Goal: Task Accomplishment & Management: Complete application form

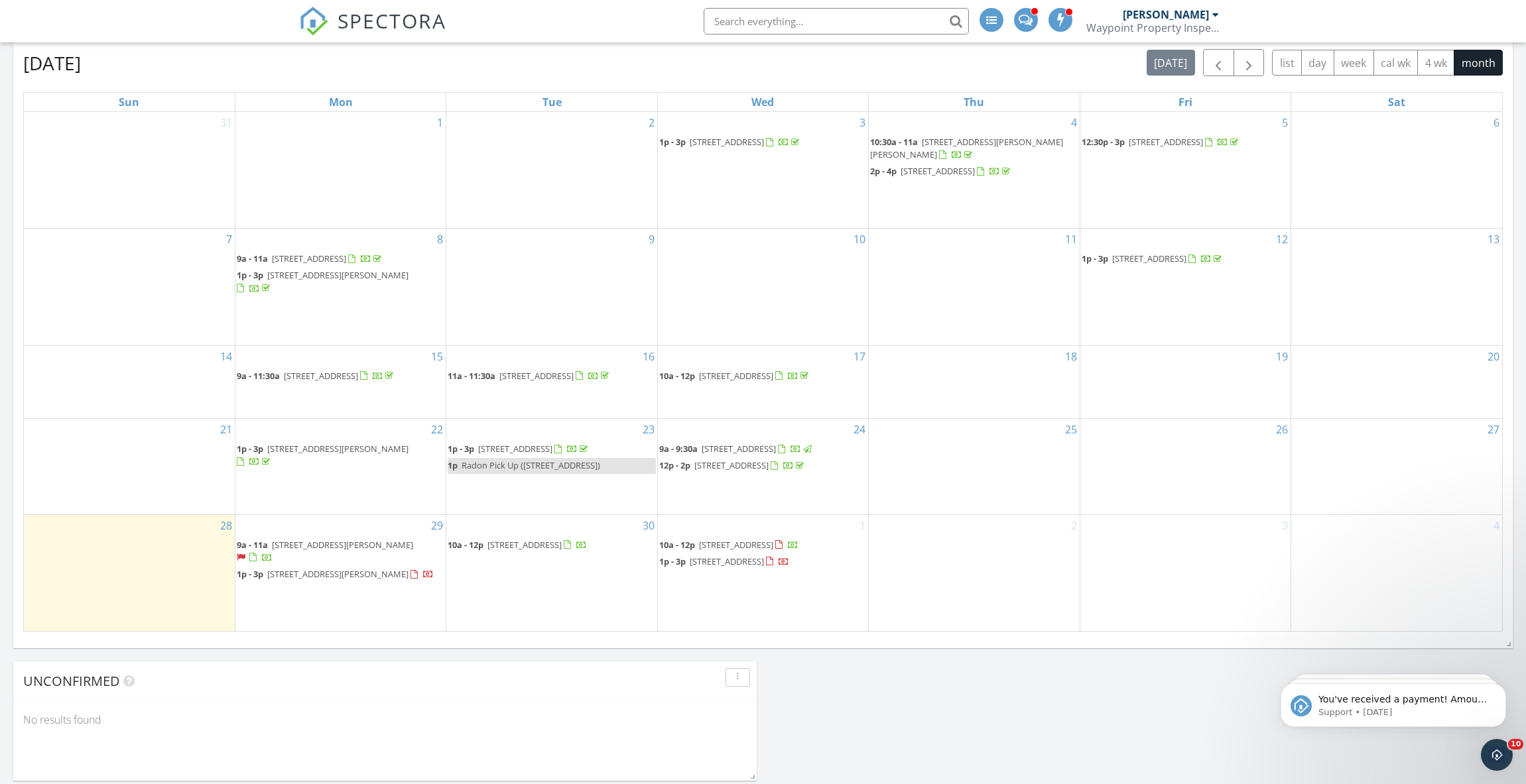
scroll to position [1061, 0]
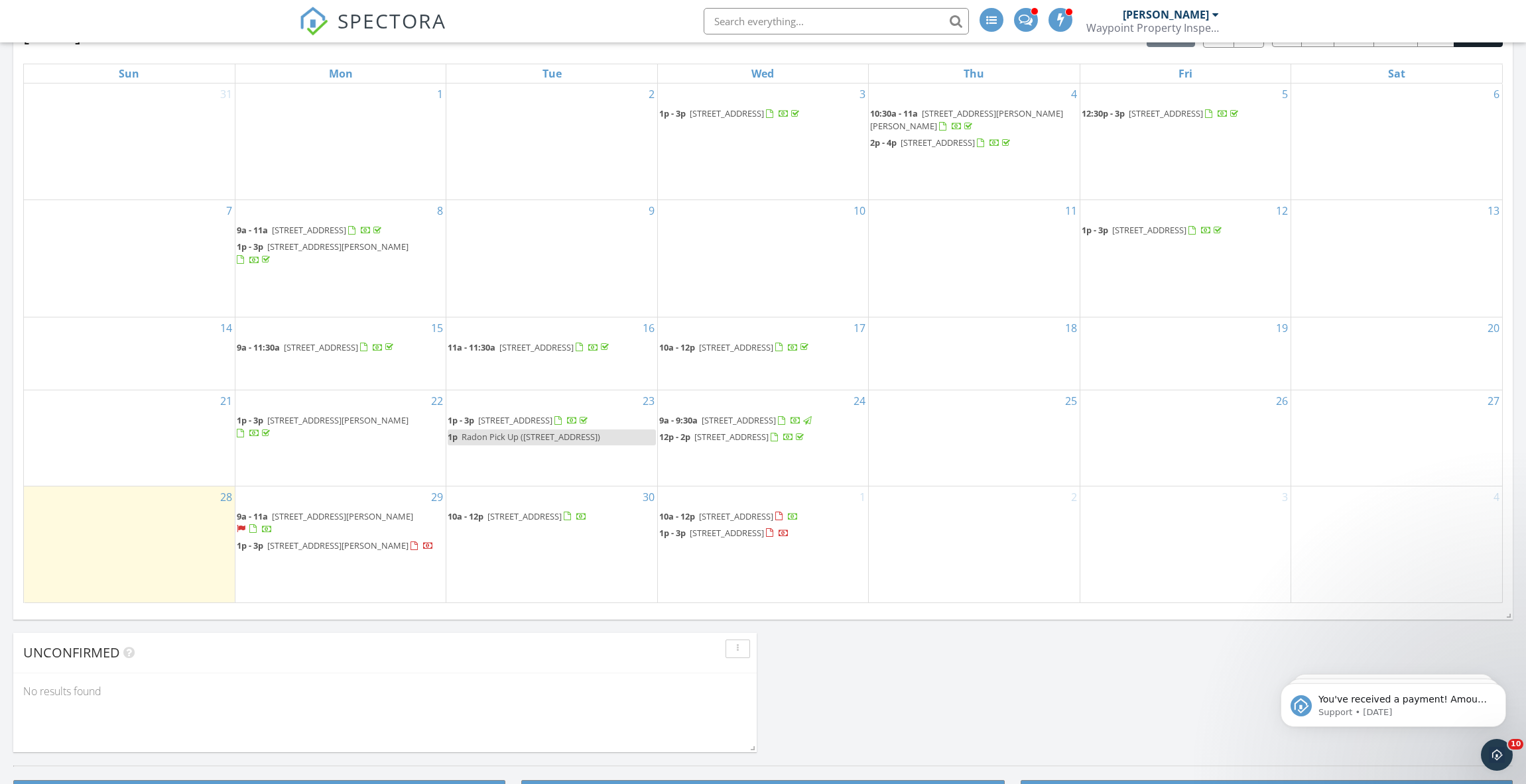
scroll to position [928, 0]
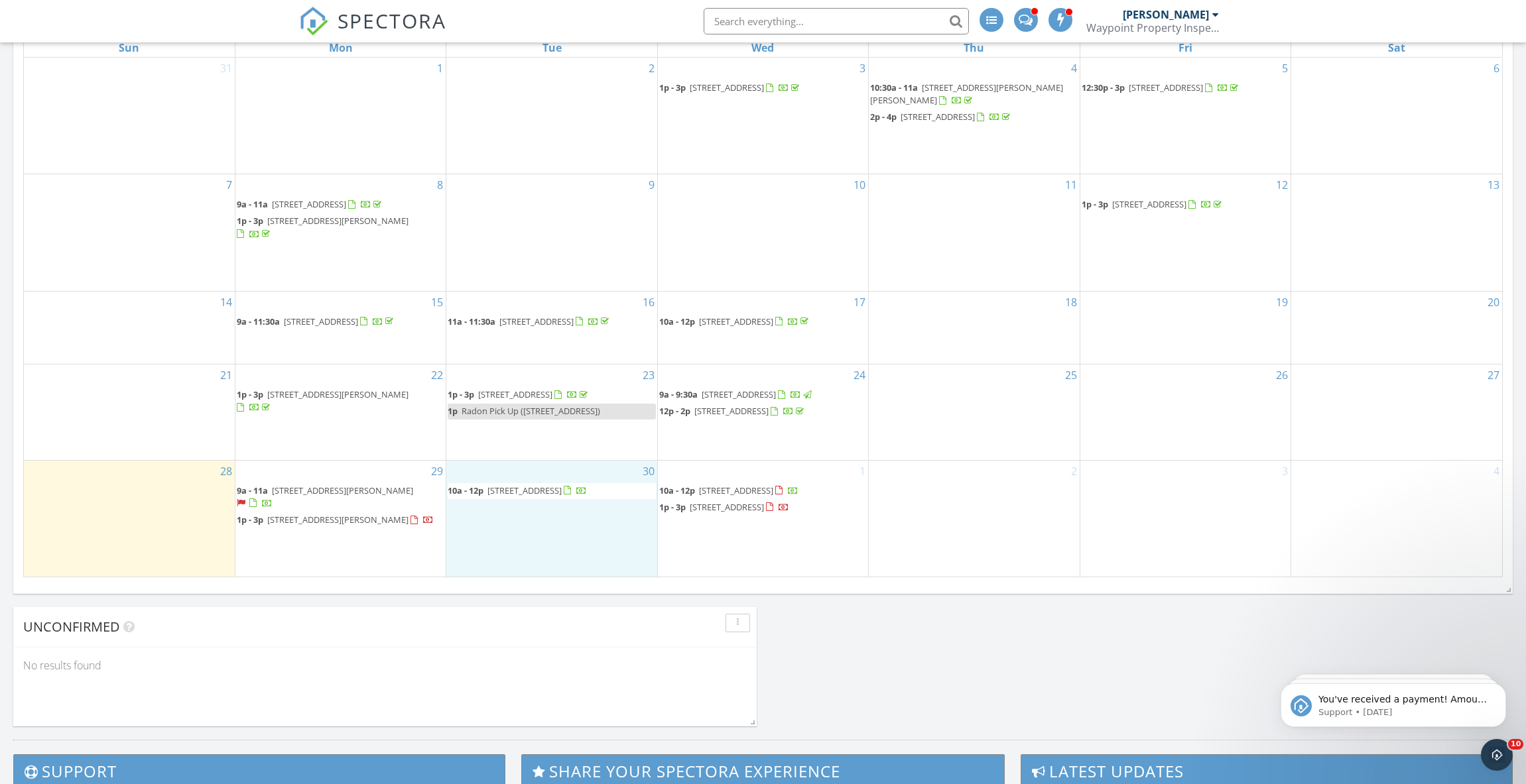
click at [553, 474] on div "30 10a - 12p 35 Beldenwood Rd, Simsbury 06070" at bounding box center [551, 518] width 210 height 116
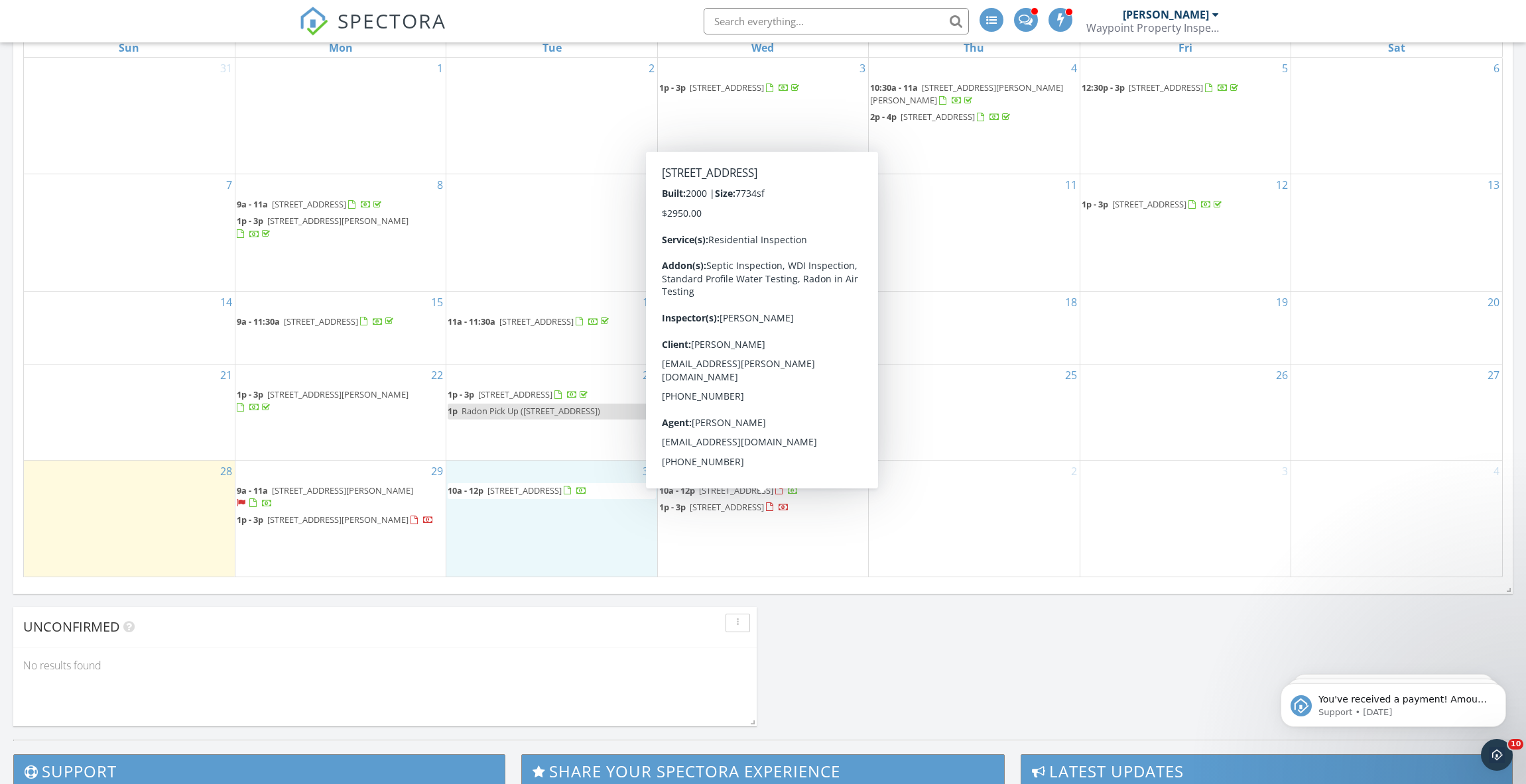
click at [951, 461] on div "2" at bounding box center [973, 518] width 210 height 116
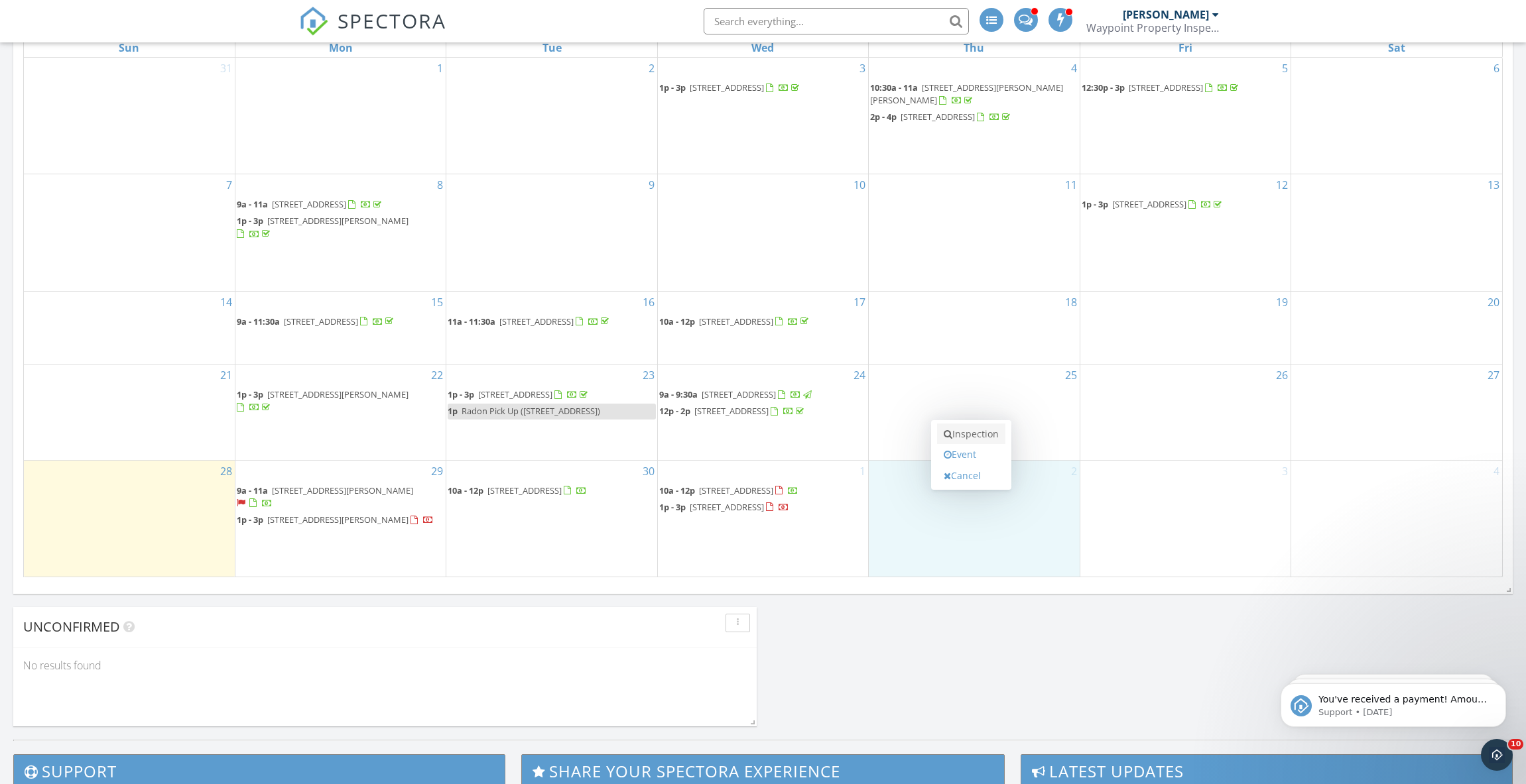
click at [957, 423] on link "Inspection" at bounding box center [971, 434] width 68 height 21
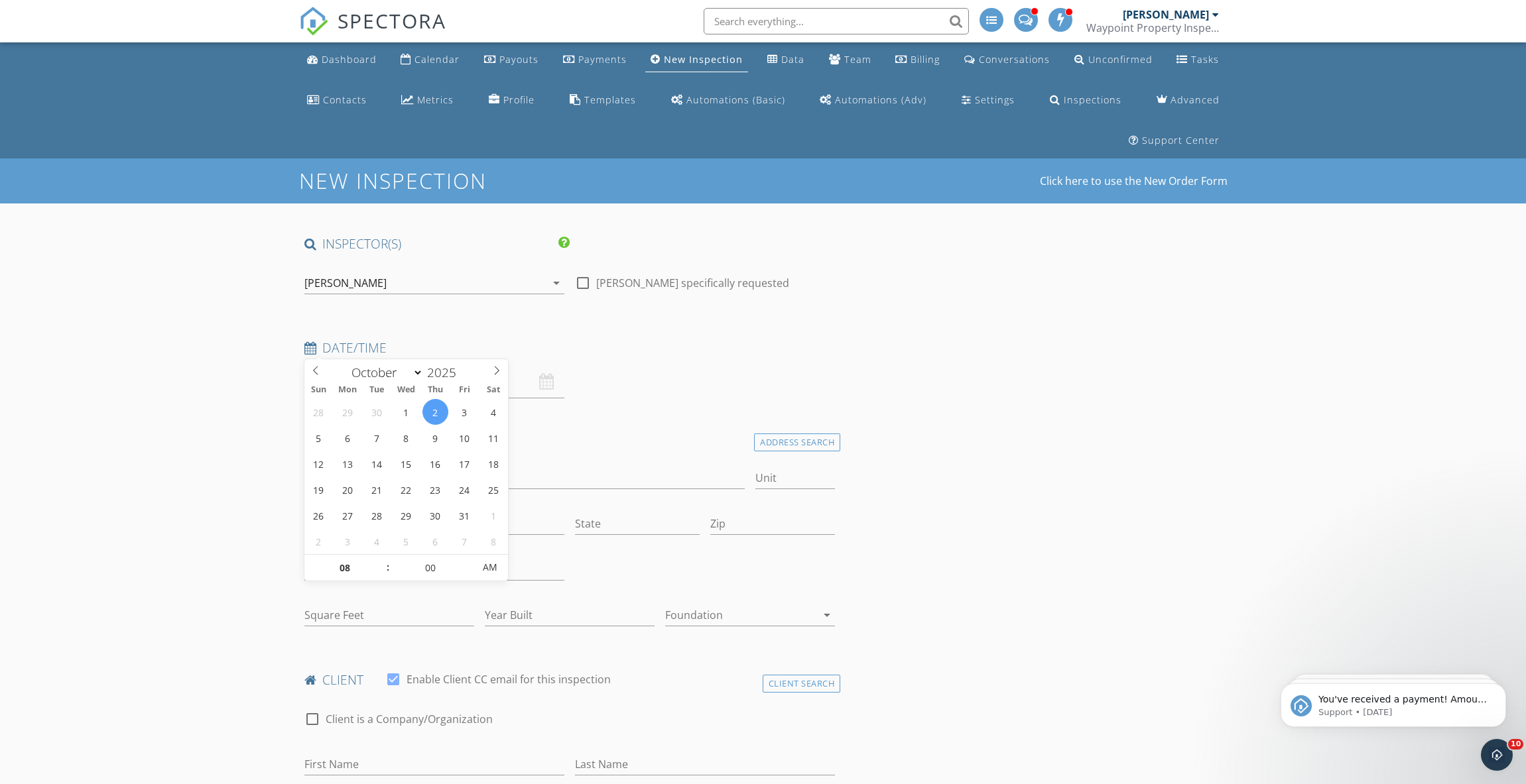
click at [372, 366] on input "10/02/2025 8:00 AM" at bounding box center [434, 382] width 260 height 33
type input "09"
type input "10/02/2025 9:00 AM"
click at [380, 563] on span at bounding box center [381, 561] width 9 height 13
type input "10"
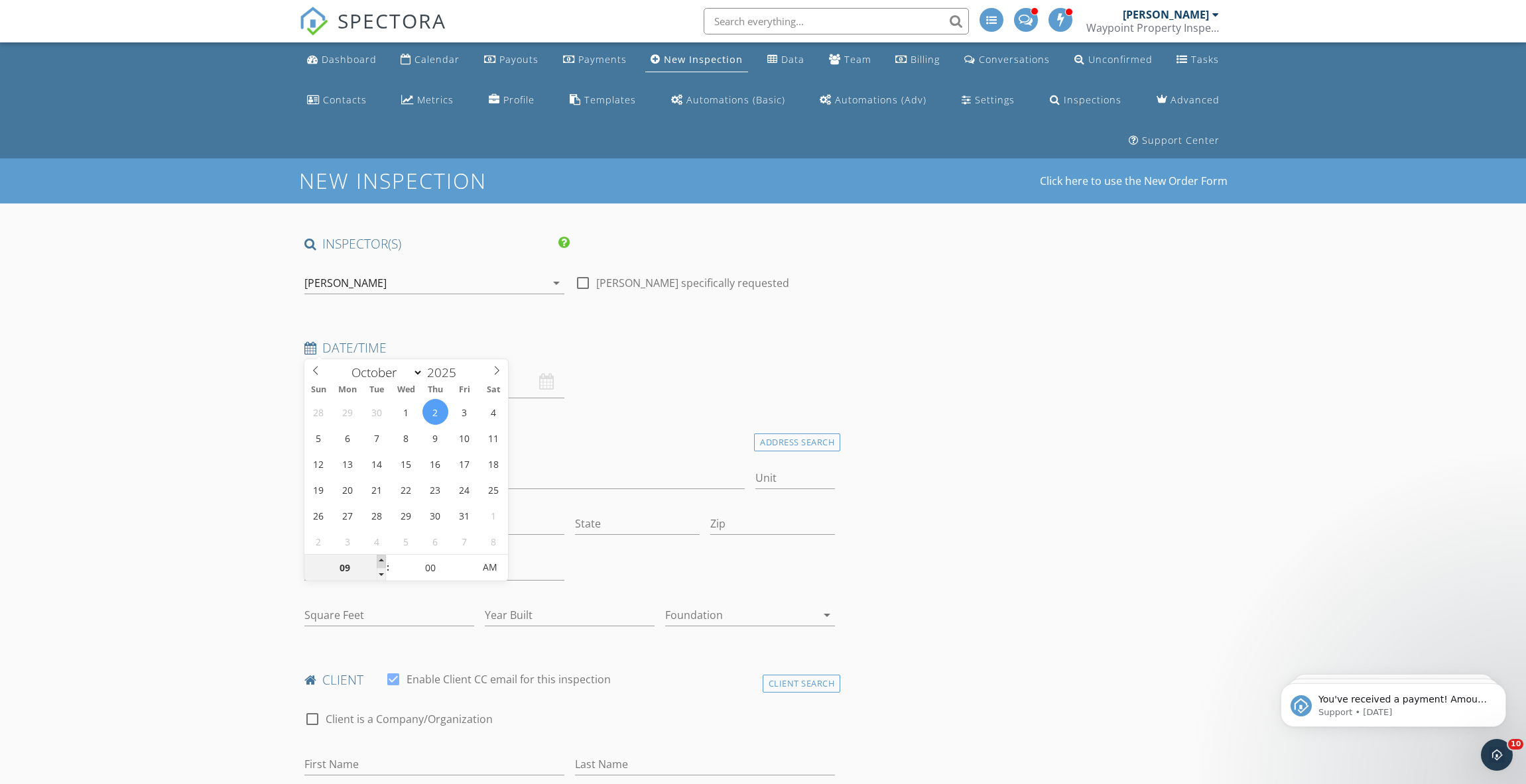
type input "10/02/2025 10:00 AM"
click at [381, 561] on span at bounding box center [381, 561] width 9 height 13
type input "11"
type input "10/02/2025 11:00 AM"
click at [381, 561] on span at bounding box center [381, 561] width 9 height 13
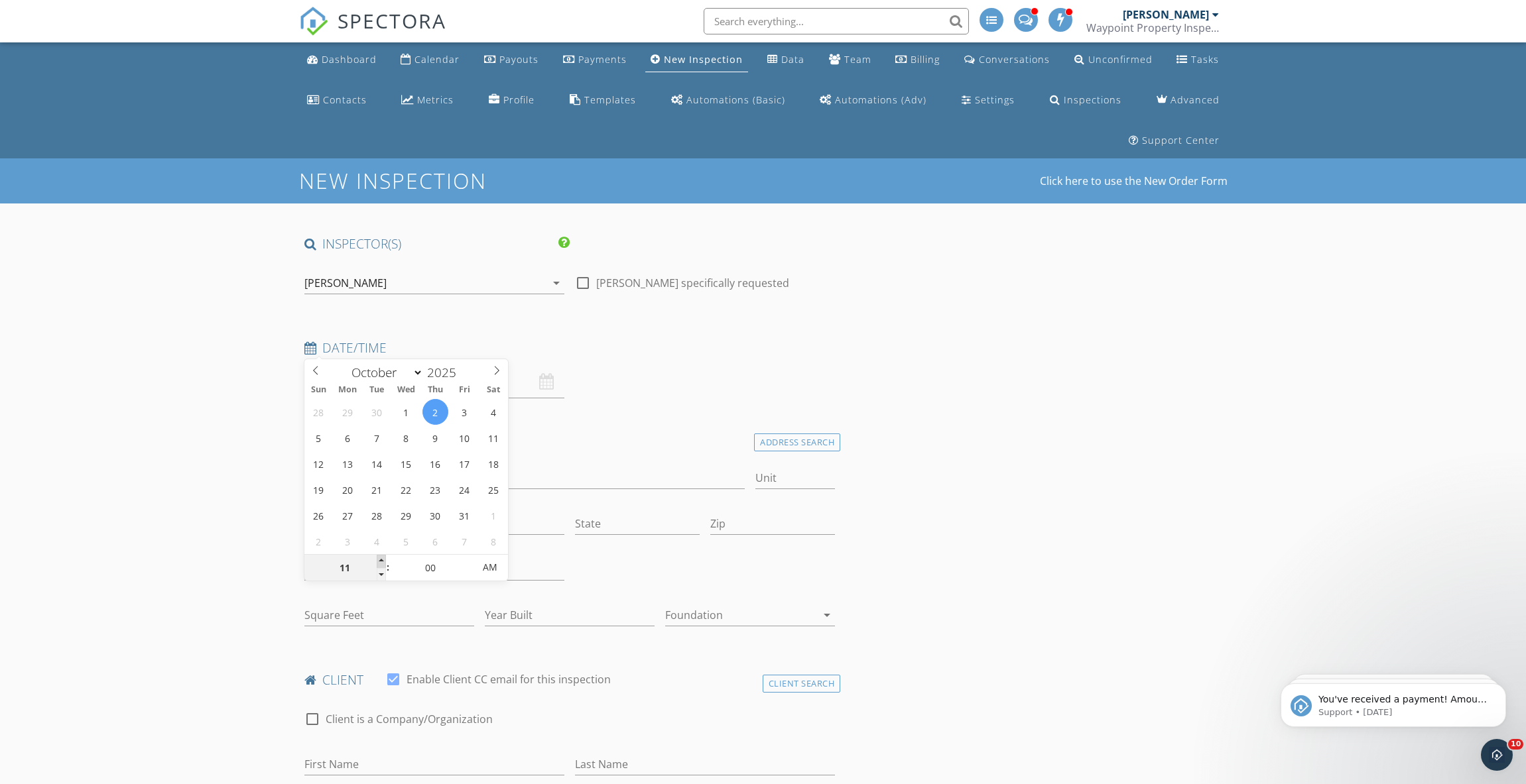
type input "12"
type input "10/02/2025 12:00 PM"
click at [381, 561] on span at bounding box center [381, 561] width 9 height 13
type input "01"
type input "10/02/2025 1:00 PM"
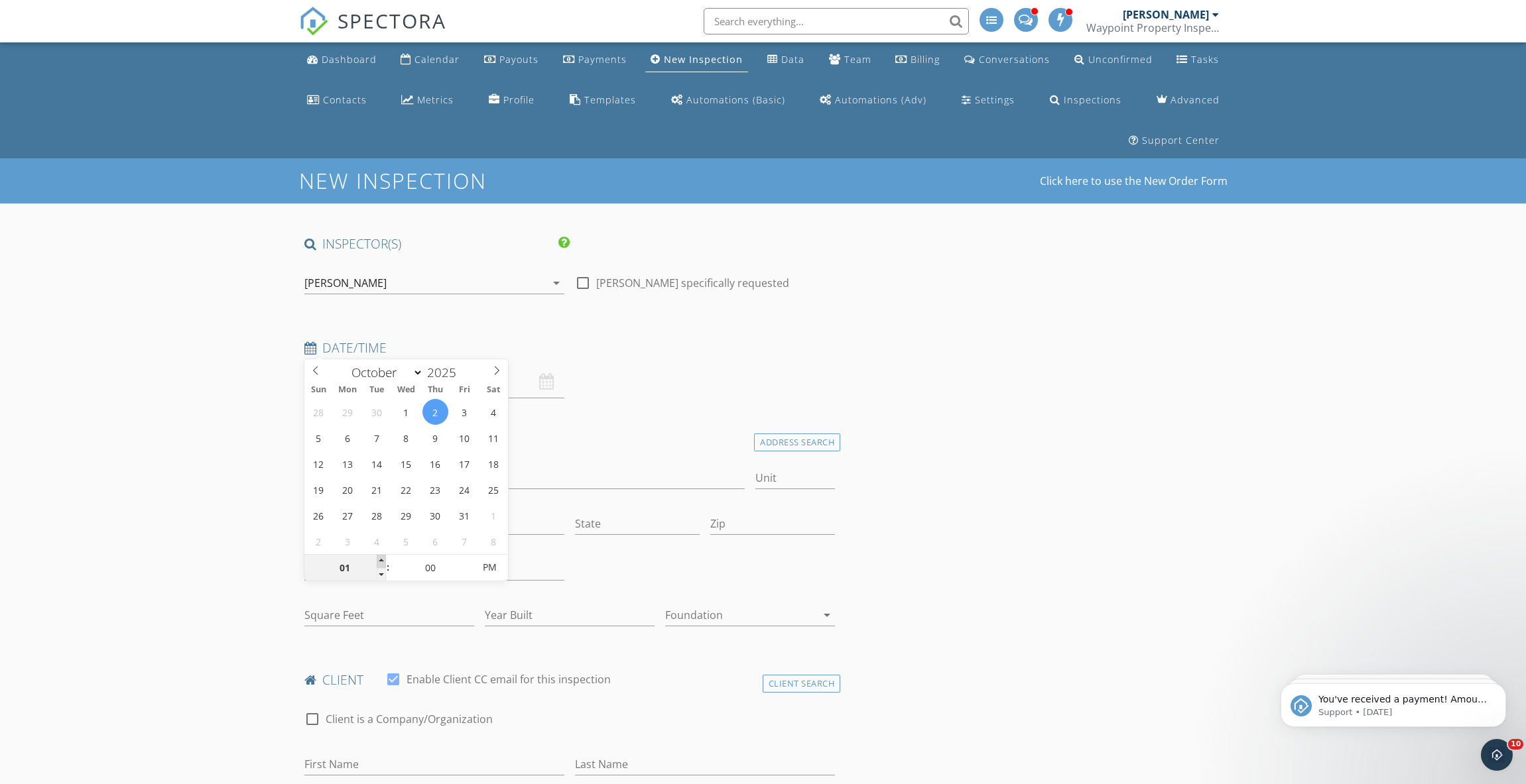
click at [381, 561] on span at bounding box center [381, 561] width 9 height 13
type input "02"
type input "[DATE] 2:00 PM"
click at [381, 561] on span at bounding box center [381, 561] width 9 height 13
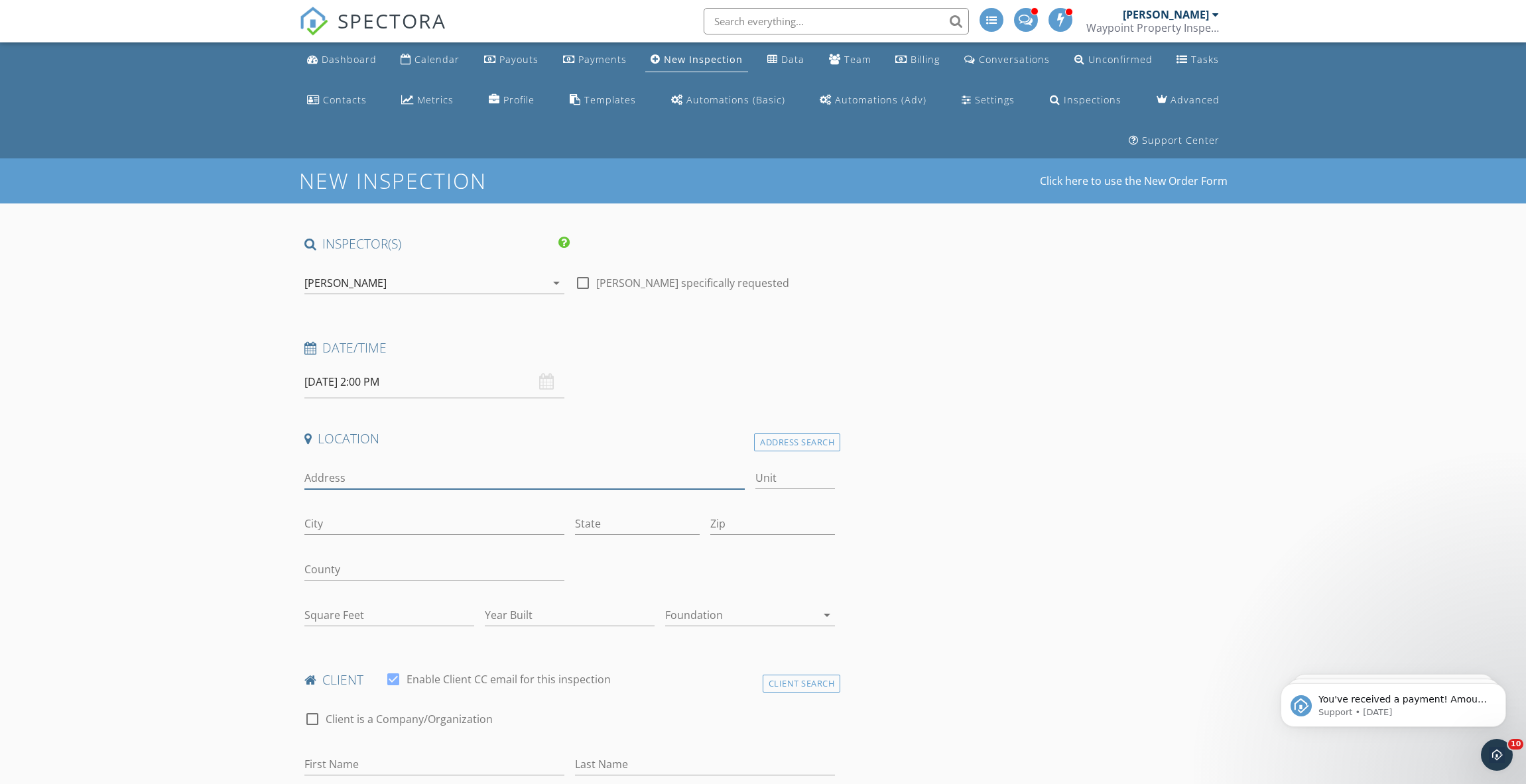
click at [380, 468] on input "Address" at bounding box center [525, 478] width 441 height 22
type input "570 South Main St Manchester"
click at [818, 433] on div "Address Search" at bounding box center [797, 442] width 87 height 18
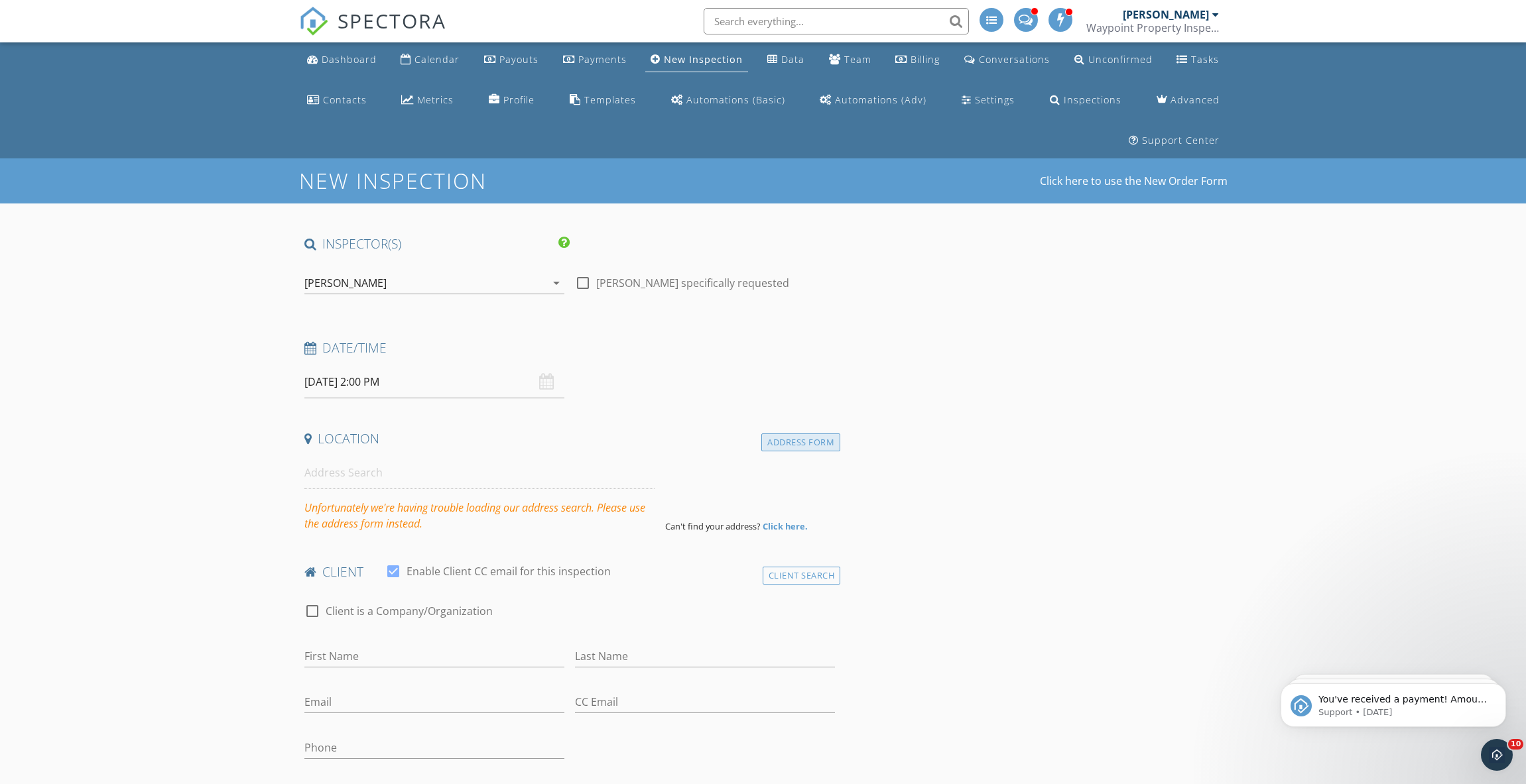
click at [787, 433] on div "Address Form" at bounding box center [801, 442] width 79 height 18
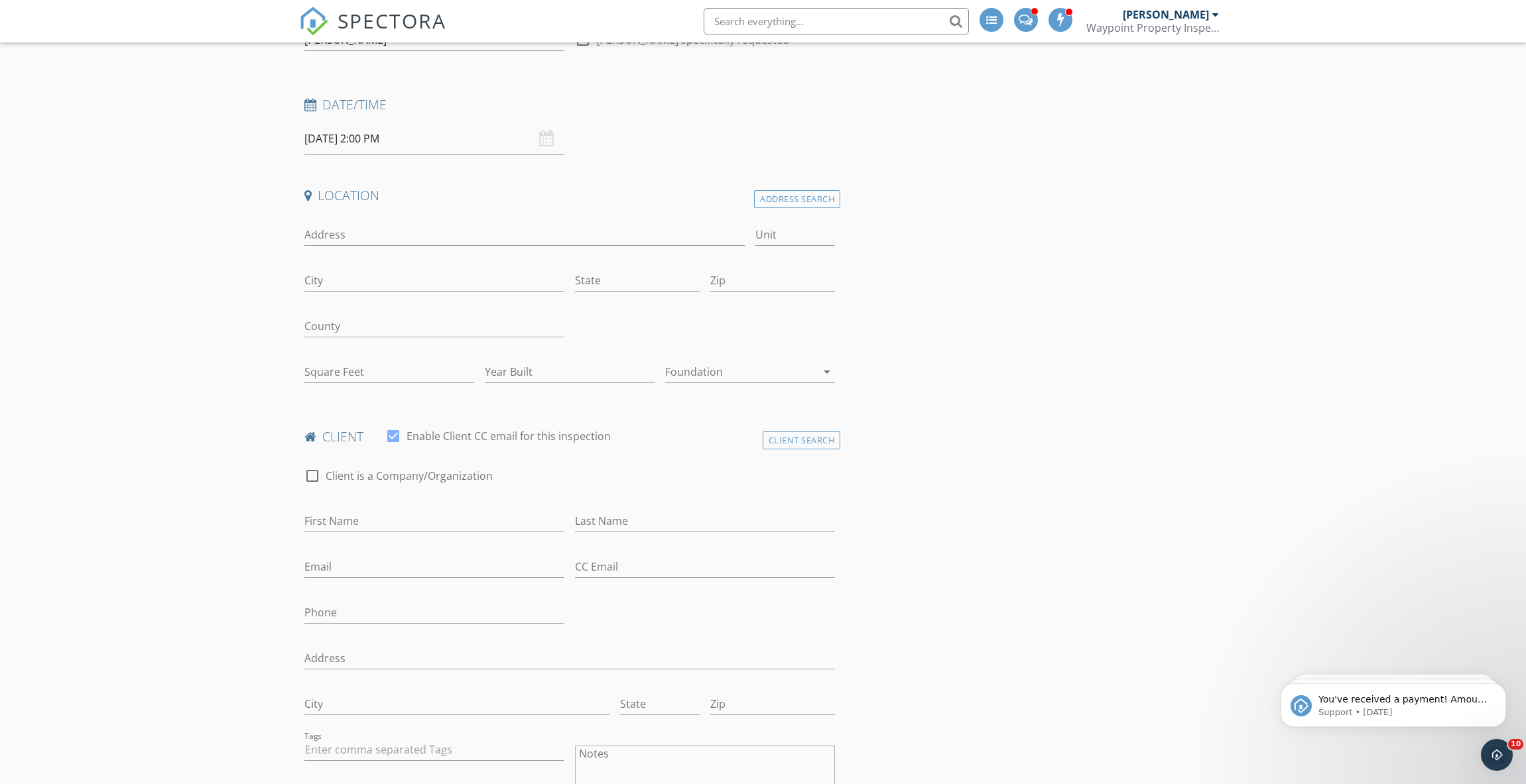
scroll to position [222, 0]
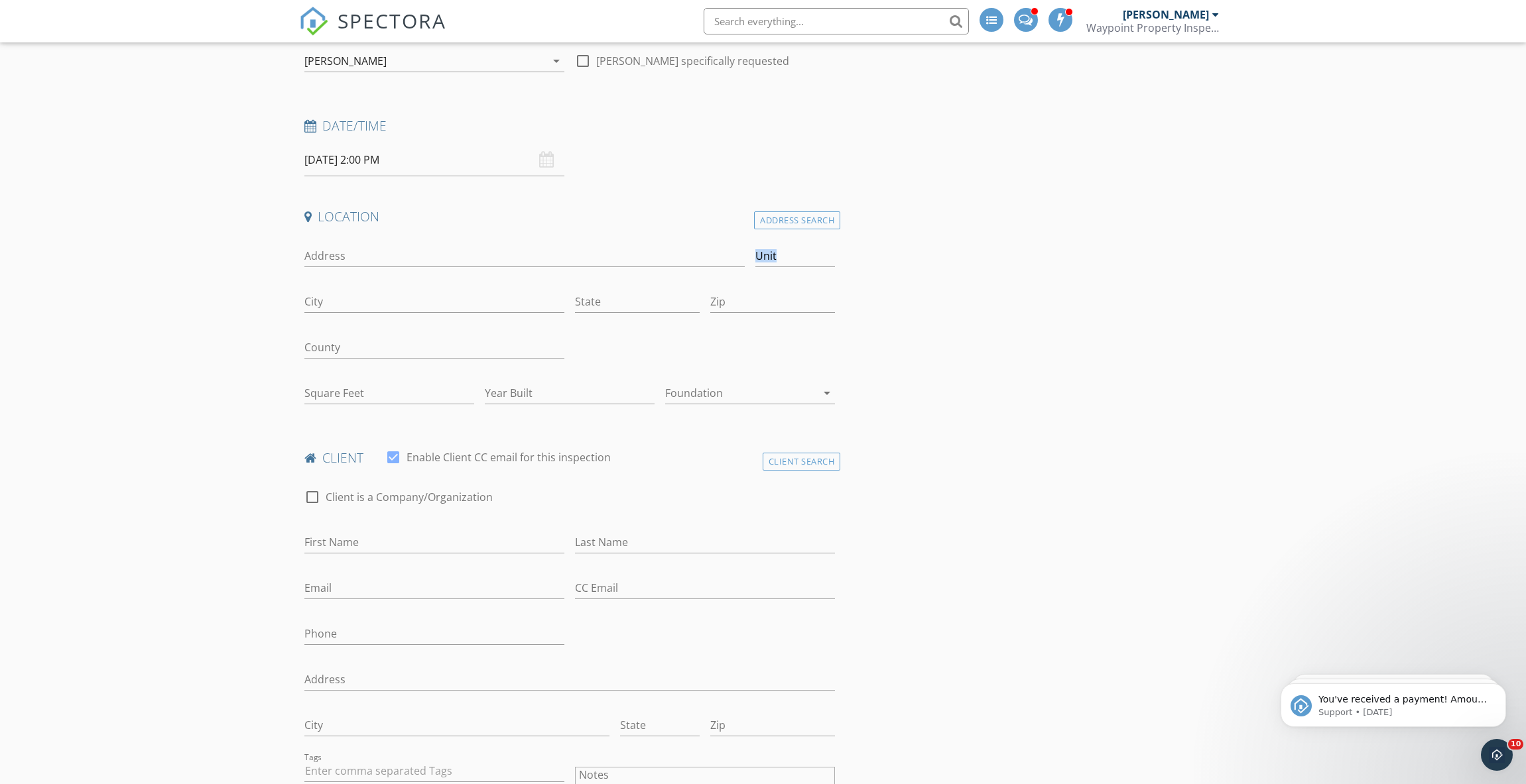
click at [339, 249] on div "Address Unit City State Zip County Square Feet Year Built Foundation arrow_drop…" at bounding box center [570, 326] width 542 height 183
drag, startPoint x: 339, startPoint y: 249, endPoint x: 328, endPoint y: 222, distance: 29.2
click at [328, 245] on input "Address" at bounding box center [525, 256] width 441 height 22
type input "[STREET_ADDRESS]"
type input "[GEOGRAPHIC_DATA]"
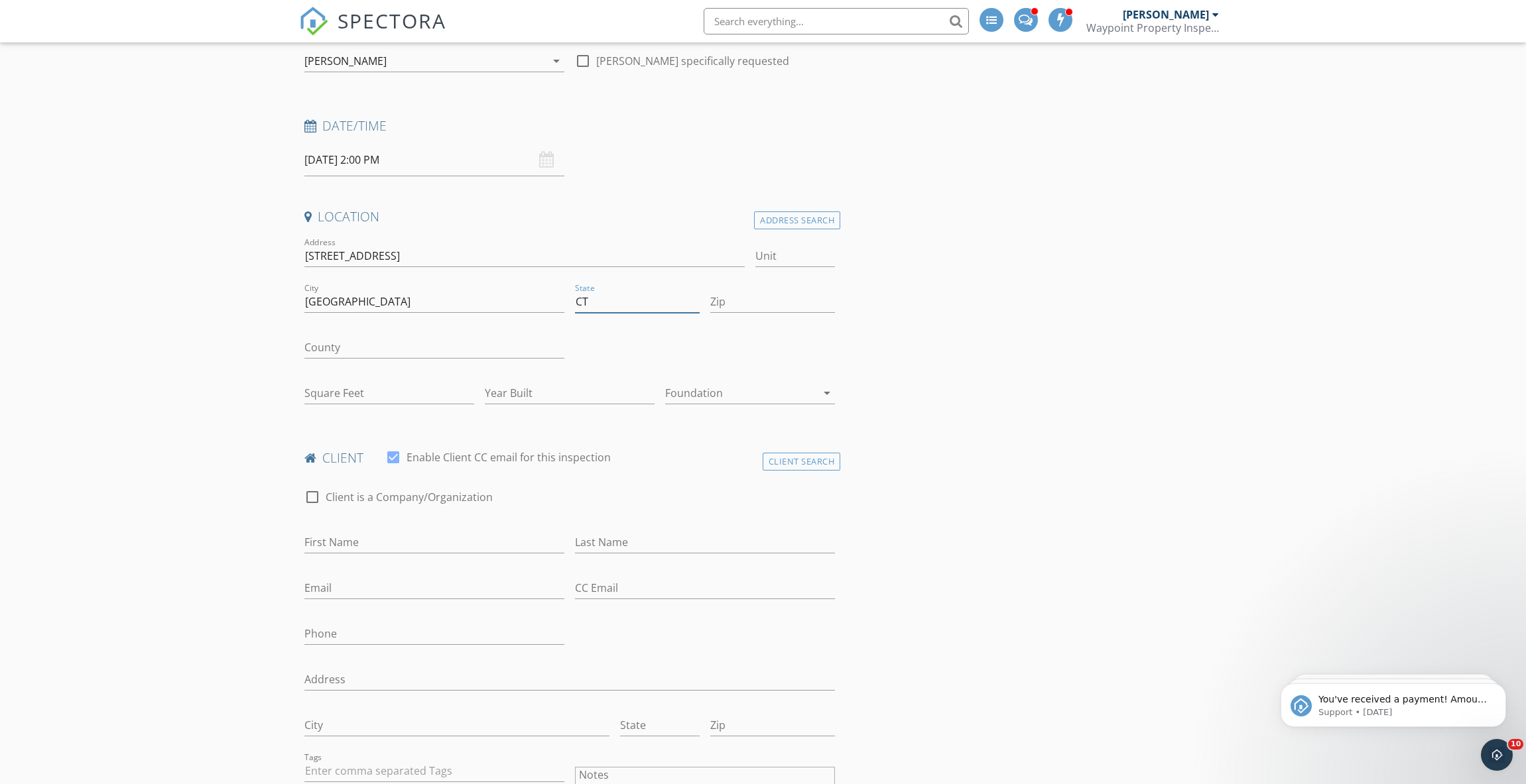
type input "CT"
click at [525, 383] on input "Year Built" at bounding box center [570, 393] width 170 height 22
type input "1992"
drag, startPoint x: 375, startPoint y: 361, endPoint x: 361, endPoint y: 365, distance: 14.6
click at [374, 383] on input "Square Feet" at bounding box center [389, 393] width 170 height 22
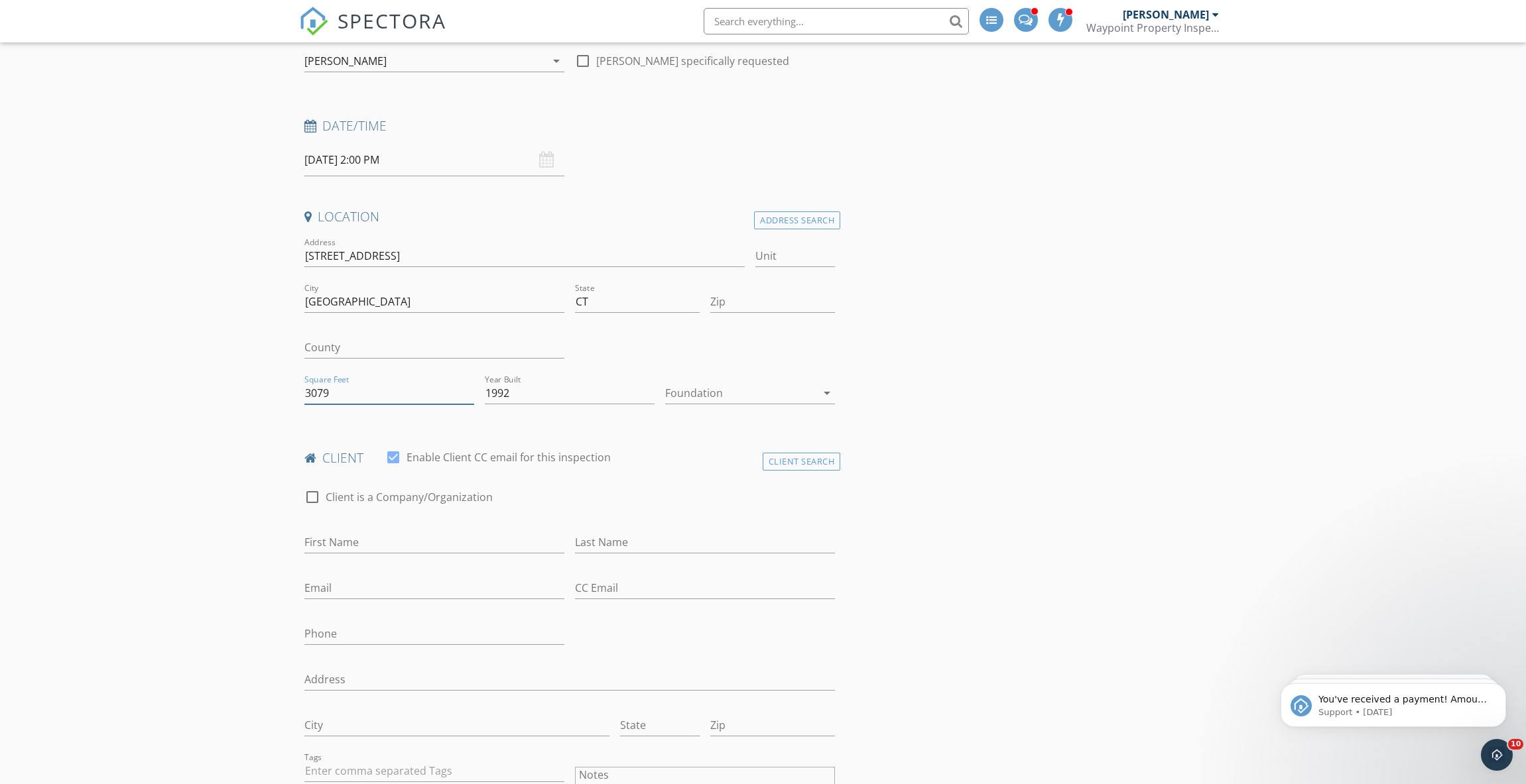
type input "3079"
click at [755, 383] on div at bounding box center [740, 393] width 151 height 21
click at [736, 383] on div "Basement" at bounding box center [750, 389] width 149 height 16
click at [732, 291] on input "Zip" at bounding box center [773, 301] width 125 height 22
type input "06040"
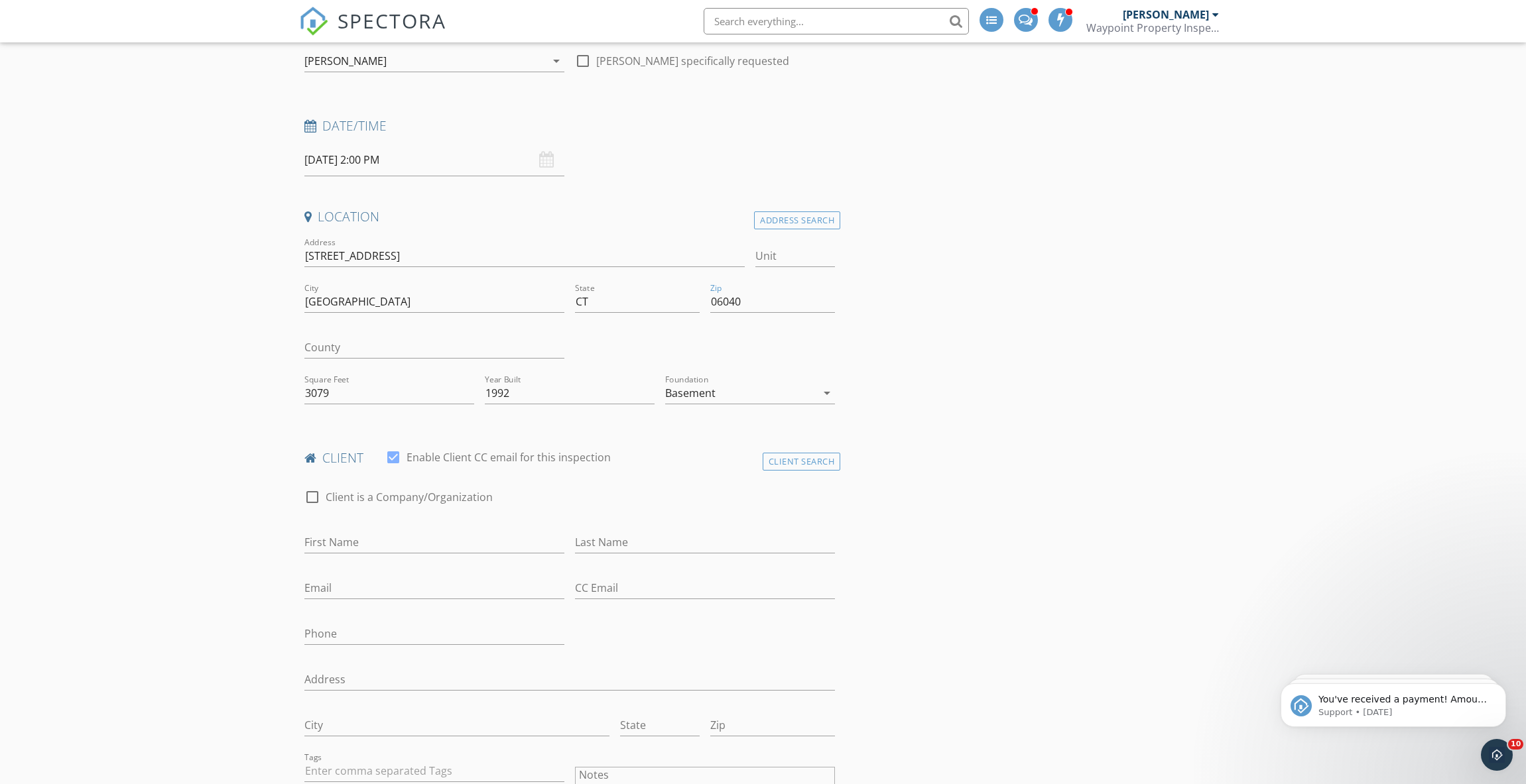
click at [402, 329] on div "County" at bounding box center [434, 350] width 260 height 43
click at [323, 383] on input "Square Feet" at bounding box center [389, 393] width 170 height 22
type input "3079"
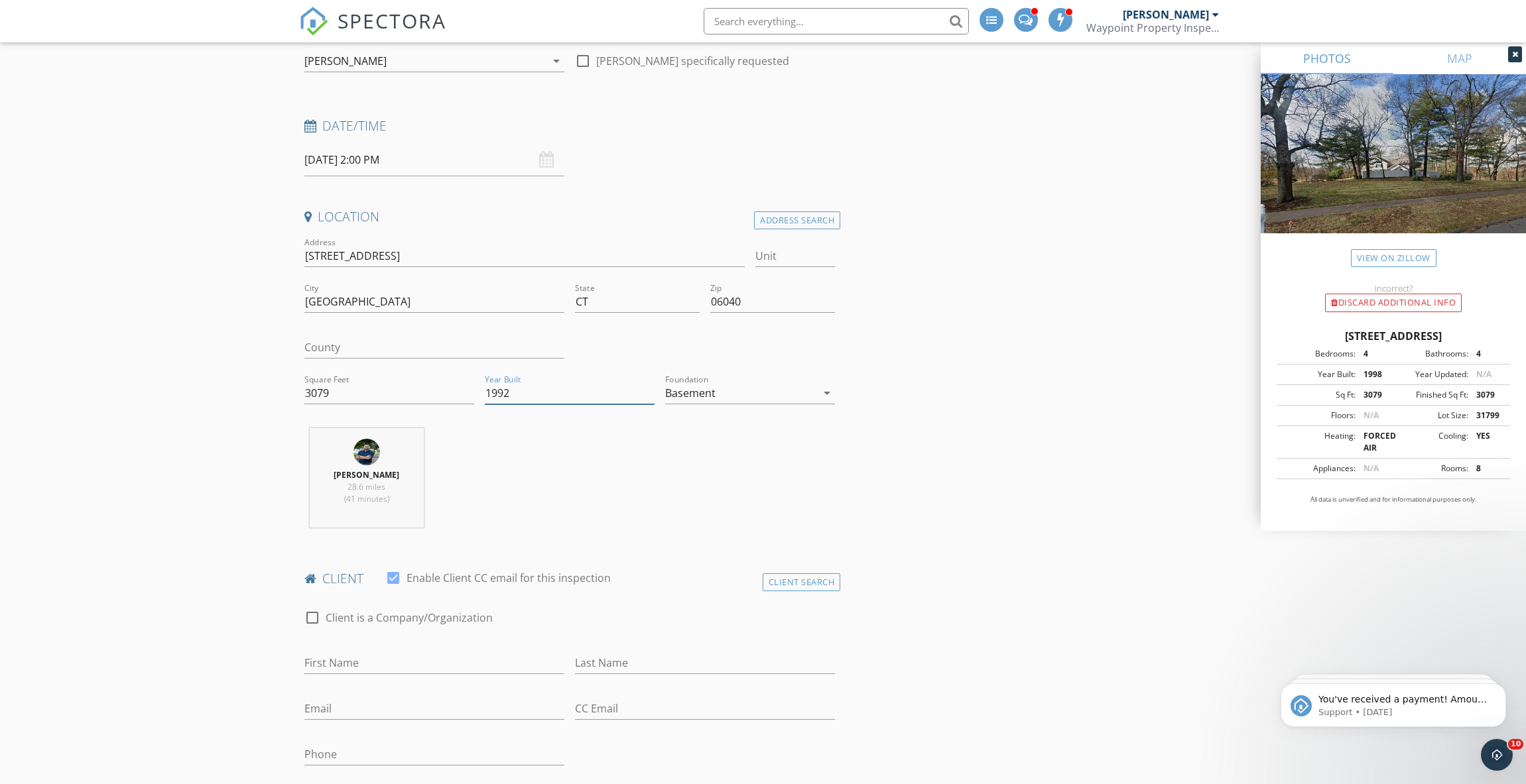
type input "1992"
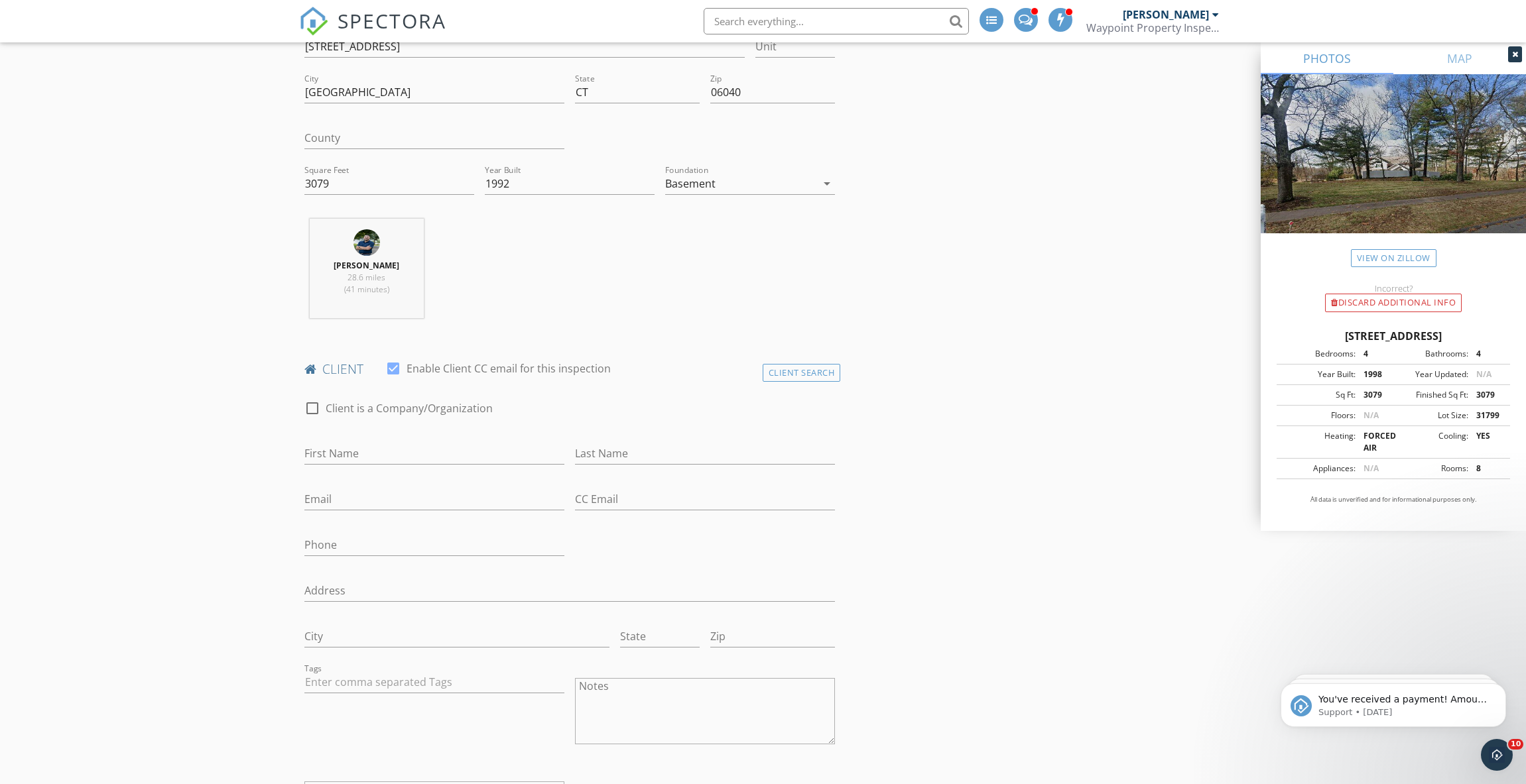
scroll to position [487, 0]
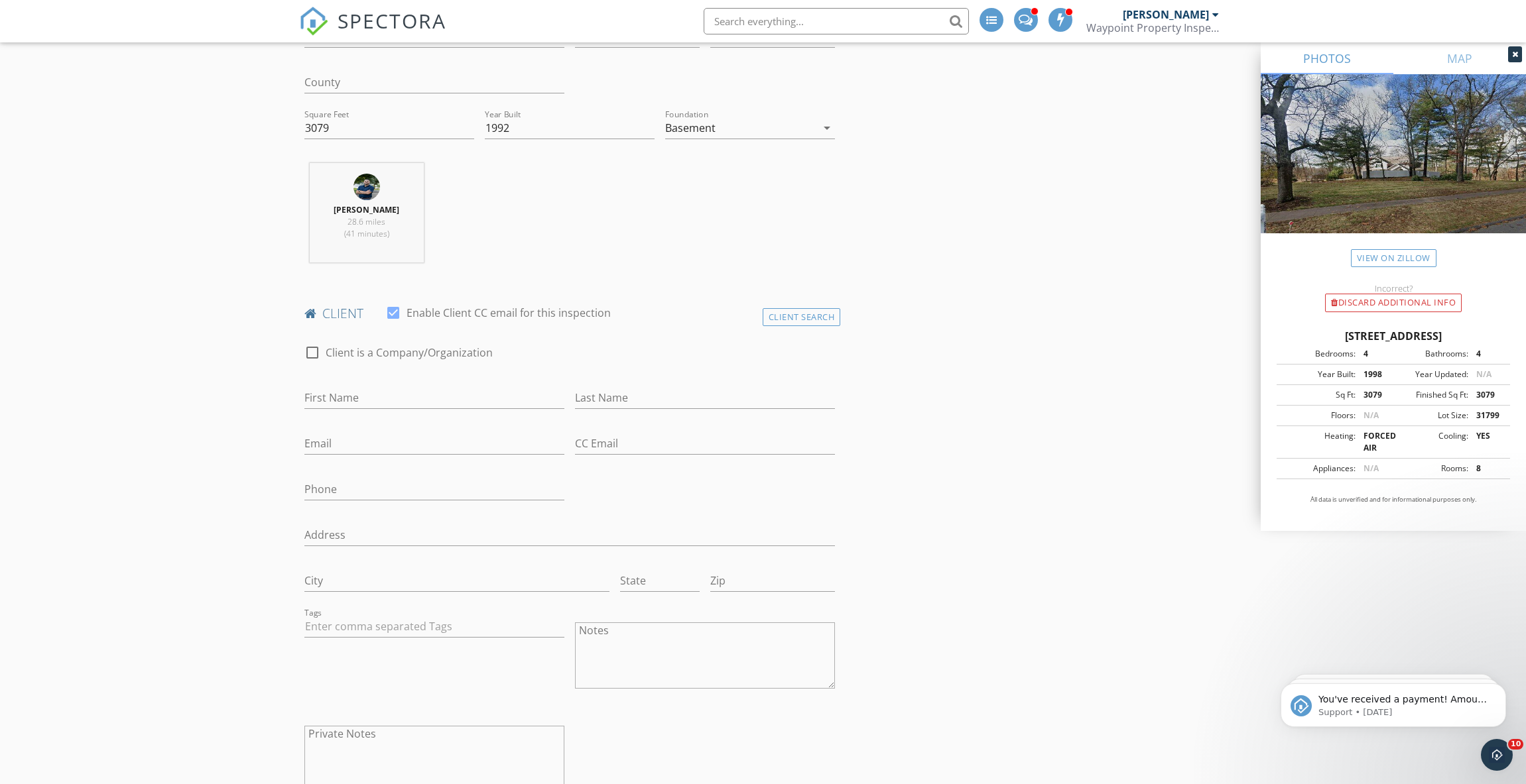
click at [420, 369] on div at bounding box center [399, 373] width 188 height 8
click at [405, 387] on div "First Name" at bounding box center [434, 405] width 260 height 35
click at [396, 387] on input "First Name" at bounding box center [434, 398] width 260 height 22
type input "[PERSON_NAME]"
type input "Wood"
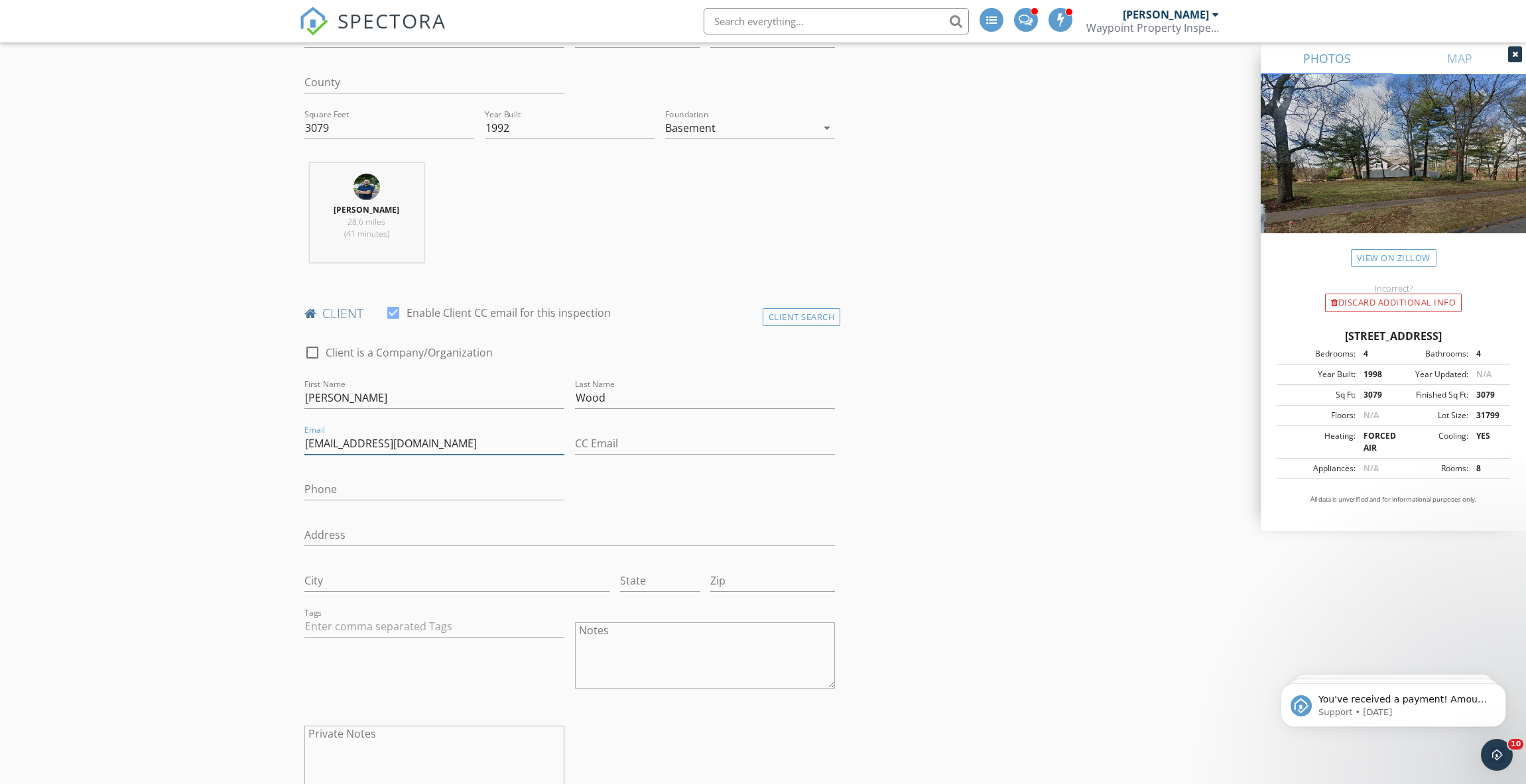
type input "[EMAIL_ADDRESS][DOMAIN_NAME]"
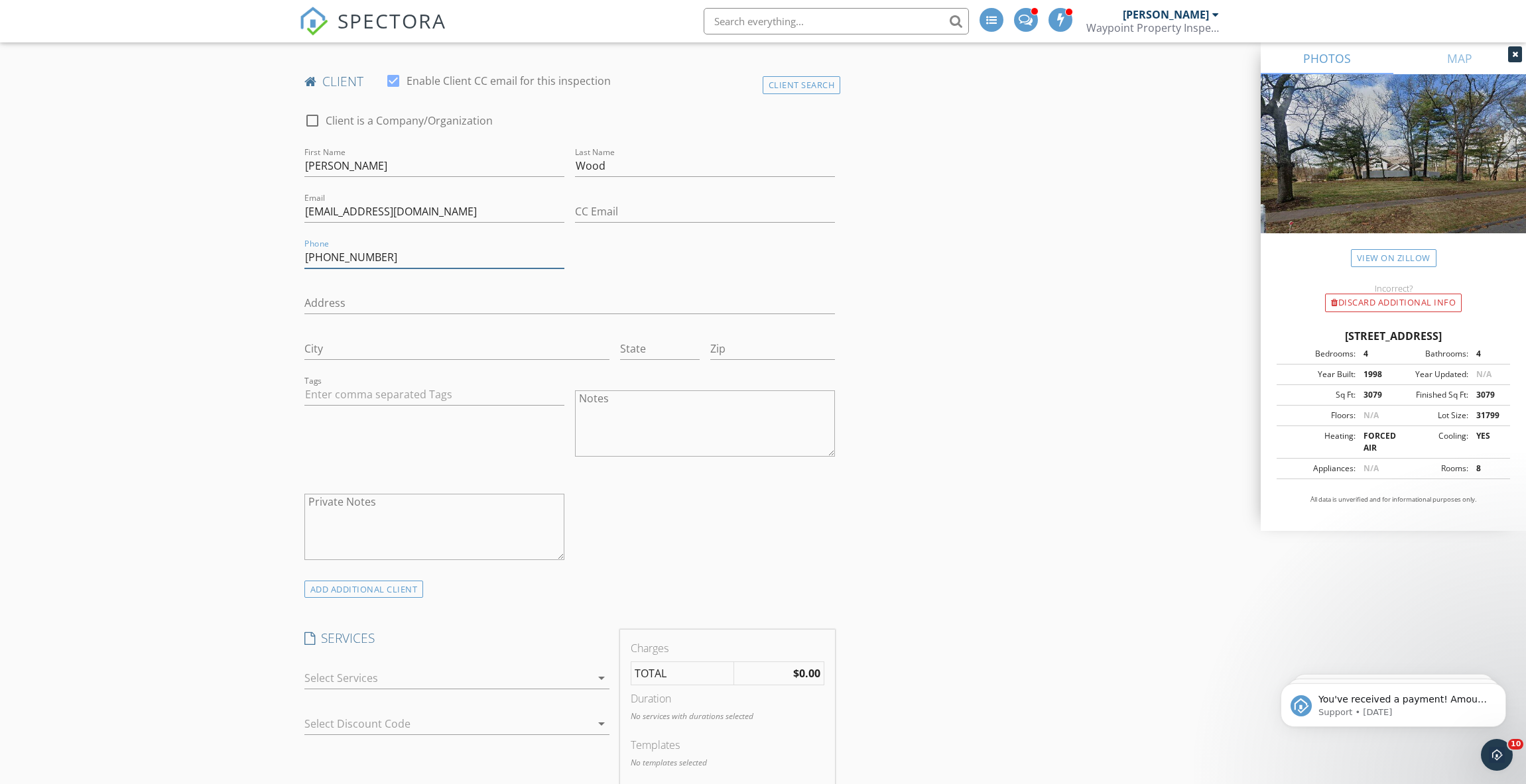
scroll to position [885, 0]
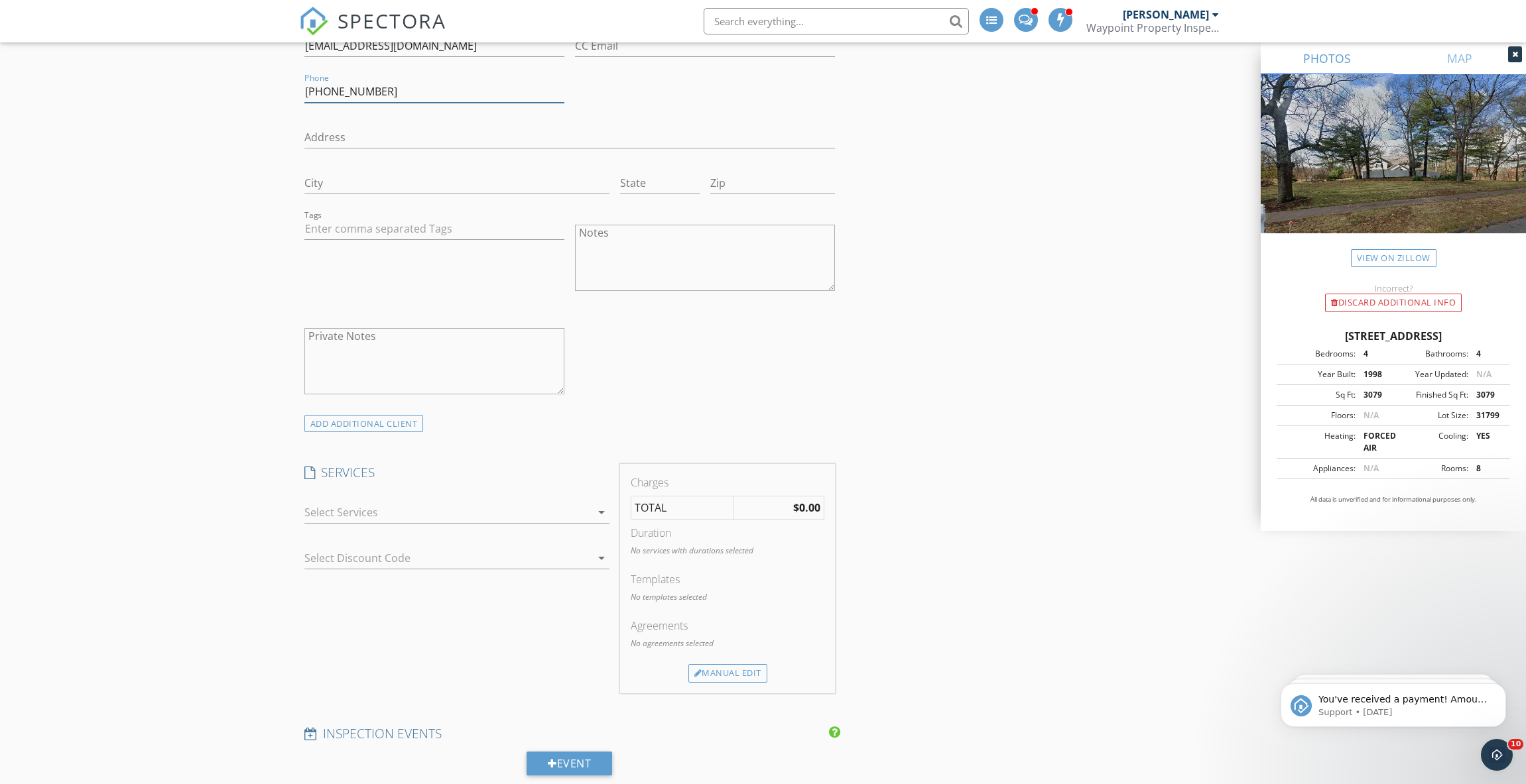
type input "[PHONE_NUMBER]"
click at [475, 502] on div at bounding box center [447, 512] width 286 height 21
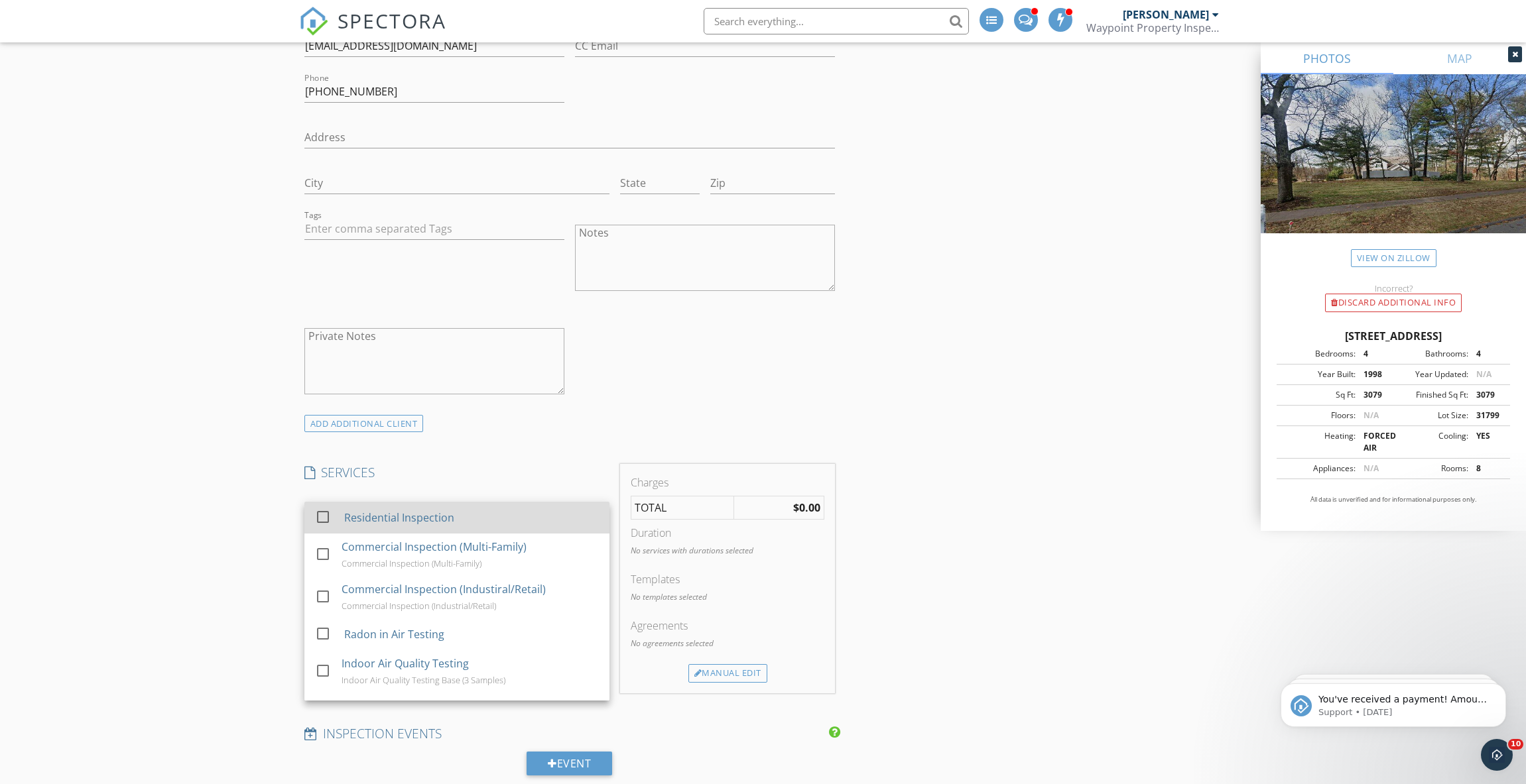
click at [470, 505] on div "Residential Inspection" at bounding box center [470, 518] width 254 height 27
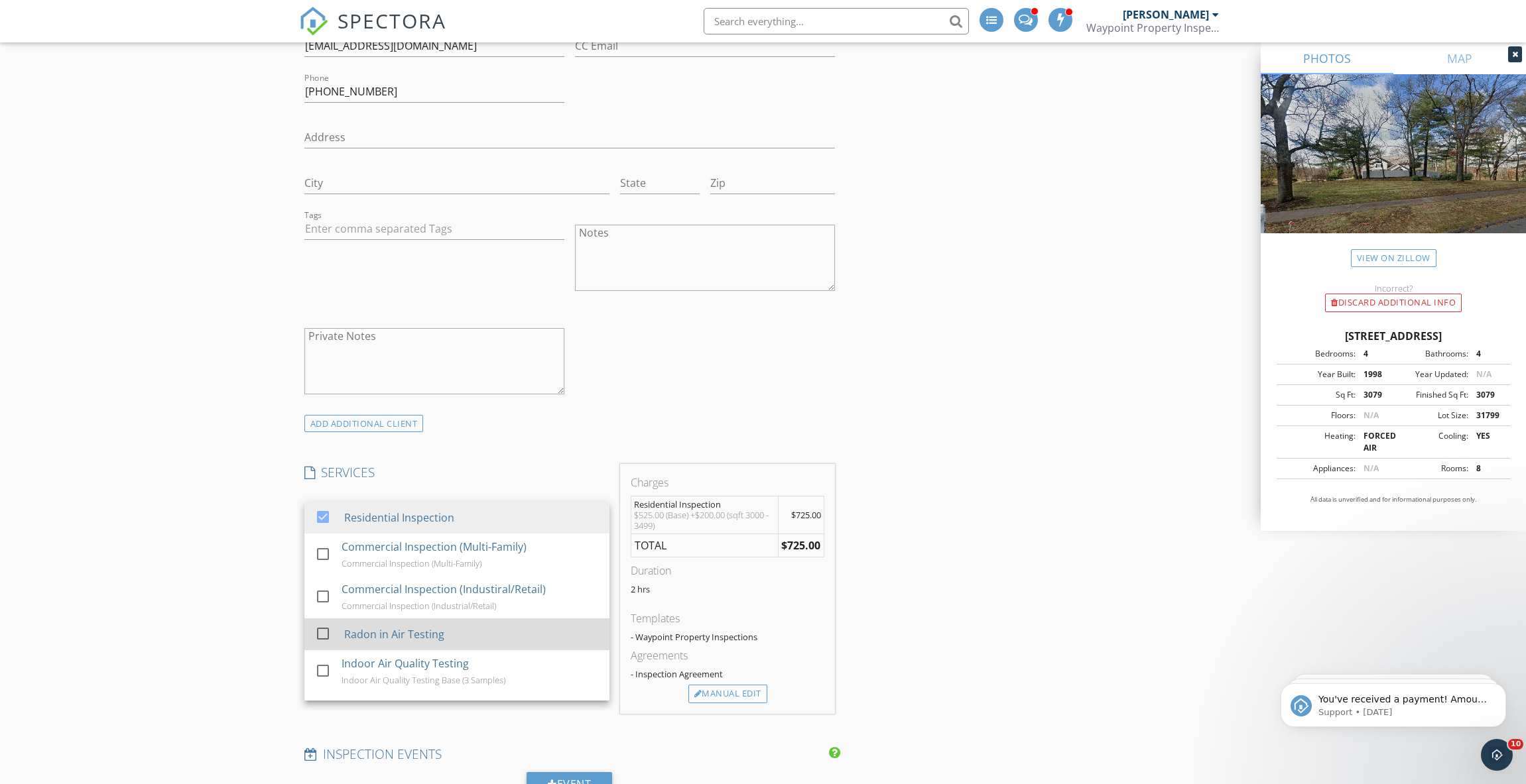
click at [397, 621] on div "Radon in Air Testing" at bounding box center [470, 634] width 254 height 27
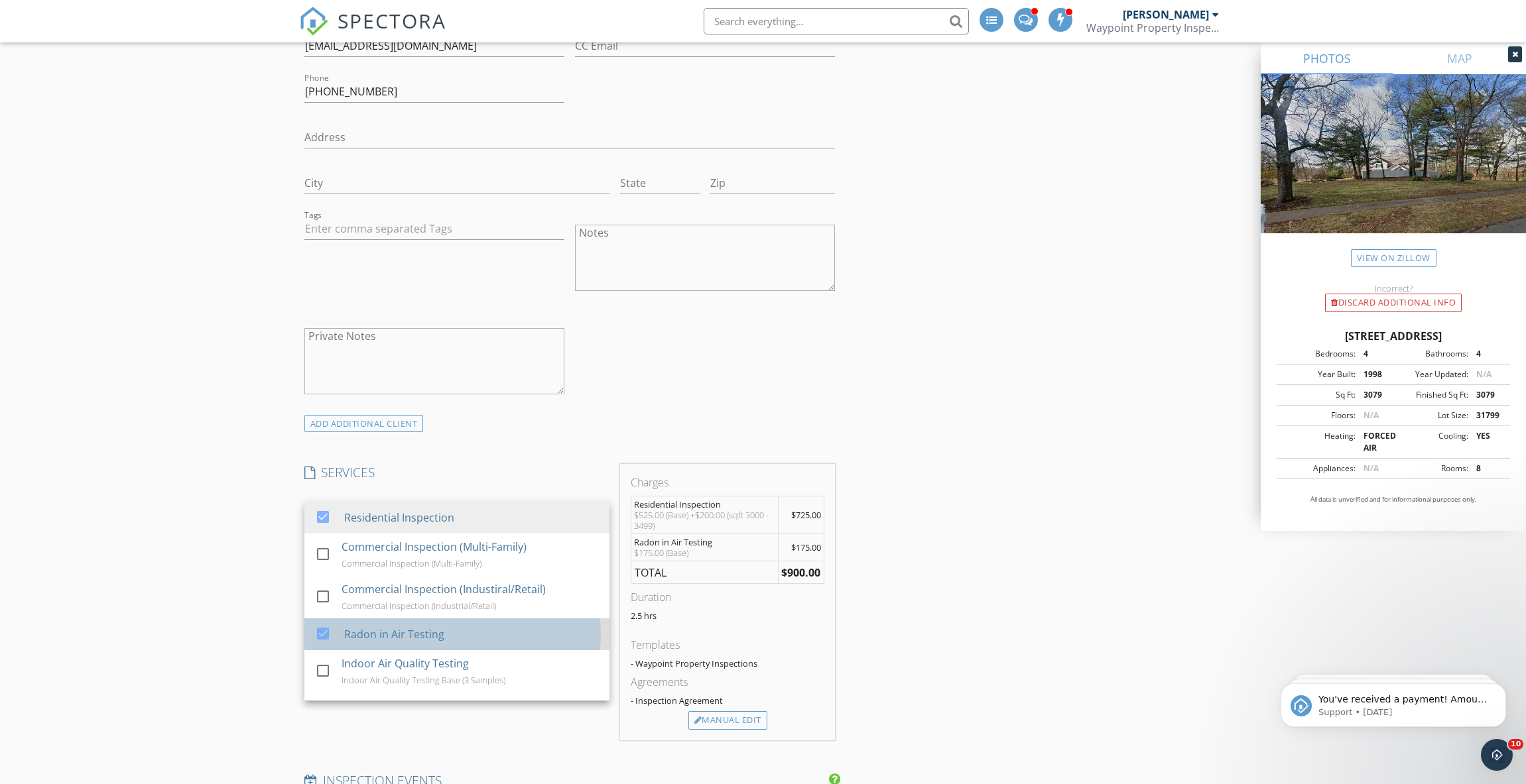
click at [388, 626] on div "Radon in Air Testing" at bounding box center [393, 634] width 100 height 16
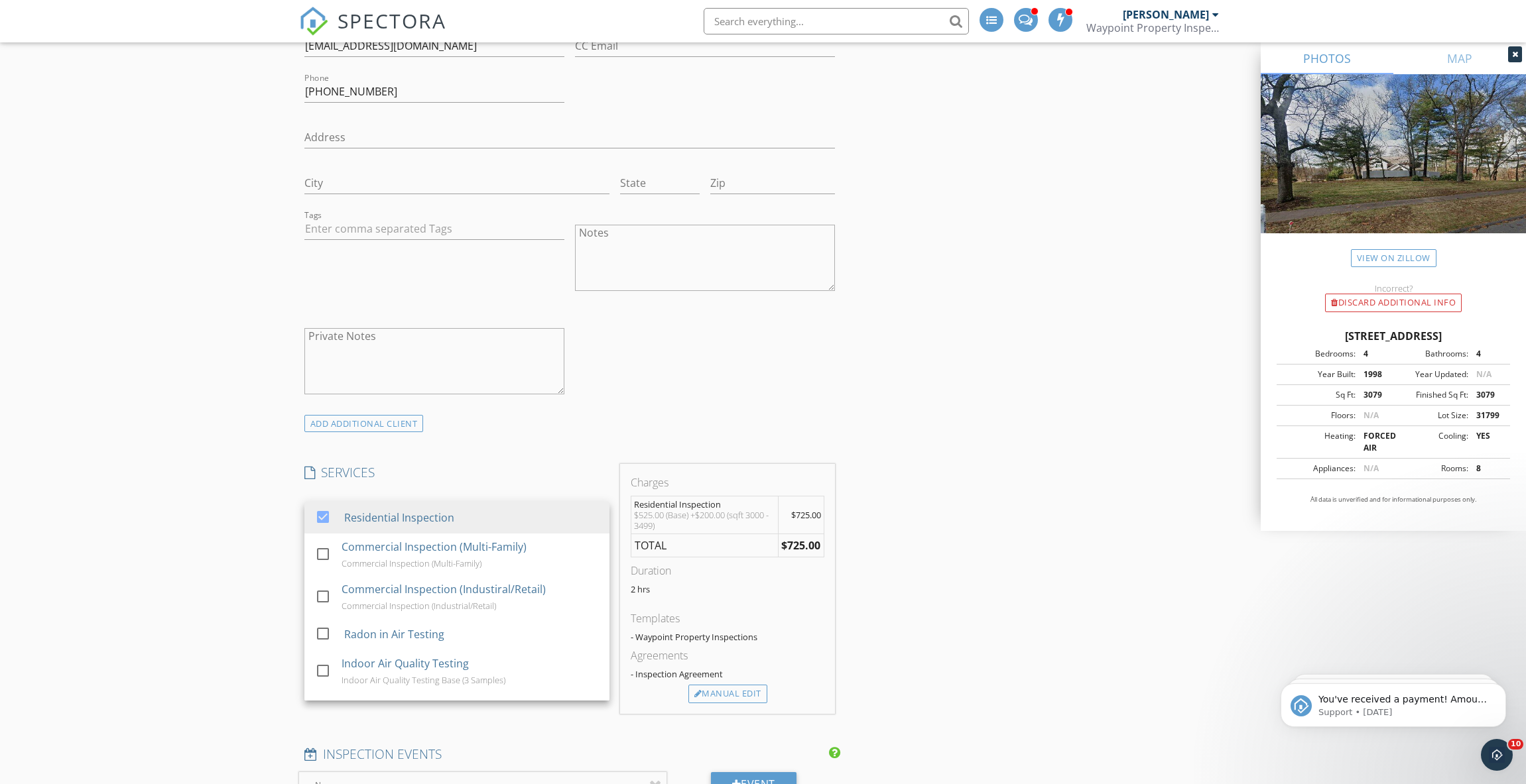
click at [187, 527] on div "New Inspection Click here to use the New Order Form INSPECTOR(S) check_box Mich…" at bounding box center [763, 716] width 1526 height 2885
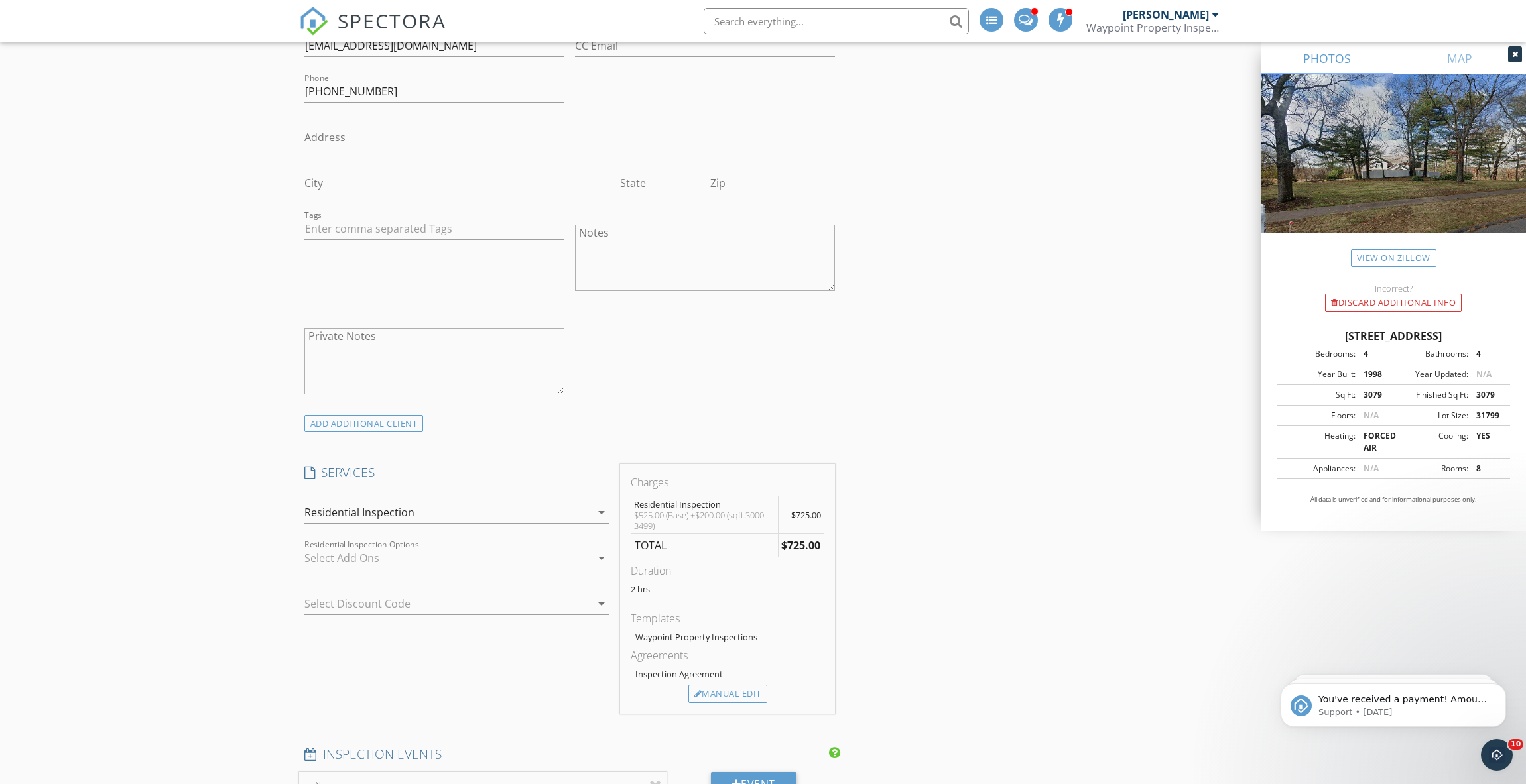
click at [355, 548] on div at bounding box center [447, 559] width 286 height 21
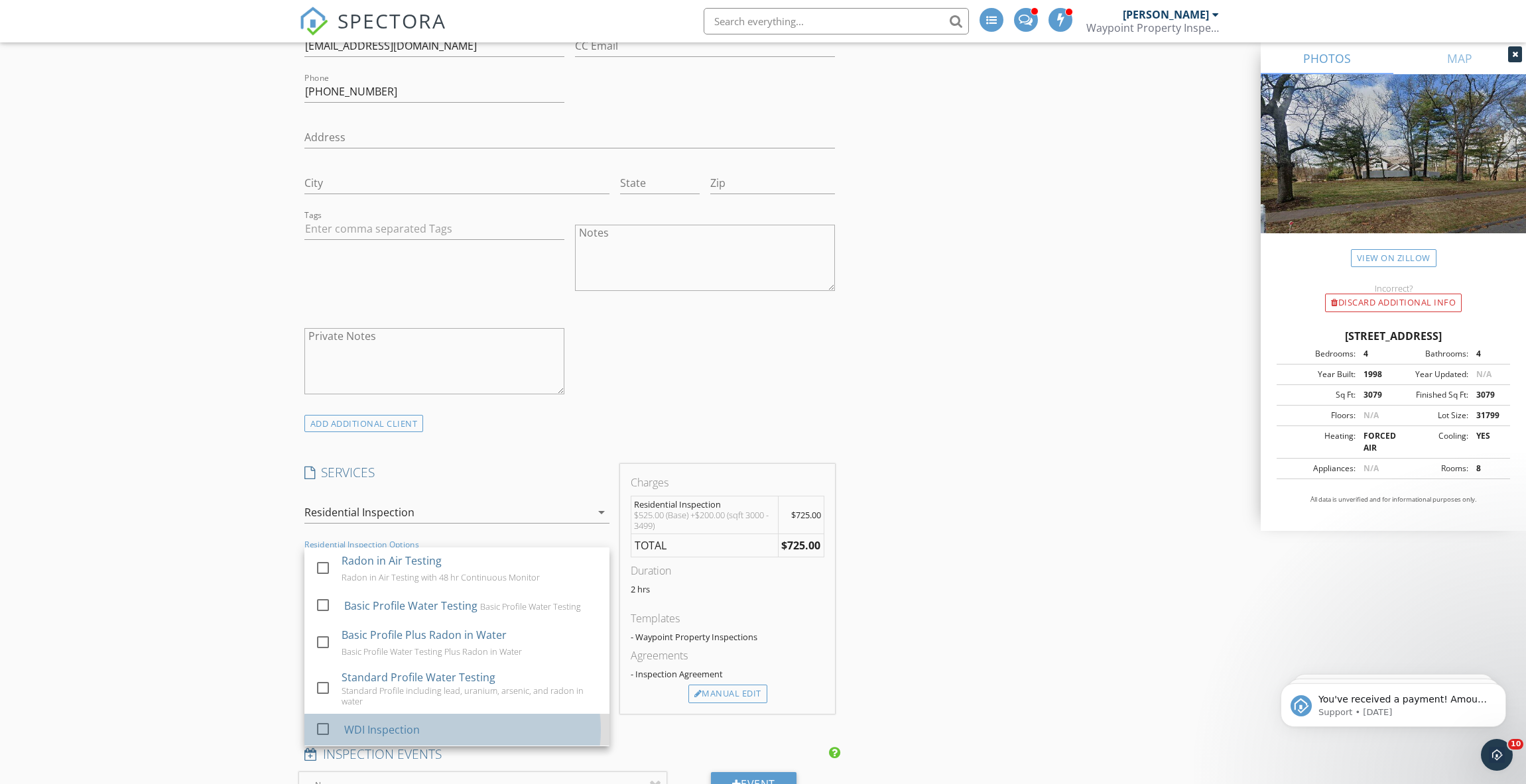
click at [364, 722] on div "WDI Inspection" at bounding box center [381, 729] width 76 height 16
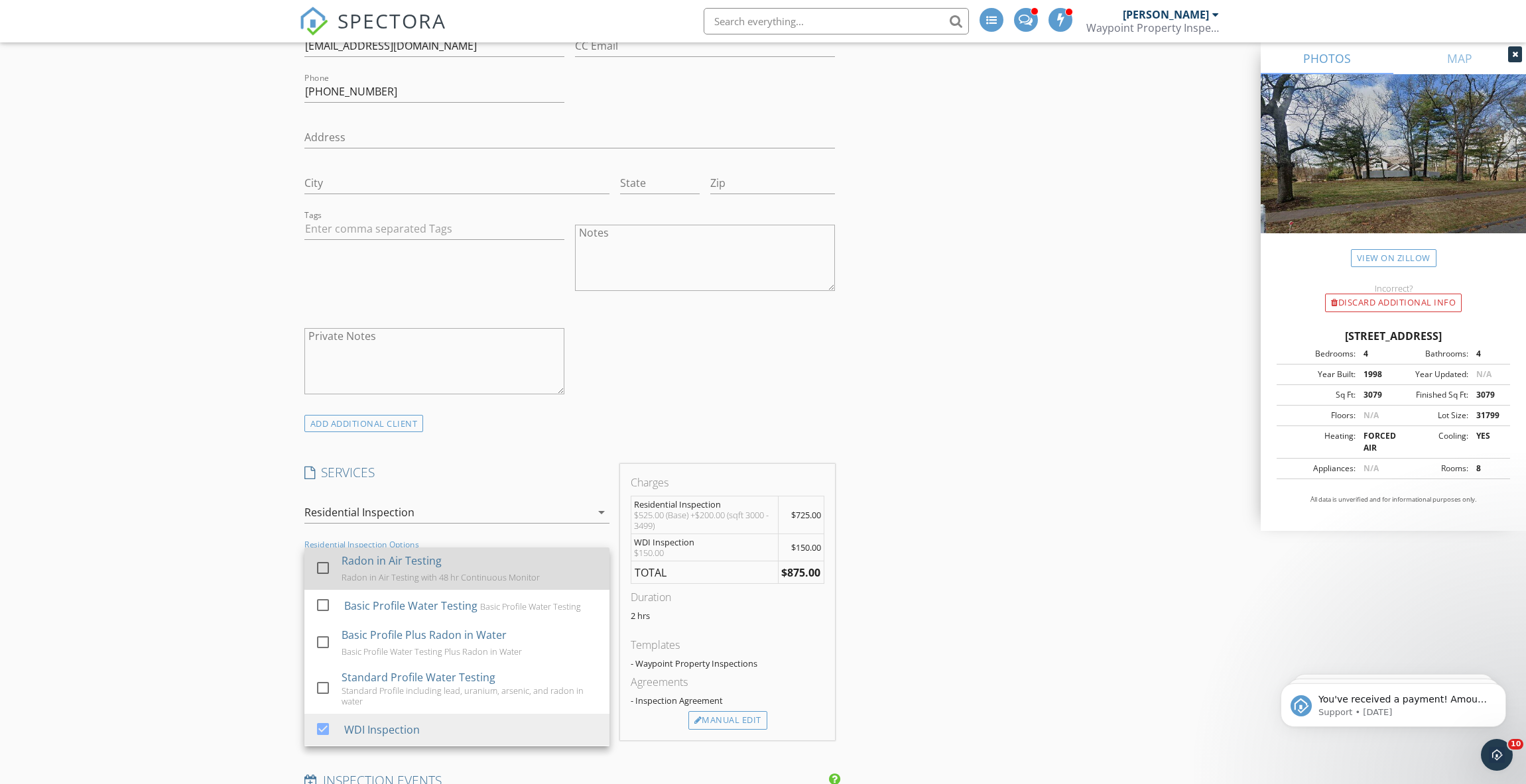
click at [335, 559] on div "check_box_outline_blank" at bounding box center [326, 567] width 21 height 16
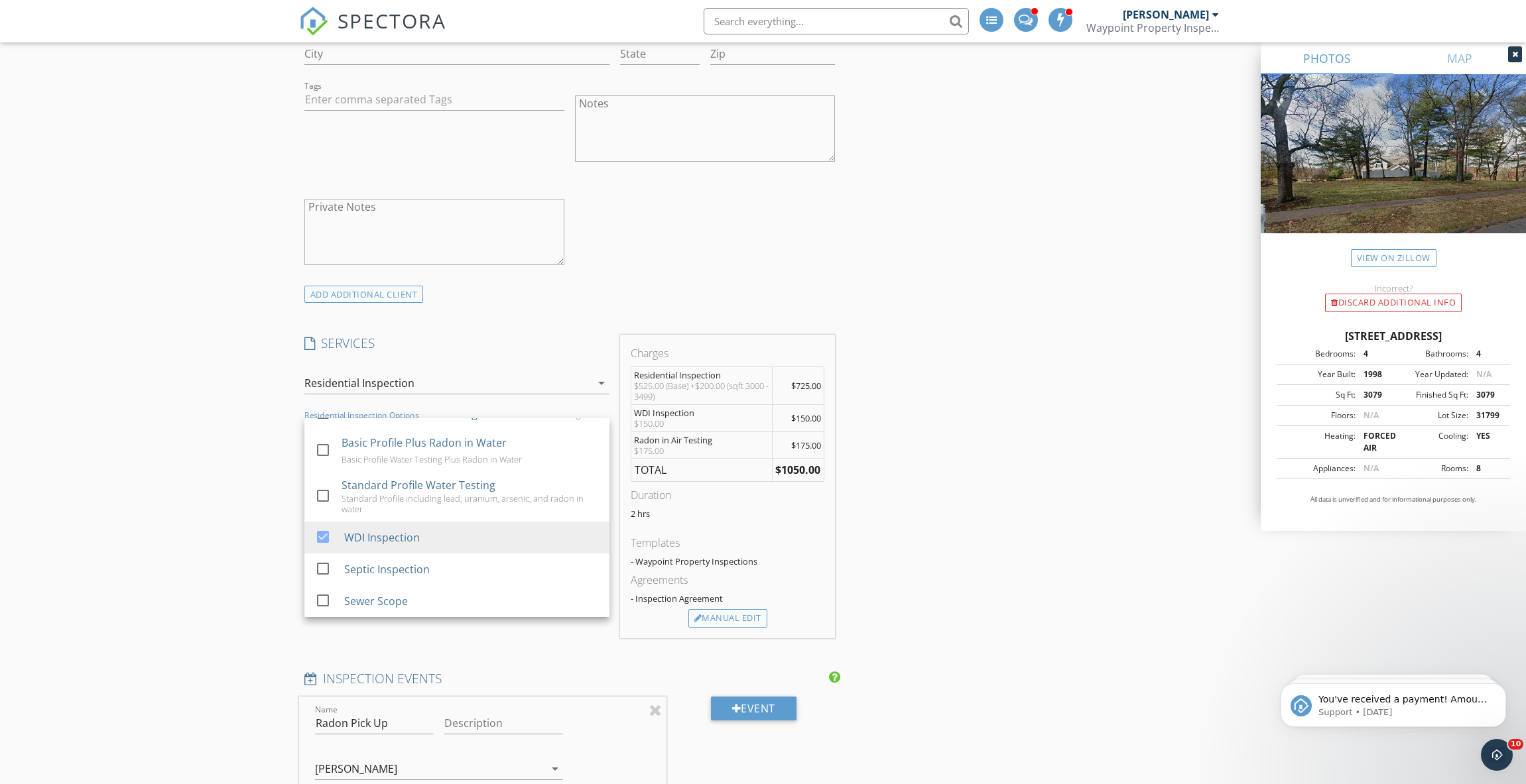
scroll to position [1018, 0]
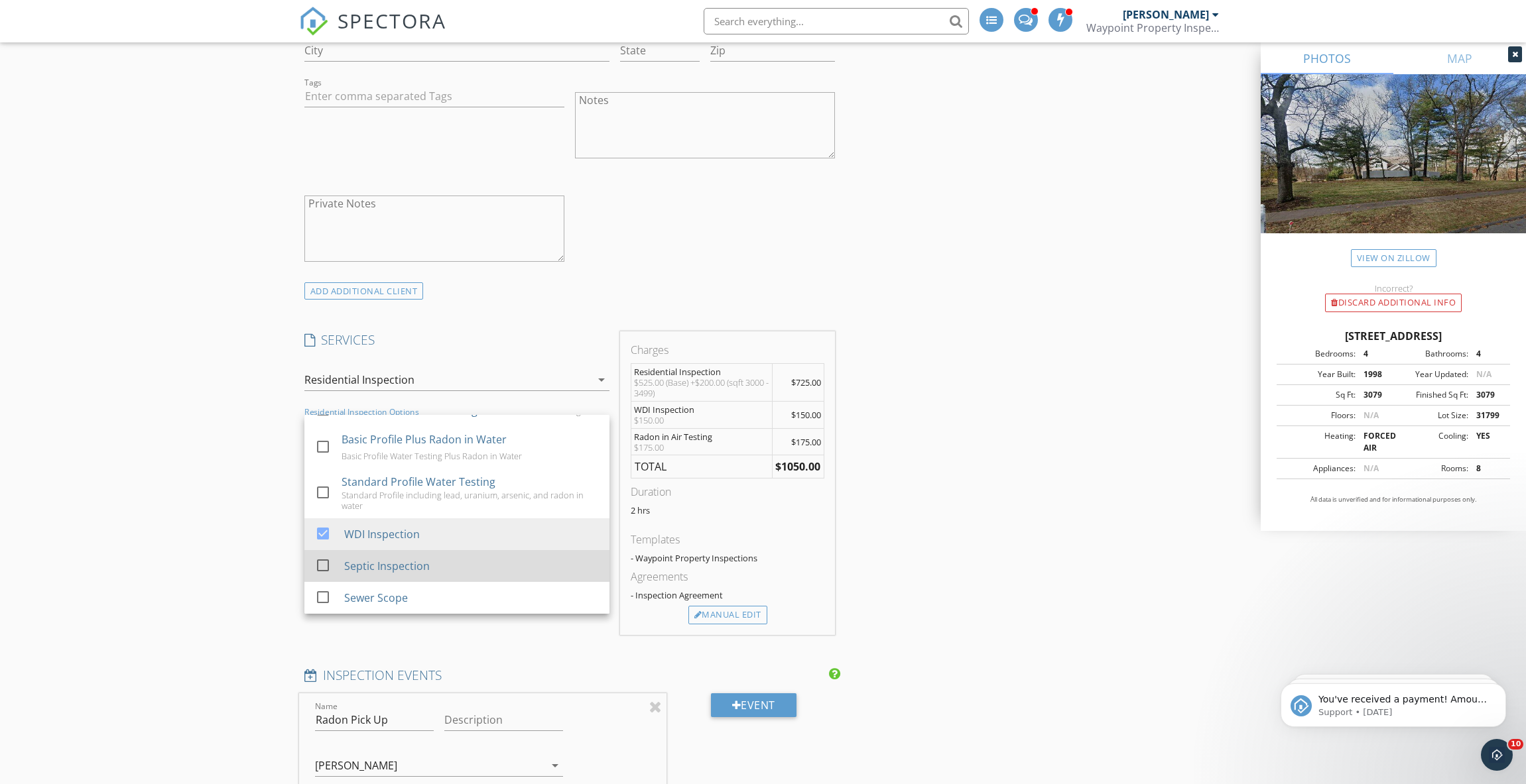
click at [403, 558] on div "Septic Inspection" at bounding box center [386, 565] width 86 height 16
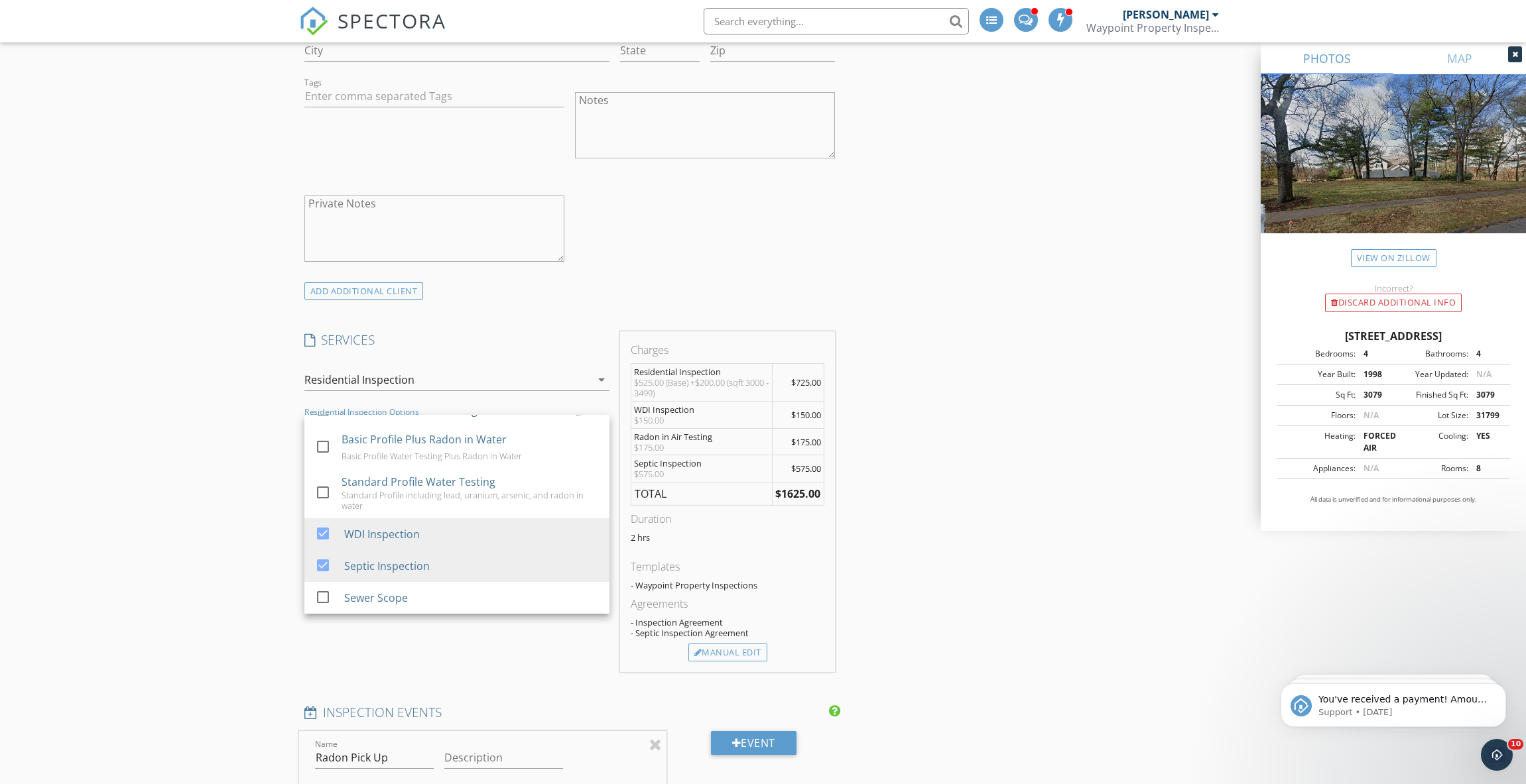
click at [1153, 579] on div "INSPECTOR(S) check_box Michael Drouin PRIMARY Michael Drouin arrow_drop_down ch…" at bounding box center [763, 651] width 929 height 2868
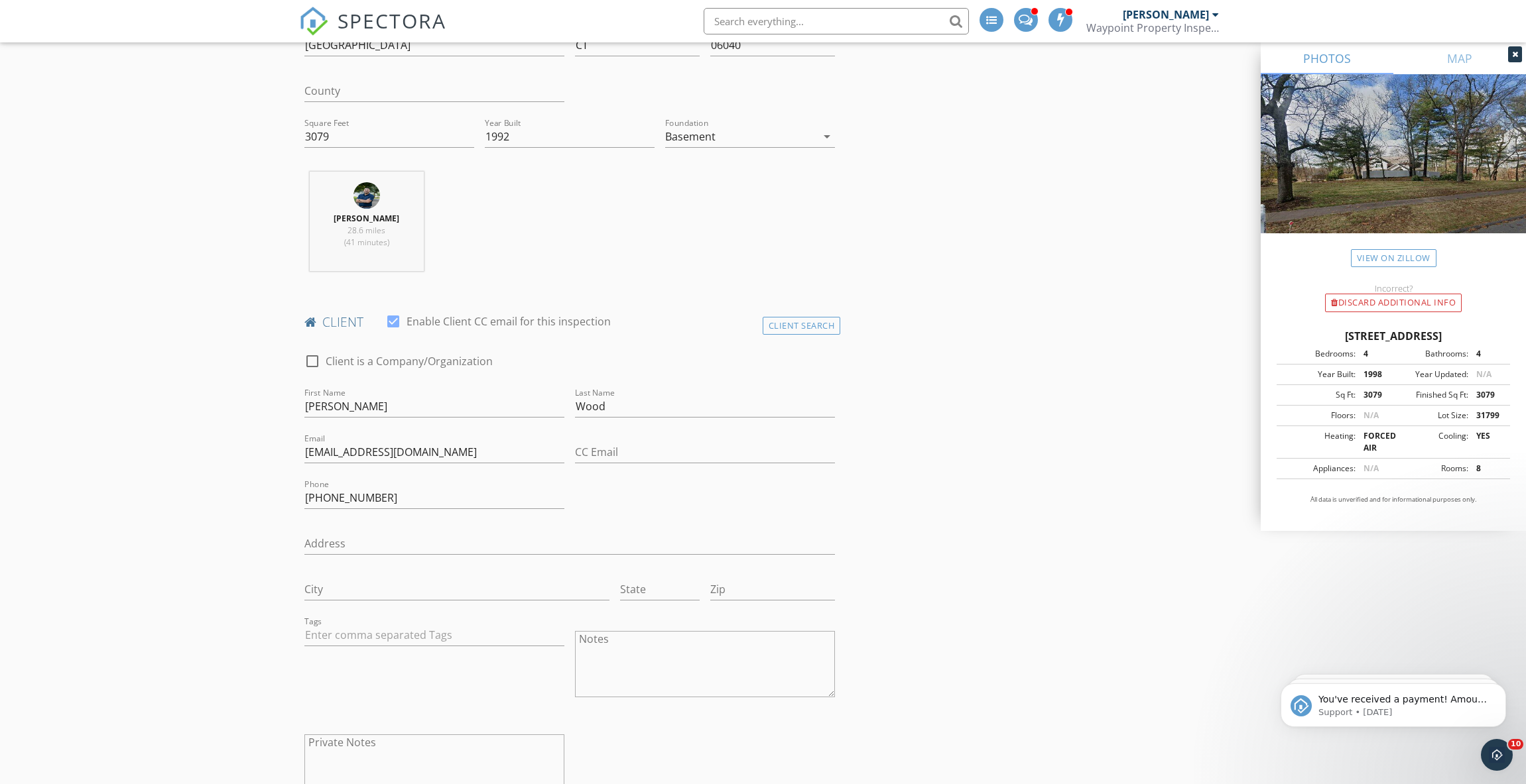
scroll to position [553, 0]
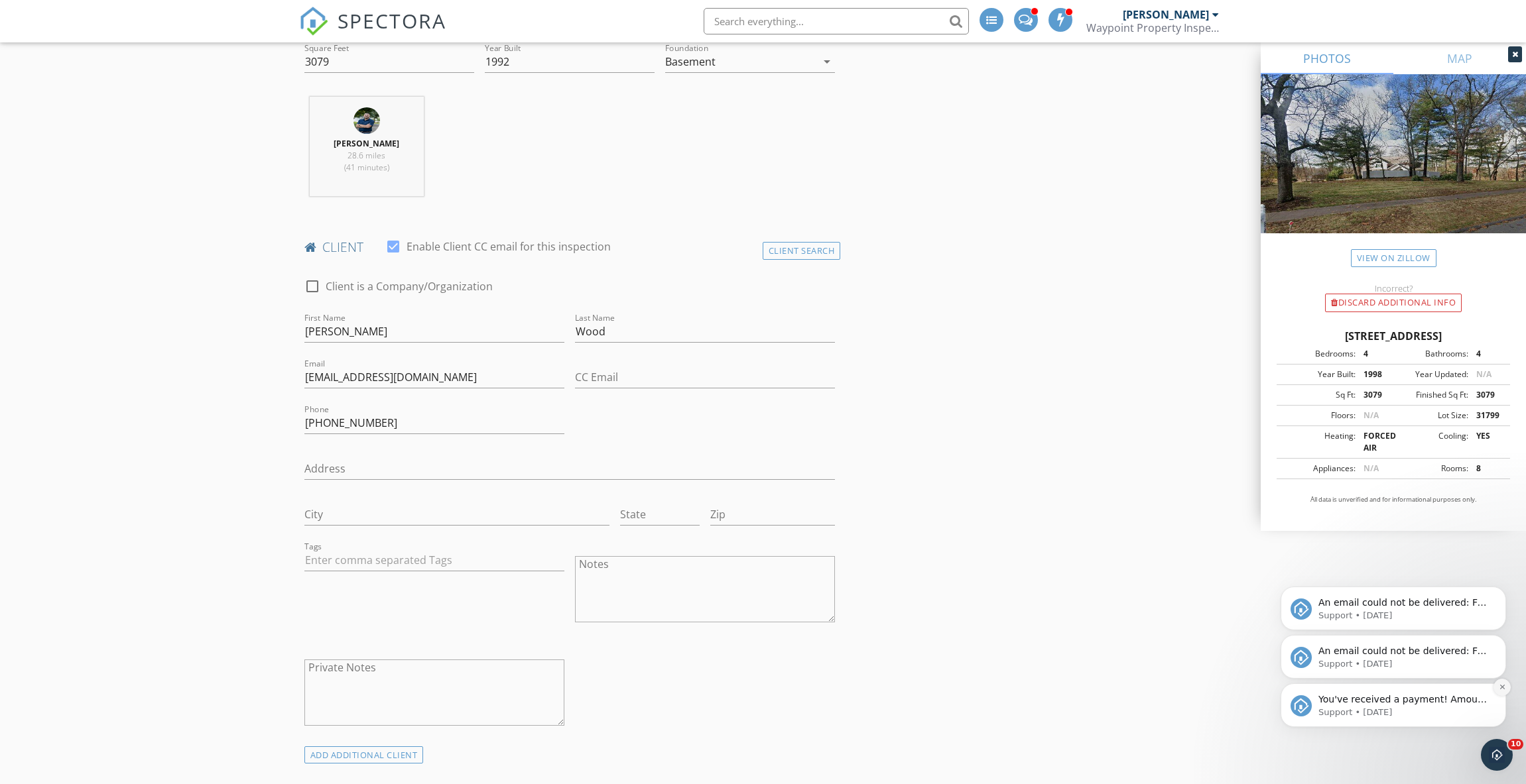
click at [1502, 688] on icon "Dismiss notification" at bounding box center [1502, 687] width 5 height 5
click at [1502, 688] on icon "Dismiss notification" at bounding box center [1502, 688] width 6 height 6
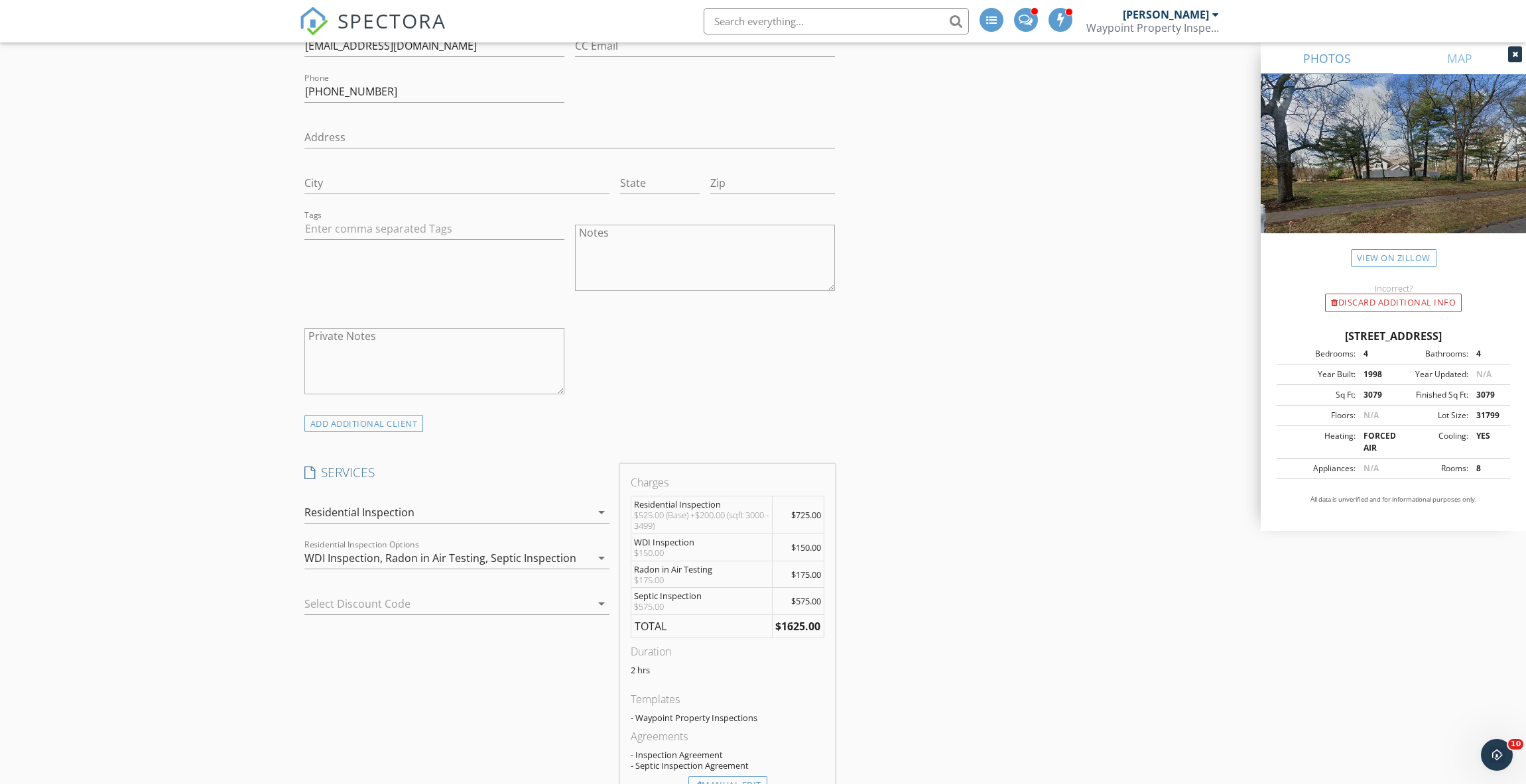
scroll to position [1018, 0]
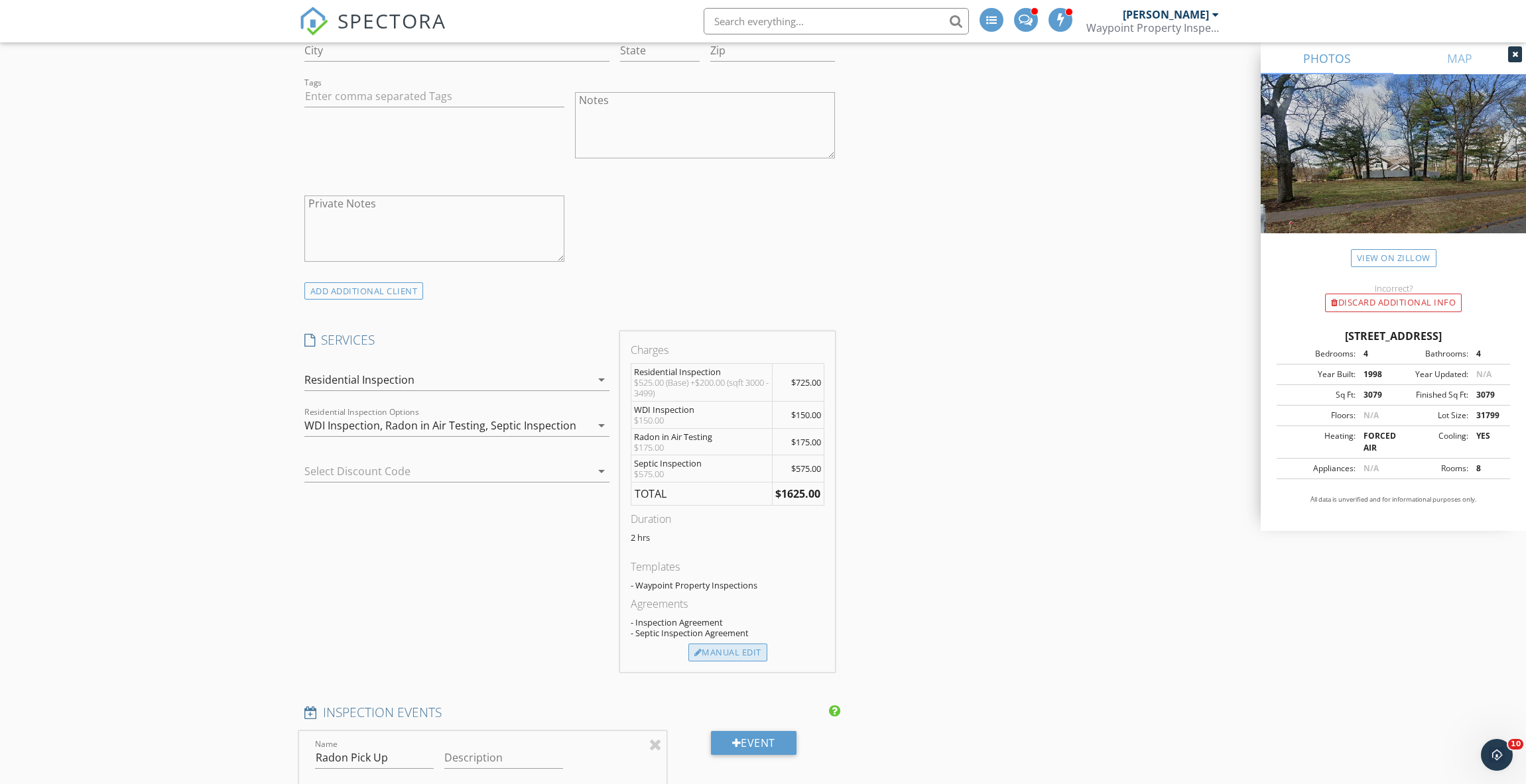
drag, startPoint x: 735, startPoint y: 612, endPoint x: 777, endPoint y: 604, distance: 42.8
click at [736, 644] on div "Manual Edit" at bounding box center [728, 653] width 79 height 18
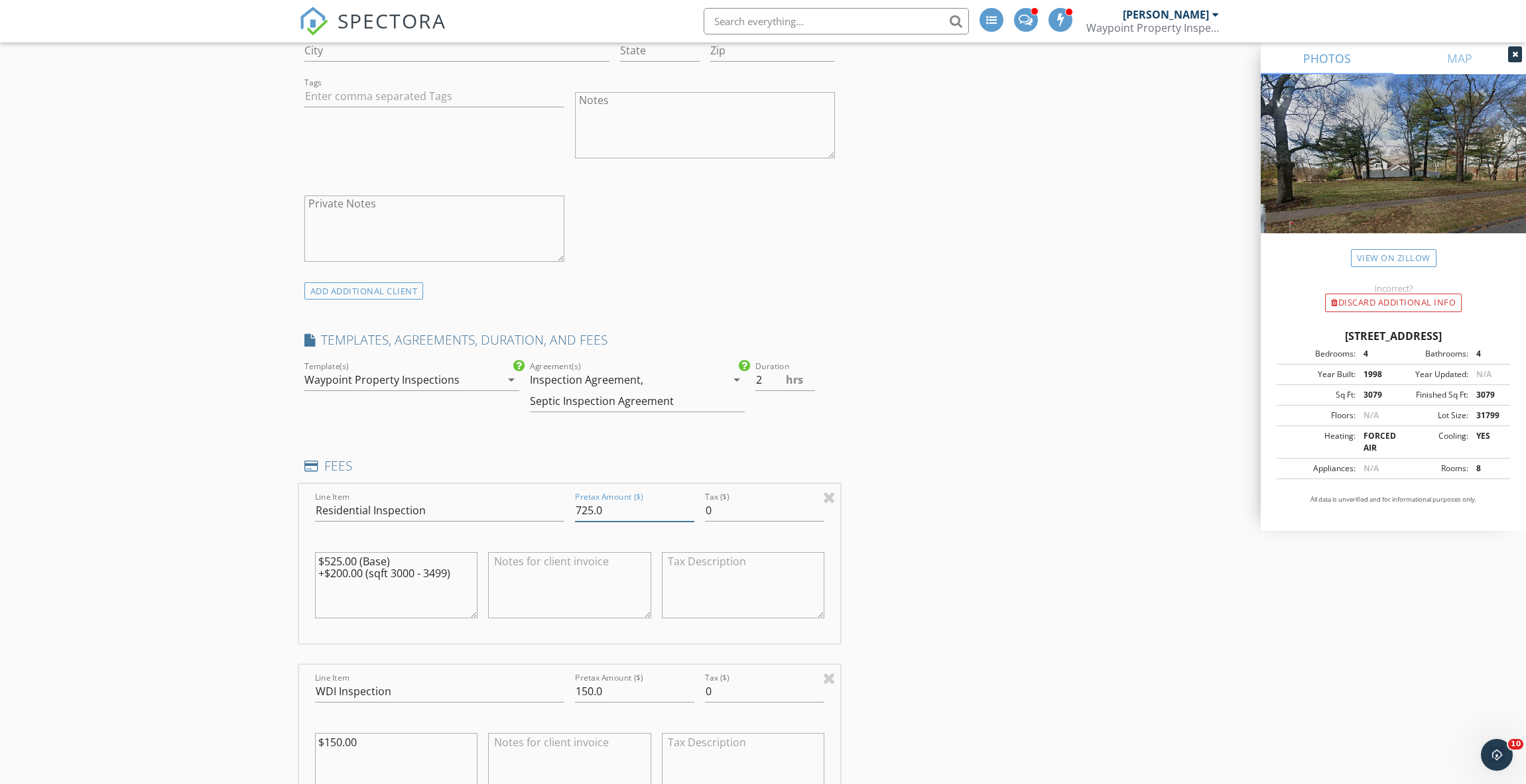
drag, startPoint x: 591, startPoint y: 474, endPoint x: 582, endPoint y: 474, distance: 9.0
click at [582, 500] on input "725.0" at bounding box center [634, 511] width 119 height 22
type input "700.0"
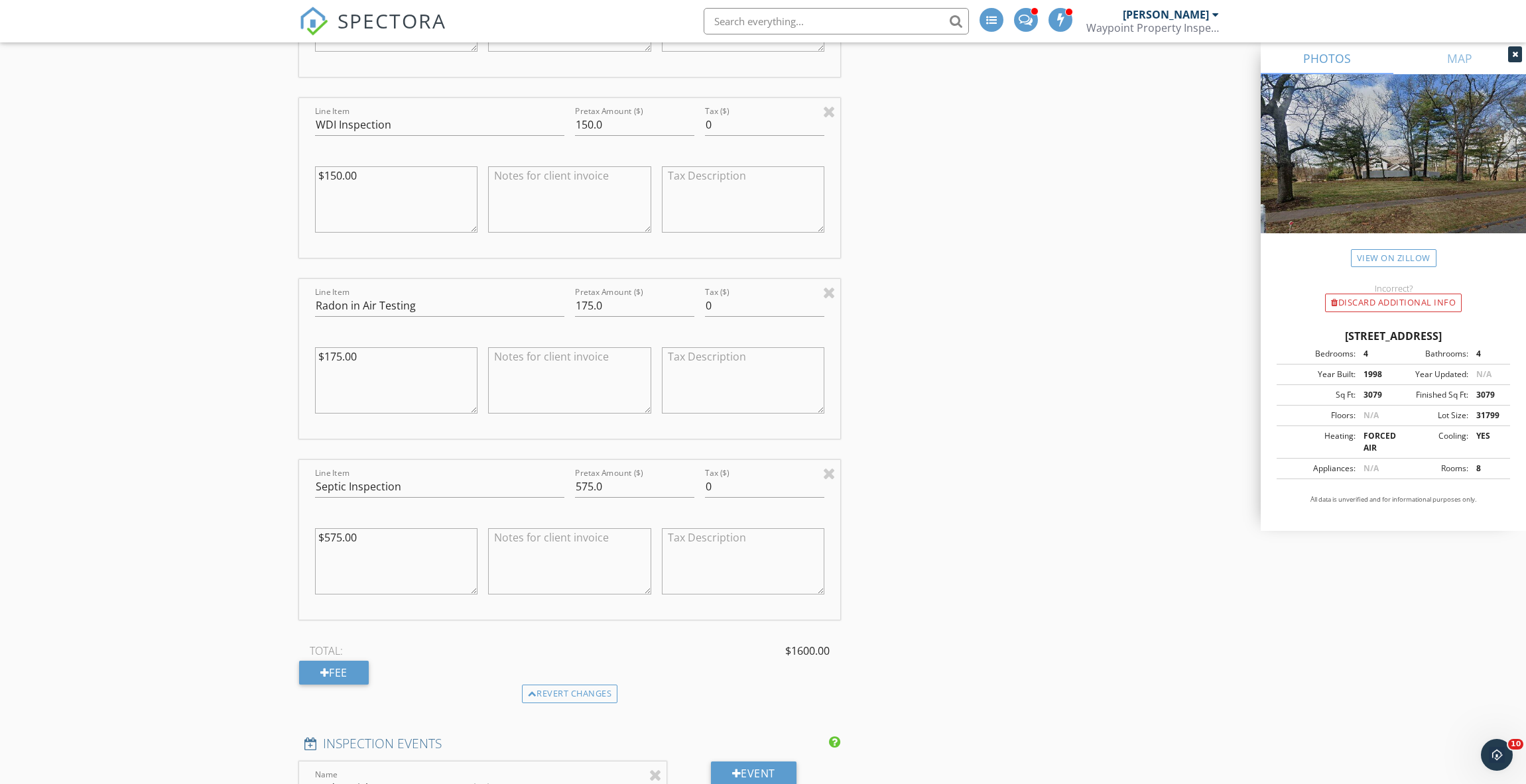
scroll to position [1548, 0]
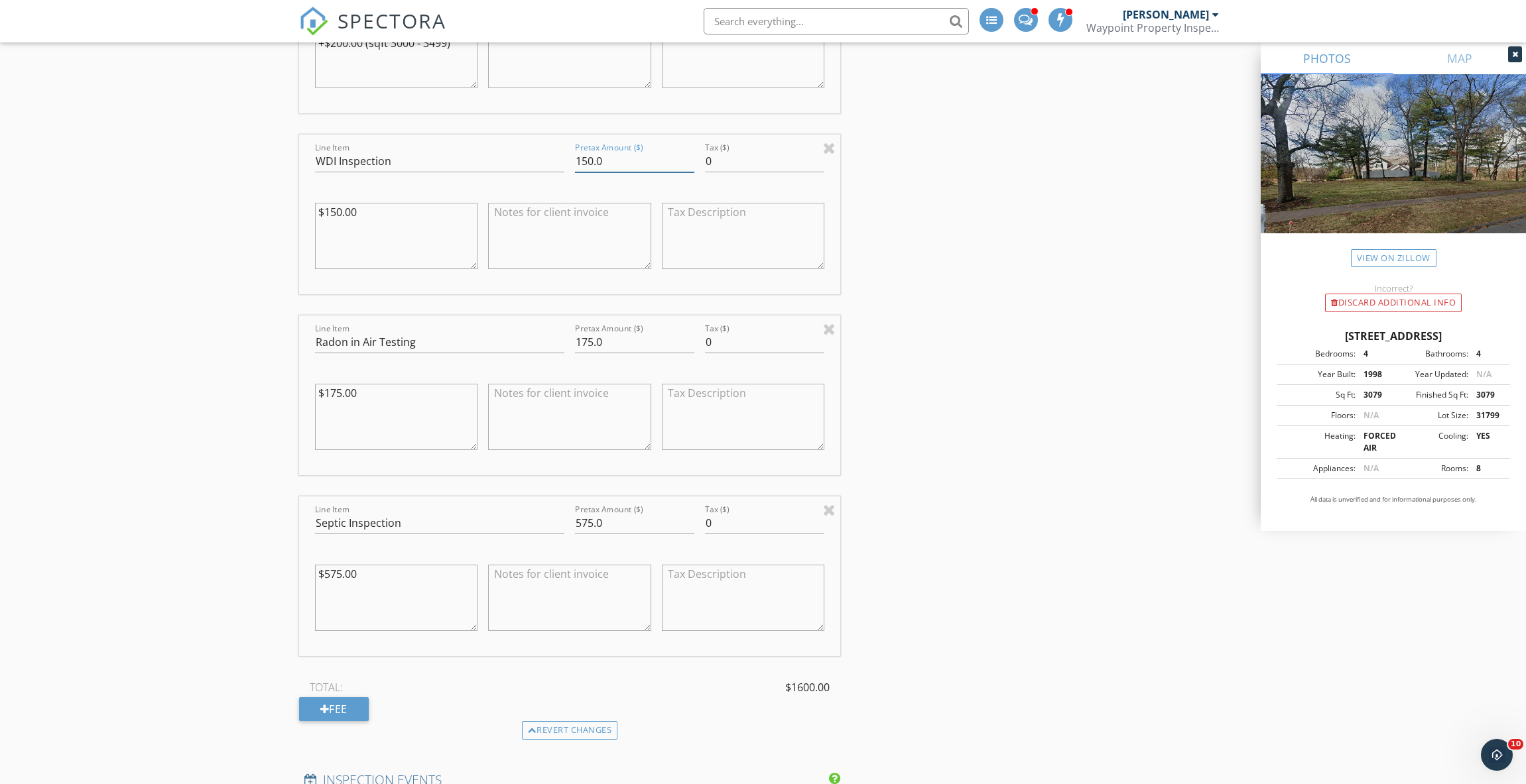
drag, startPoint x: 592, startPoint y: 115, endPoint x: 585, endPoint y: 117, distance: 7.3
click at [585, 150] on input "150.0" at bounding box center [634, 161] width 119 height 22
type input "125.0"
click at [984, 343] on div "INSPECTOR(S) check_box Michael Drouin PRIMARY Michael Drouin arrow_drop_down ch…" at bounding box center [763, 420] width 929 height 3465
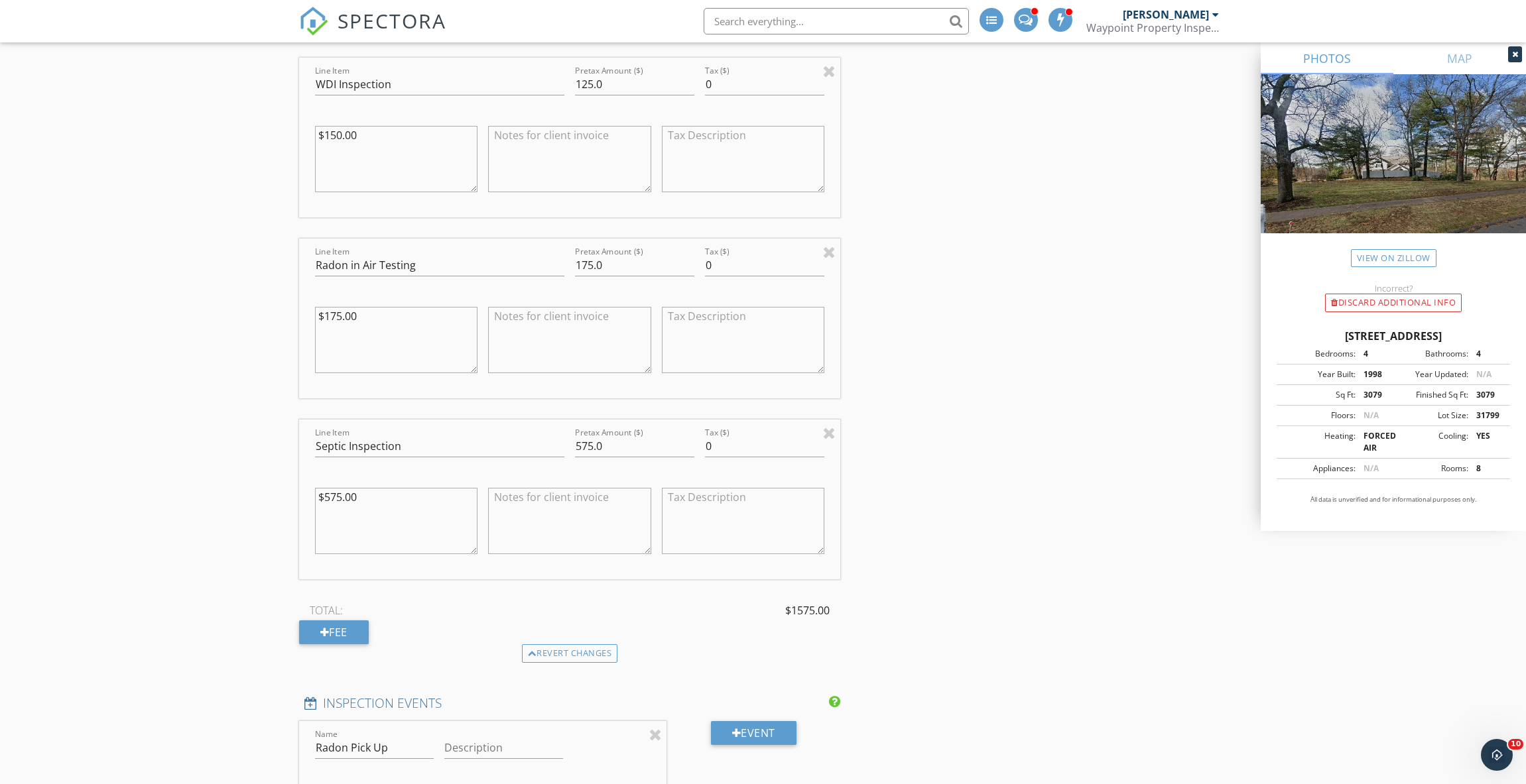
scroll to position [1747, 0]
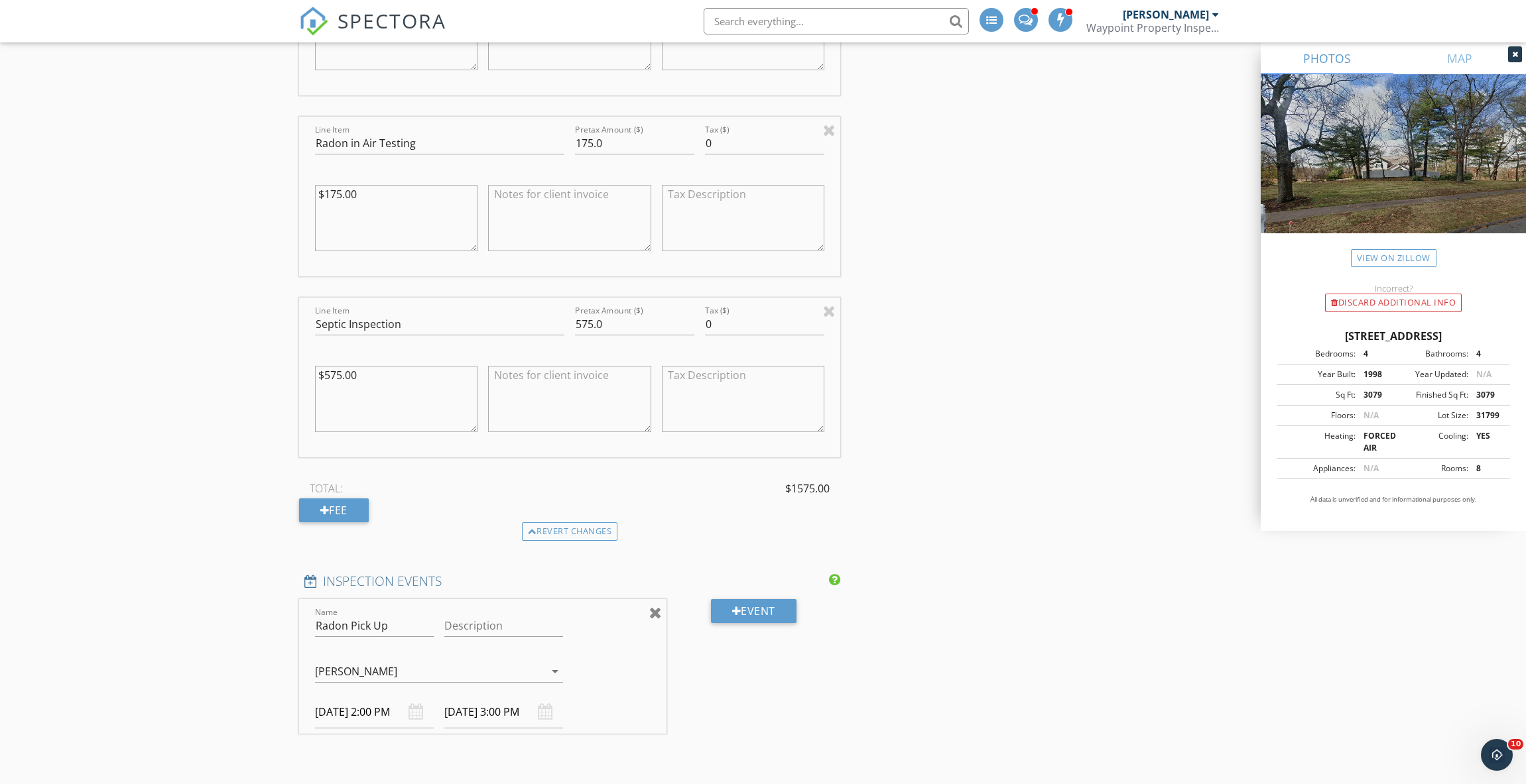
click at [657, 605] on div at bounding box center [655, 612] width 13 height 16
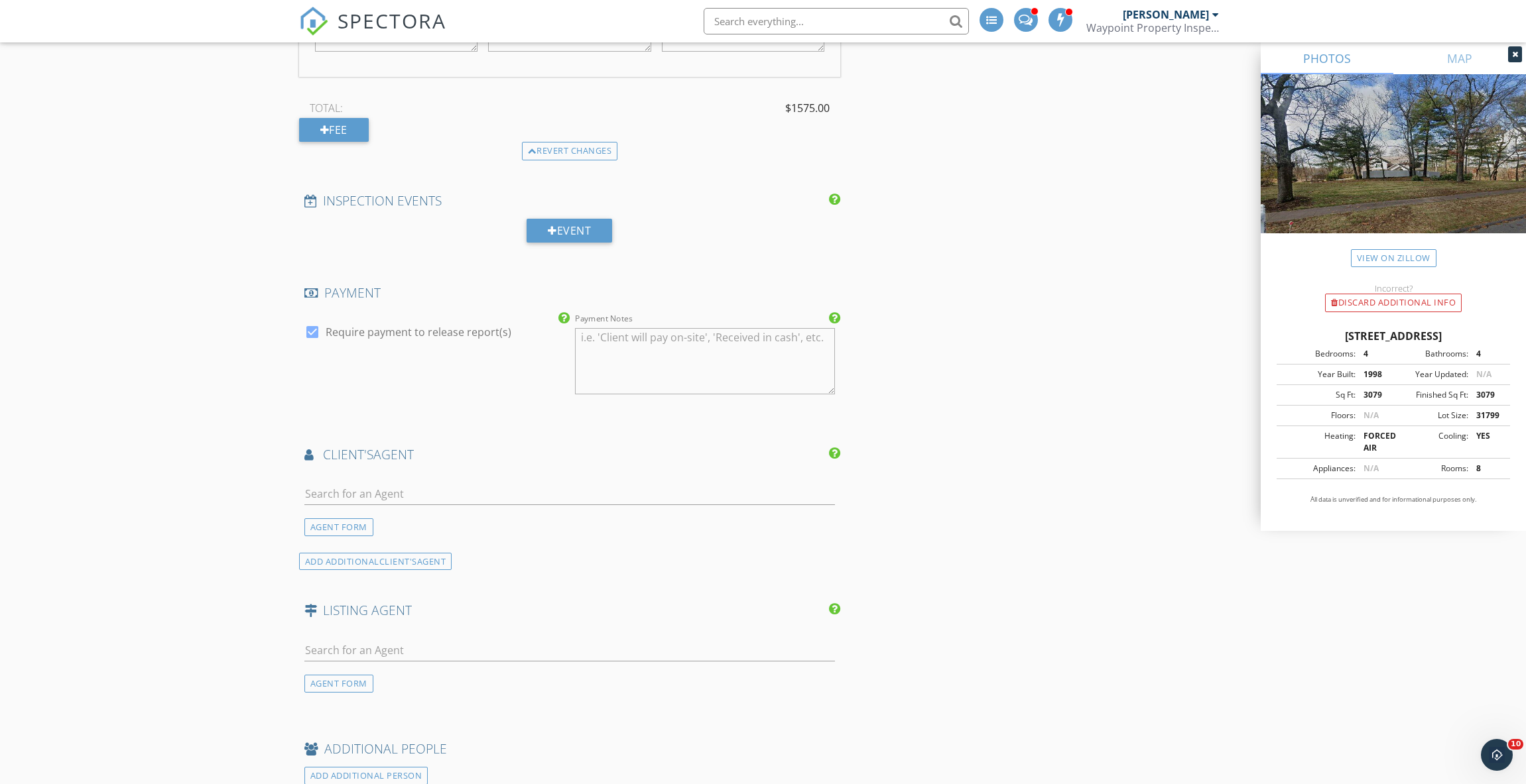
scroll to position [2145, 0]
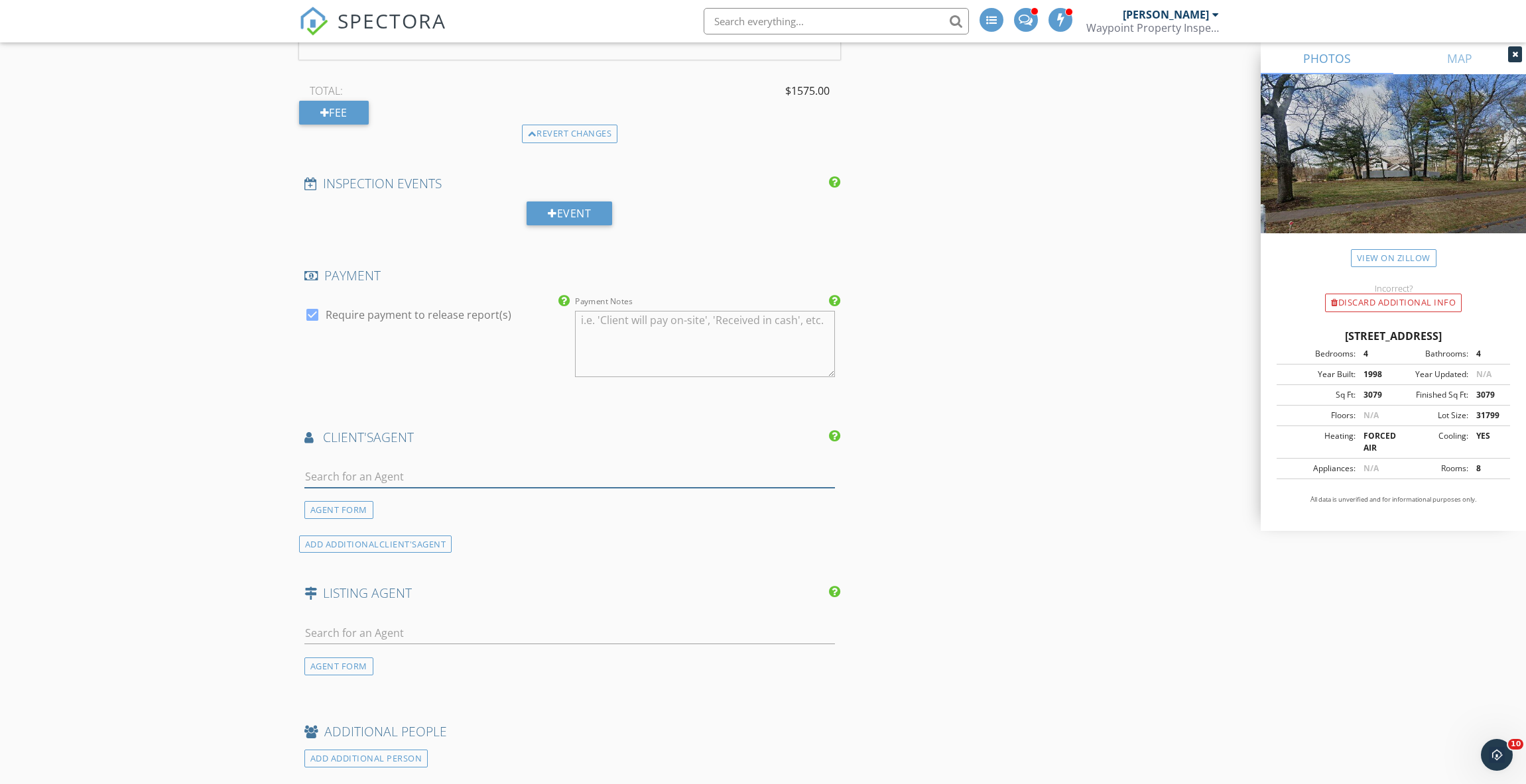
click at [410, 466] on input "text" at bounding box center [570, 477] width 531 height 22
type input "[PERSON_NAME]"
click at [665, 488] on li "[PERSON_NAME]-Eagle" at bounding box center [570, 506] width 530 height 37
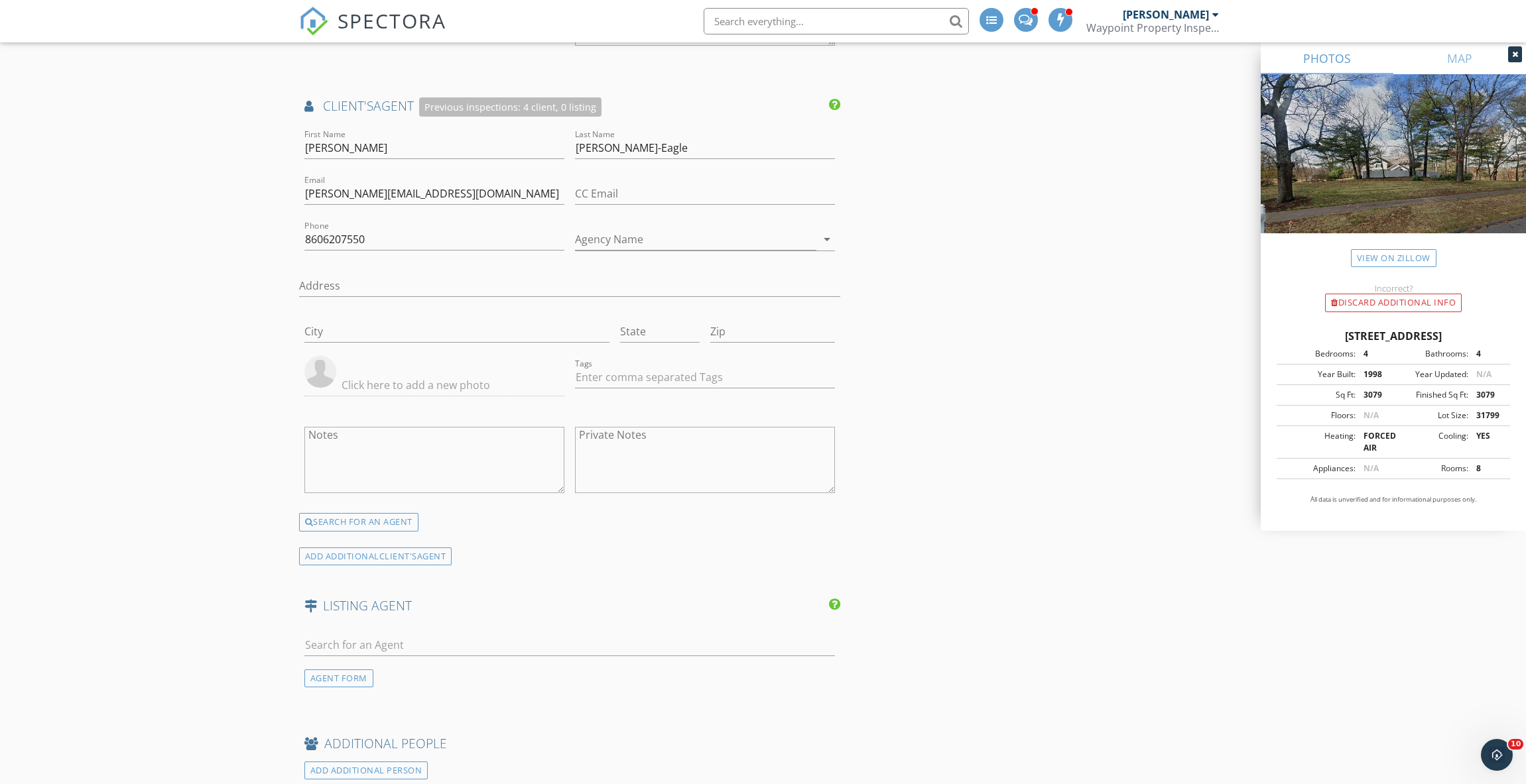
scroll to position [2807, 0]
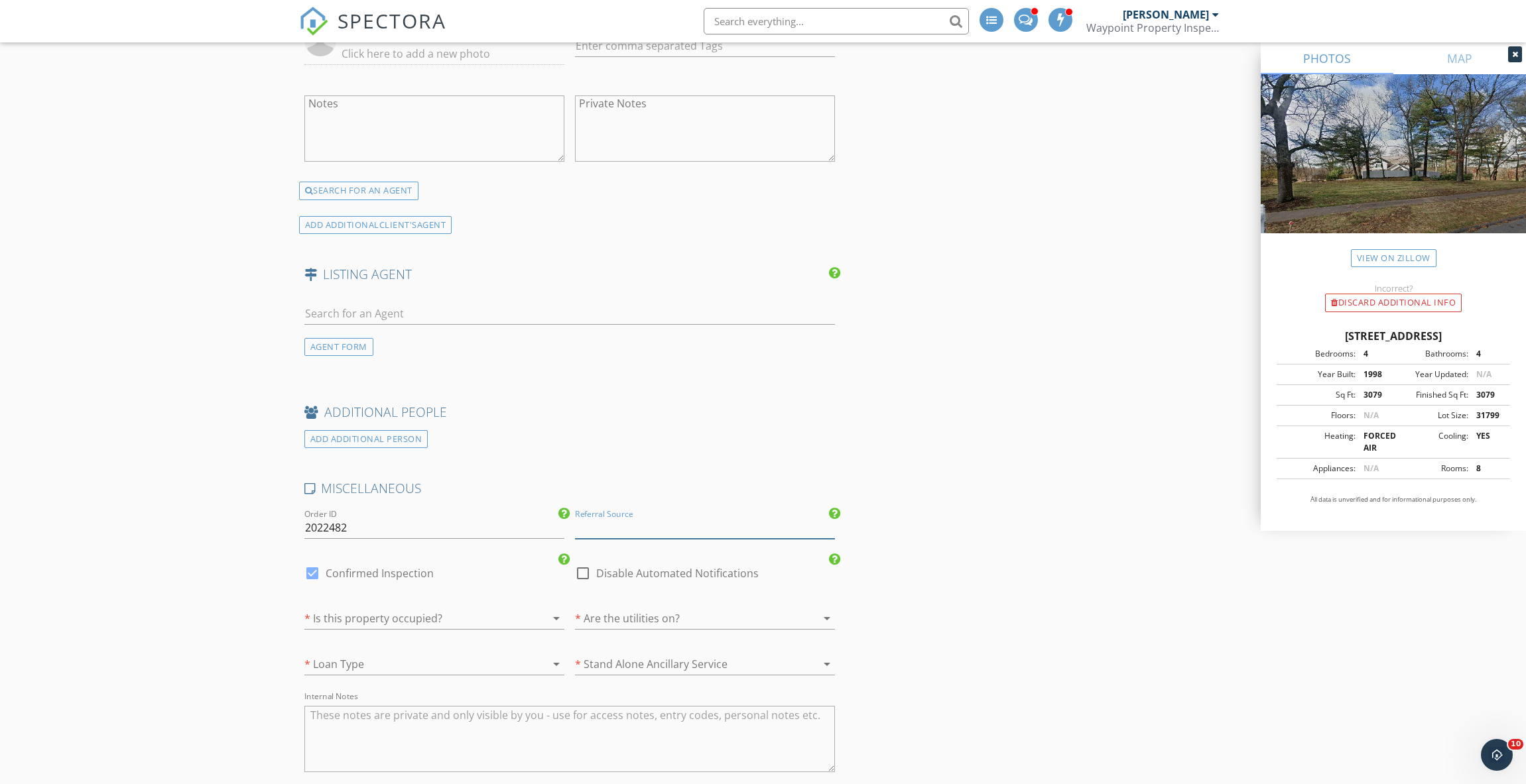
click at [632, 517] on input "Referral Source" at bounding box center [705, 527] width 260 height 22
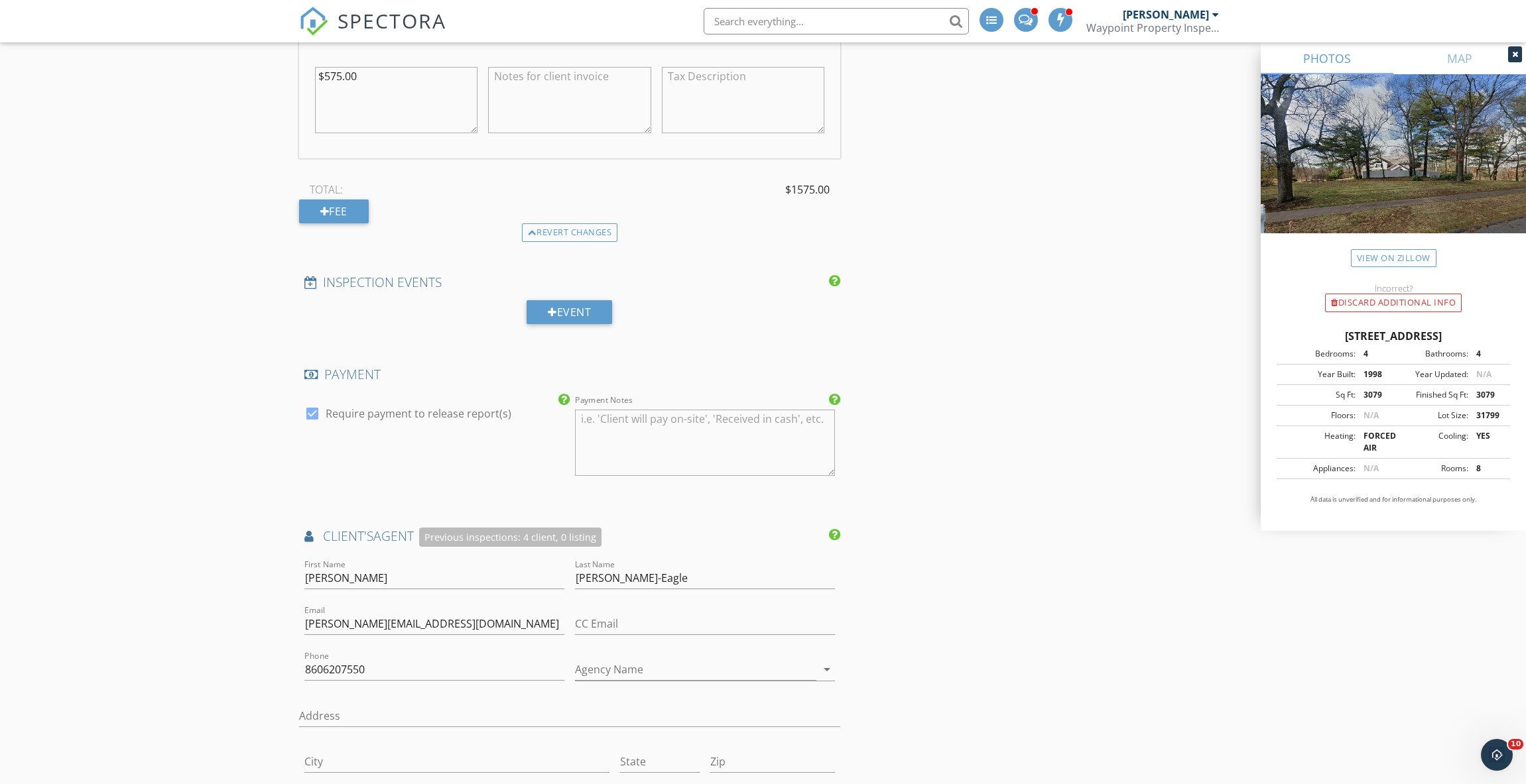
scroll to position [1946, 0]
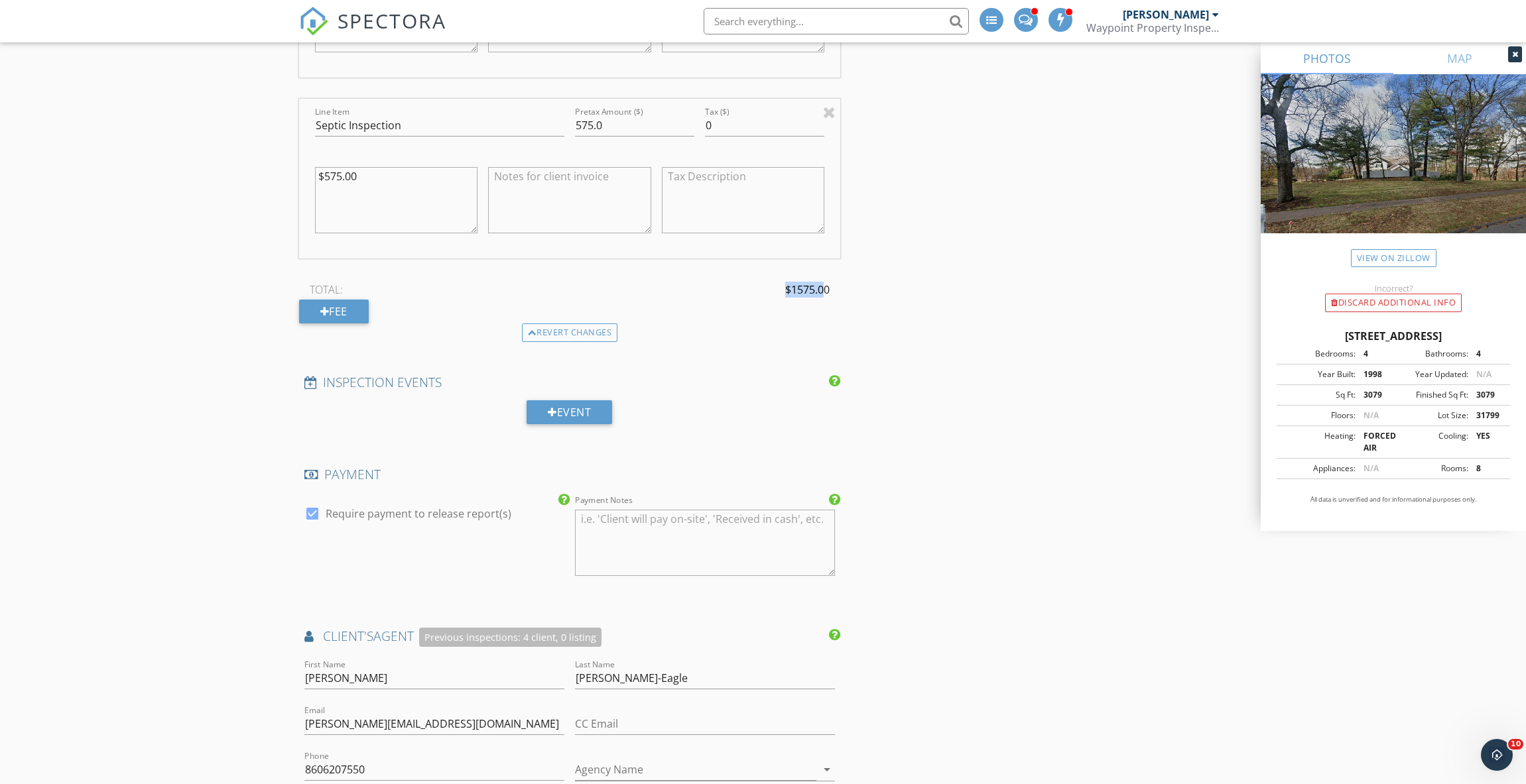
drag, startPoint x: 826, startPoint y: 240, endPoint x: 687, endPoint y: 239, distance: 139.0
click at [686, 280] on div "TOTAL: $1575.00" at bounding box center [570, 290] width 542 height 20
drag, startPoint x: 687, startPoint y: 239, endPoint x: 987, endPoint y: 285, distance: 303.5
click at [987, 285] on div "INSPECTOR(S) check_box Michael Drouin PRIMARY Michael Drouin arrow_drop_down ch…" at bounding box center [763, 133] width 929 height 3687
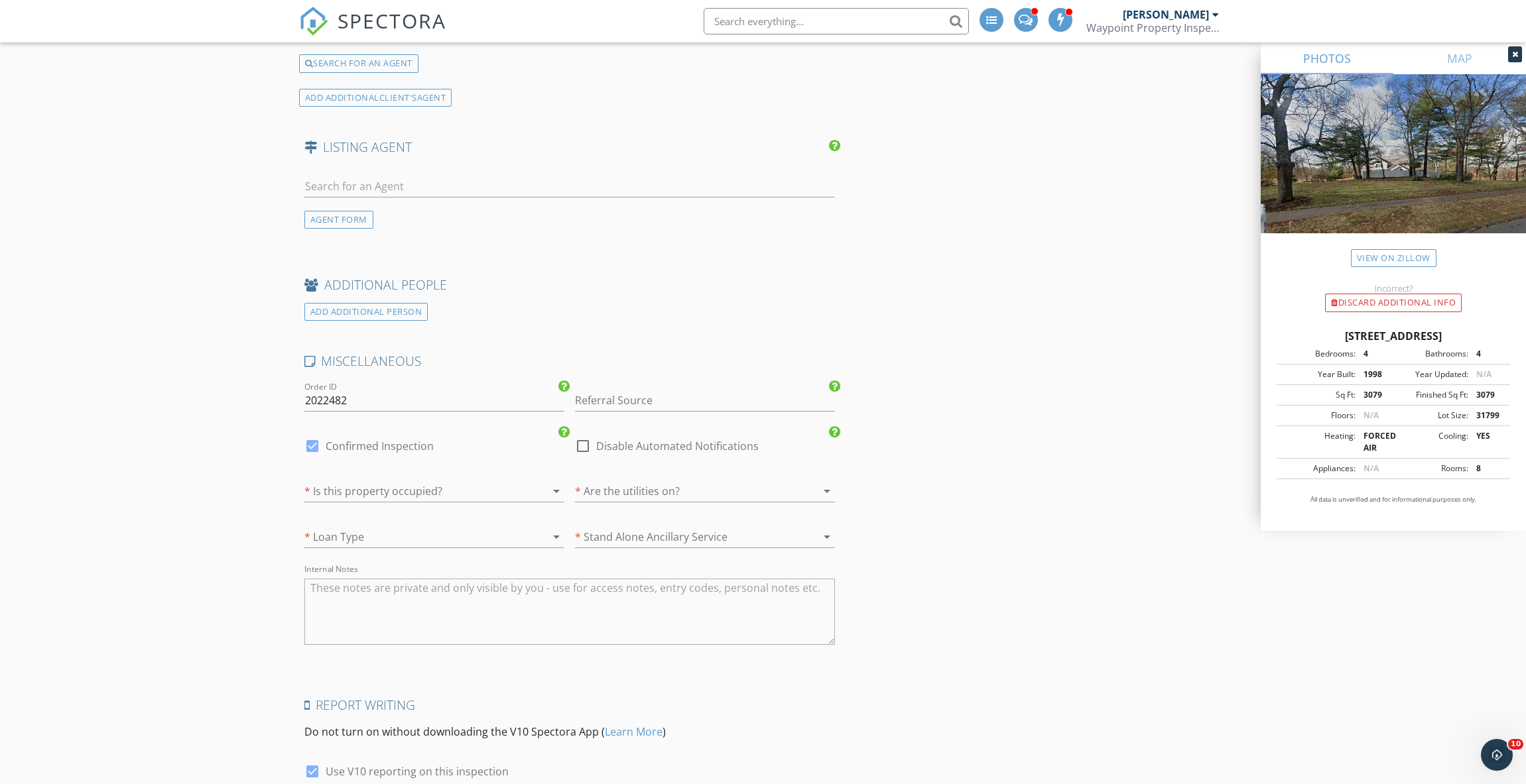
scroll to position [2940, 0]
click at [375, 475] on div at bounding box center [415, 486] width 222 height 21
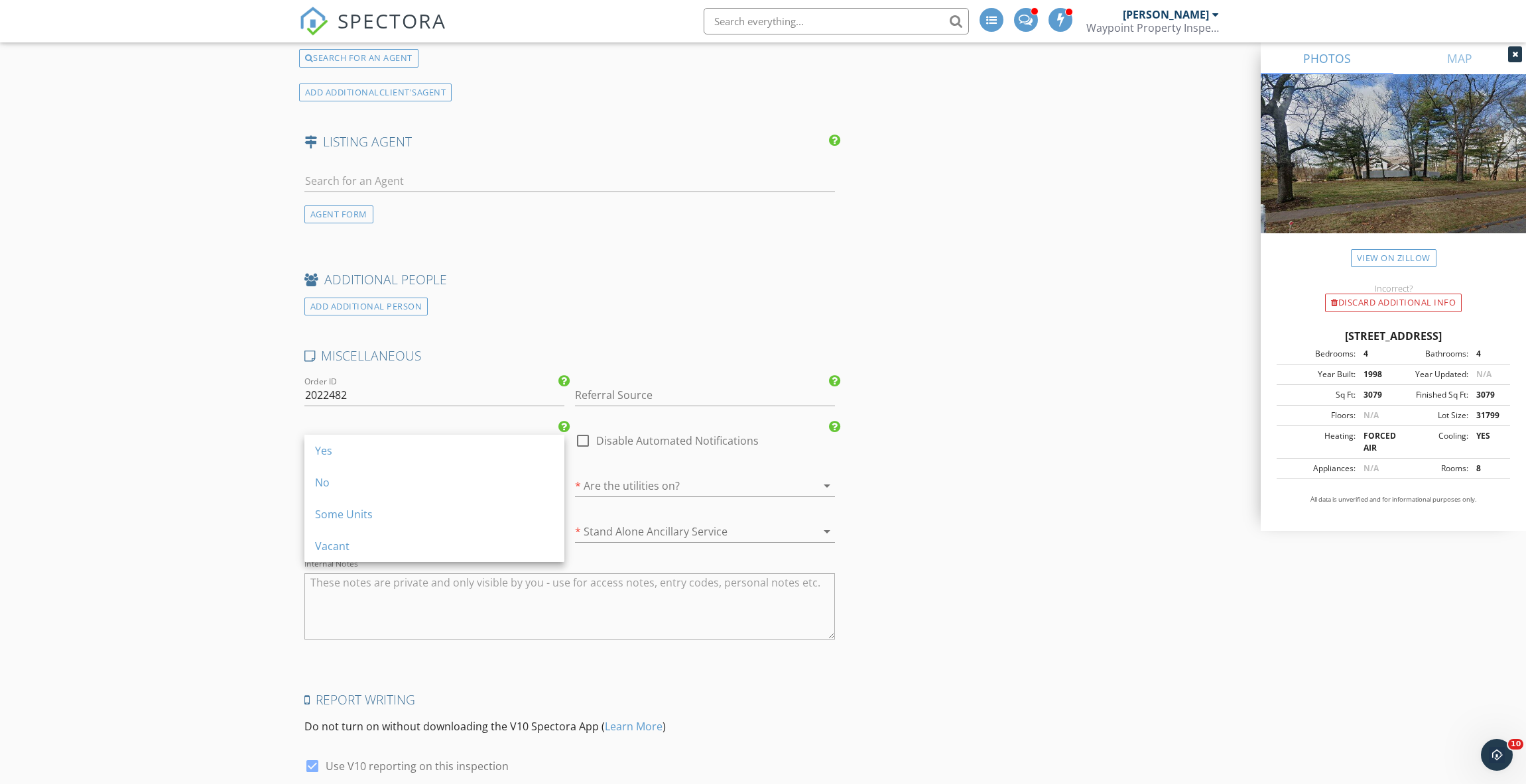
click at [408, 456] on div "Yes" at bounding box center [434, 451] width 238 height 16
click at [693, 475] on div at bounding box center [686, 486] width 222 height 21
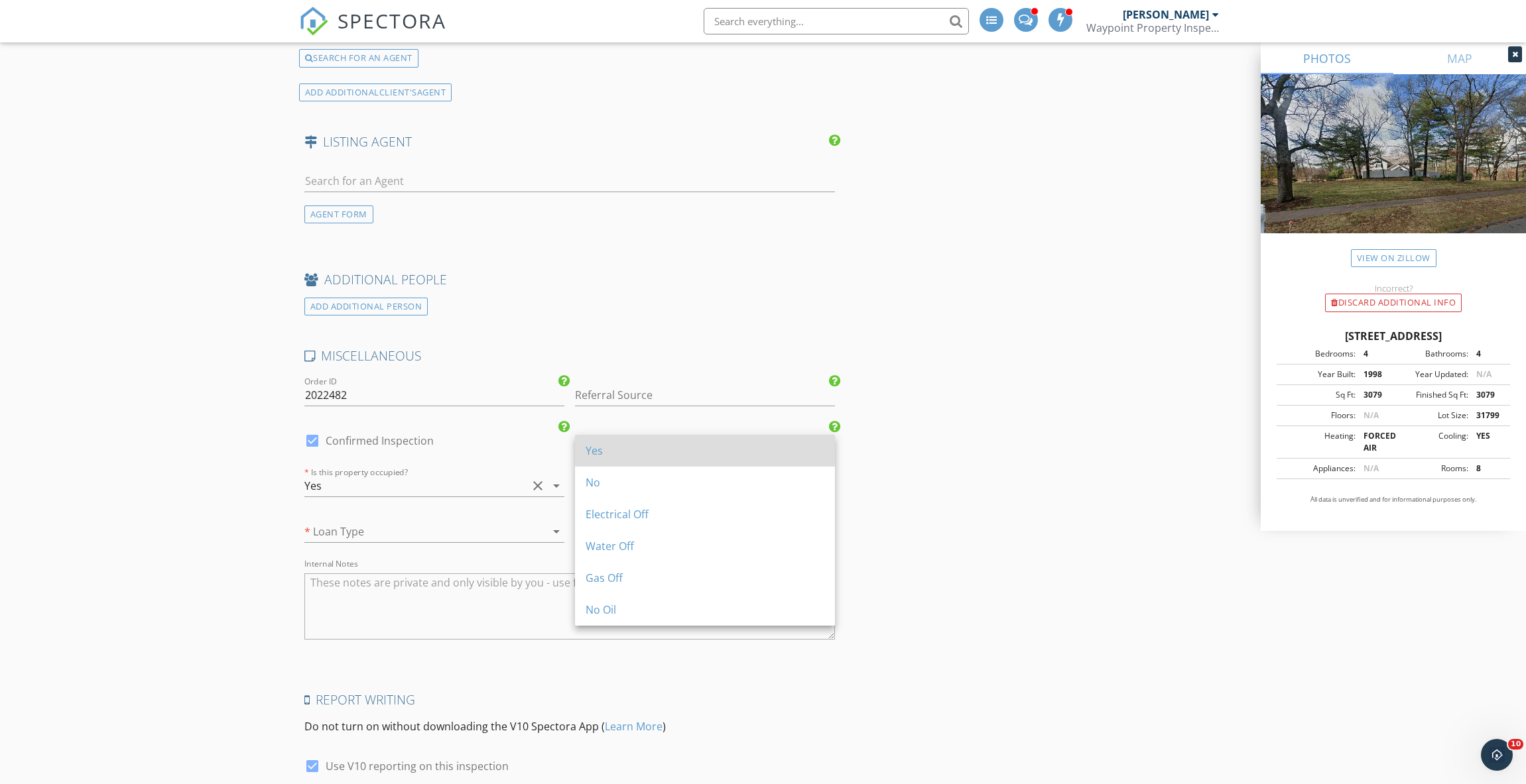
click at [691, 449] on div "Yes" at bounding box center [705, 451] width 238 height 16
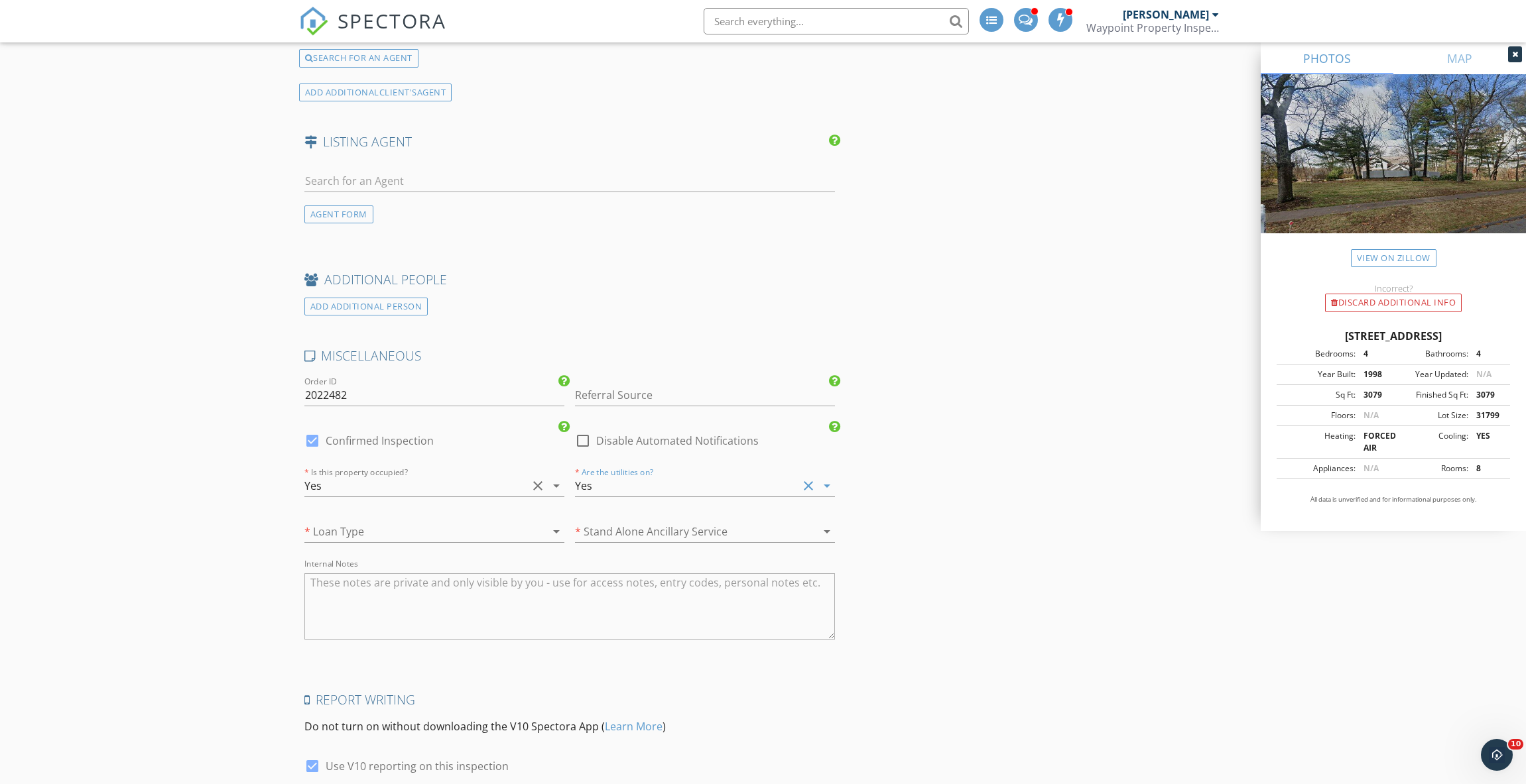
click at [445, 521] on div at bounding box center [415, 532] width 222 height 21
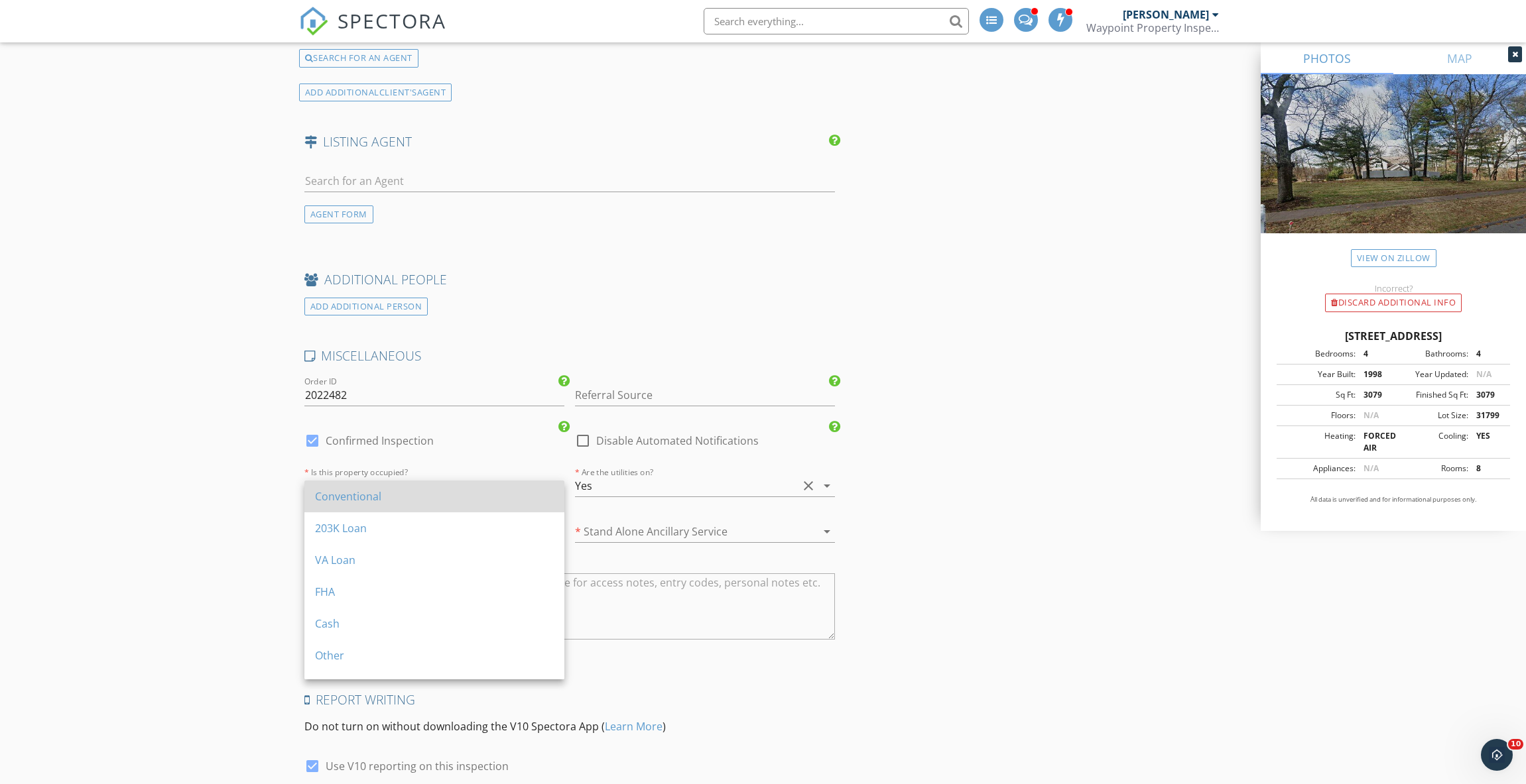
click at [411, 503] on div "Conventional" at bounding box center [434, 496] width 238 height 16
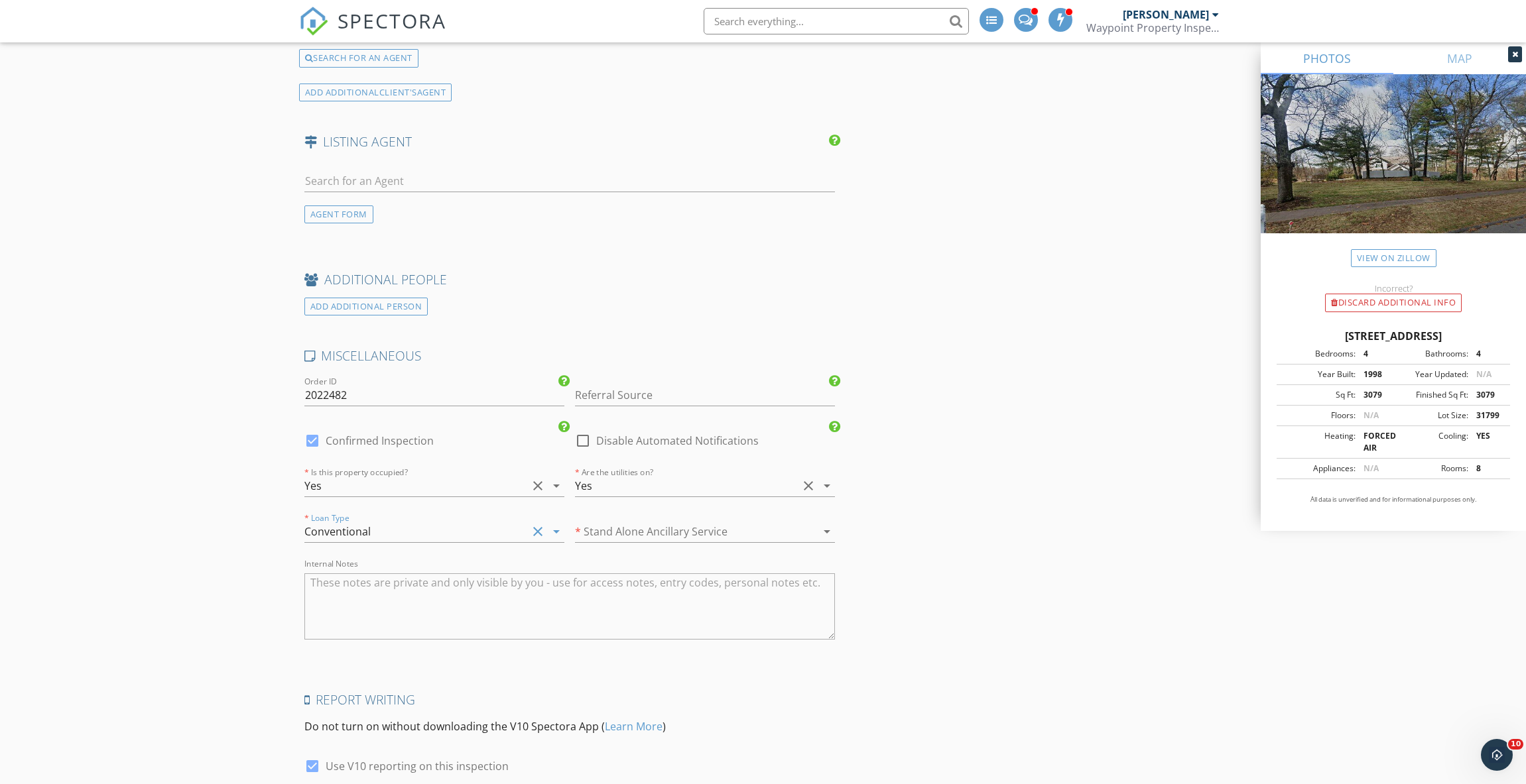
click at [692, 521] on div at bounding box center [686, 532] width 222 height 21
click at [686, 527] on div "No" at bounding box center [705, 528] width 238 height 16
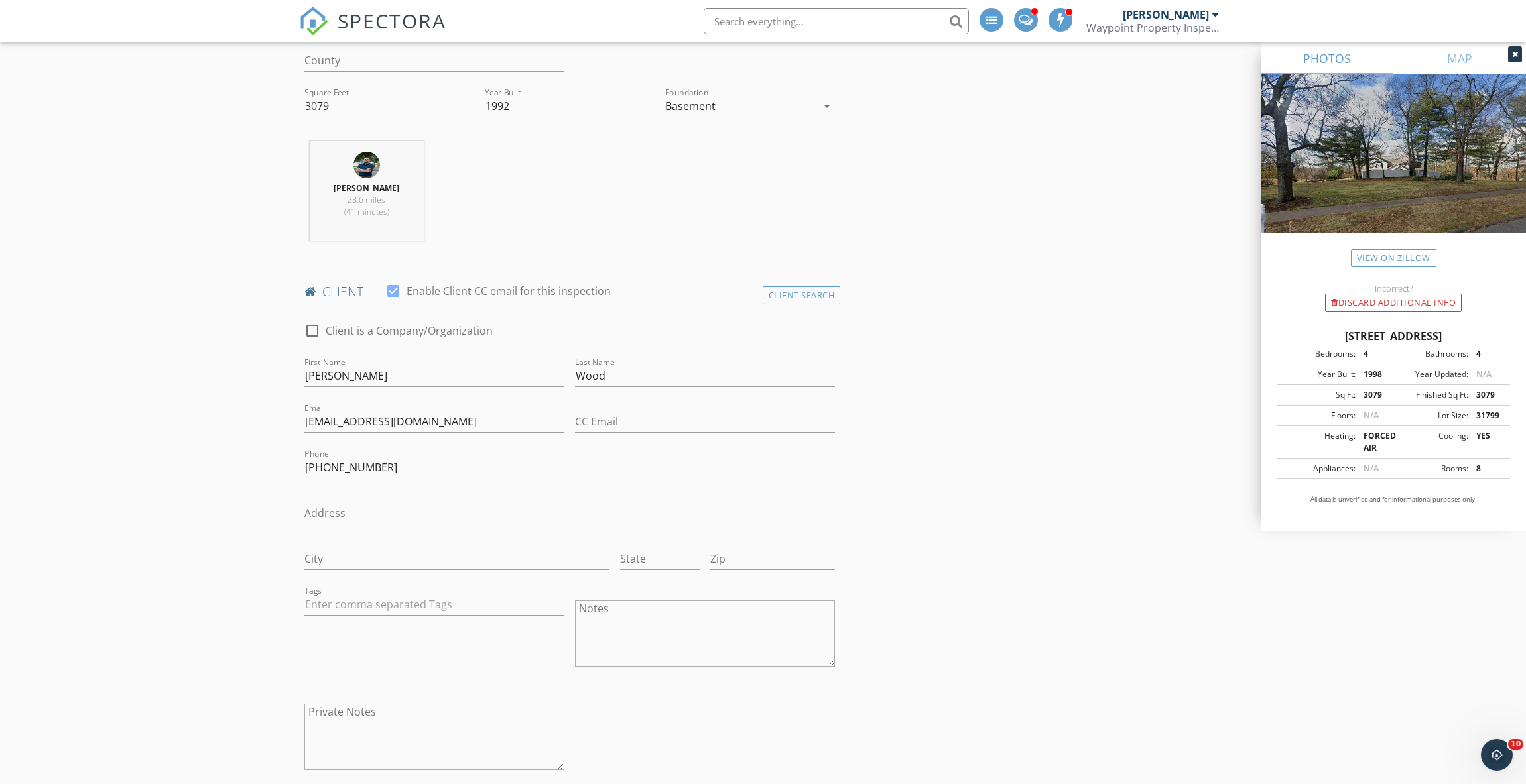
scroll to position [487, 0]
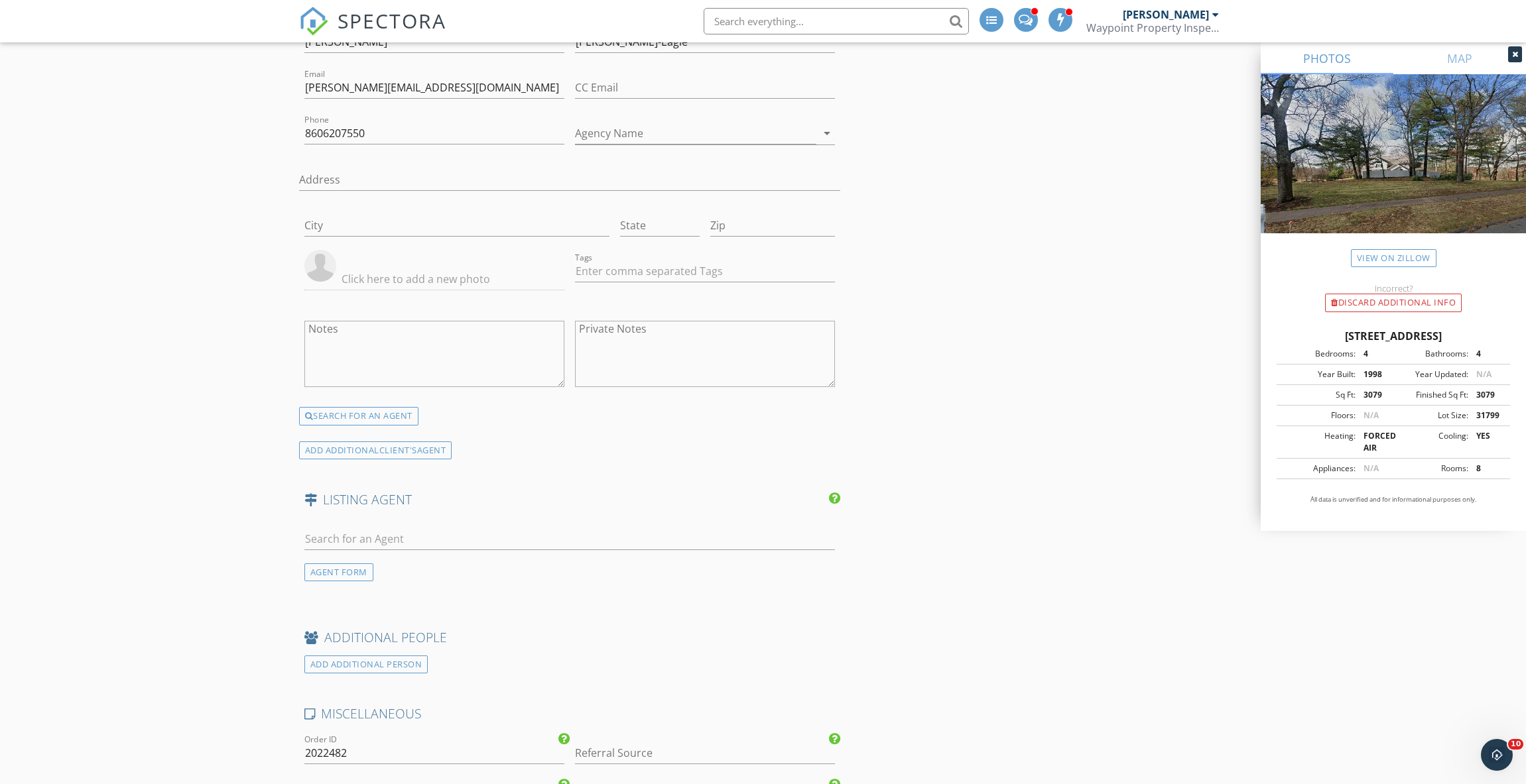
scroll to position [2874, 0]
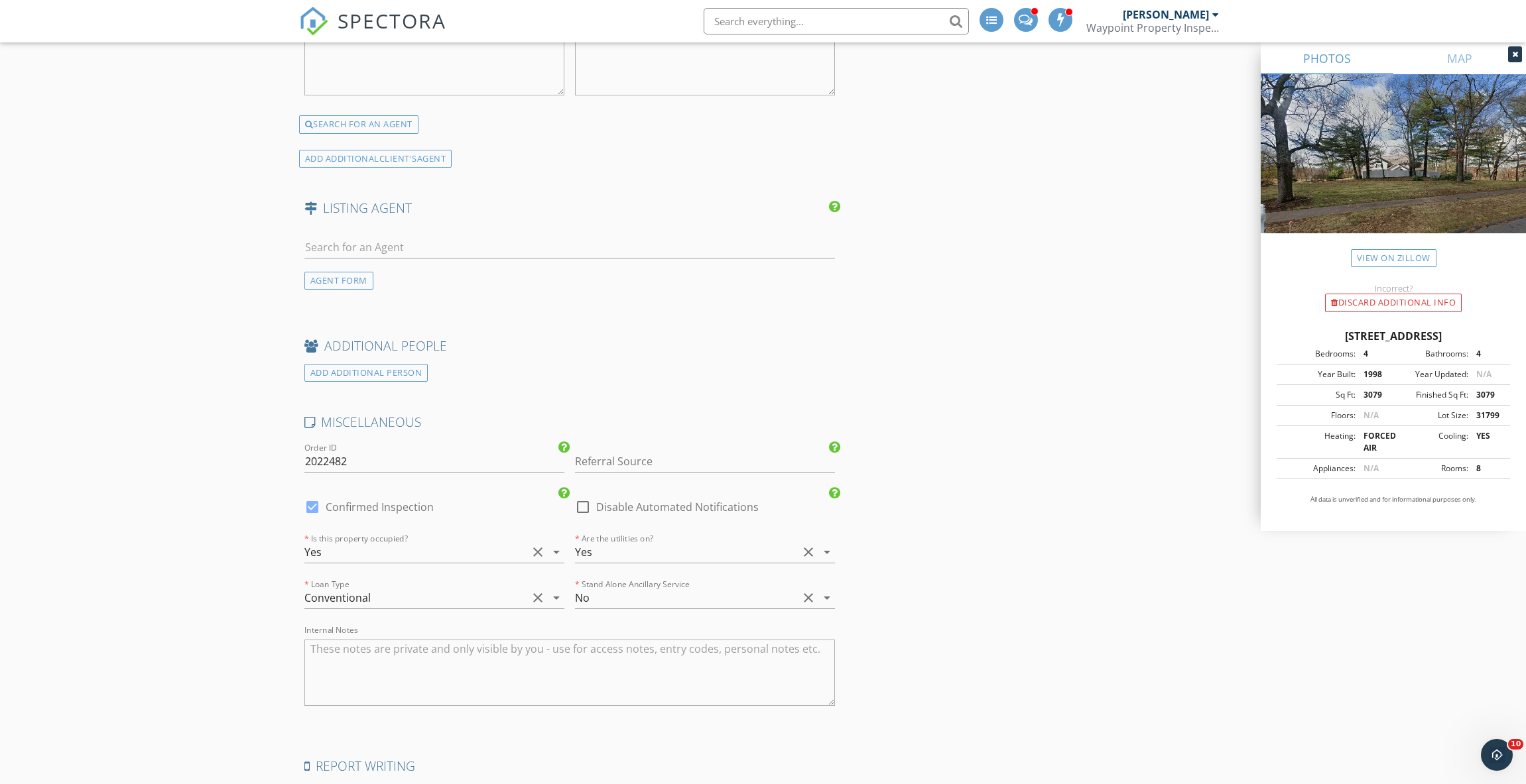
drag, startPoint x: 1172, startPoint y: 357, endPoint x: 1072, endPoint y: 446, distance: 133.9
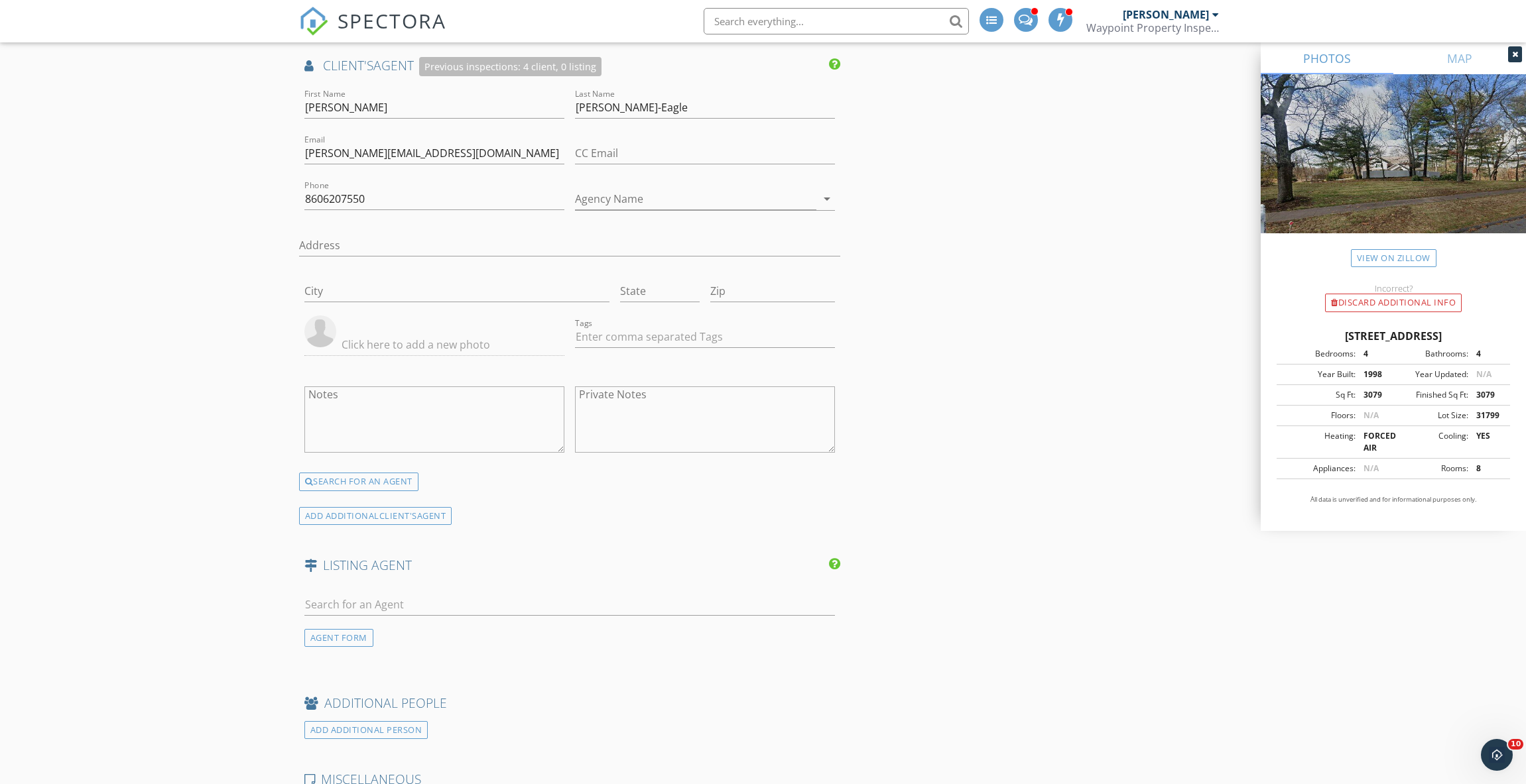
scroll to position [2609, 0]
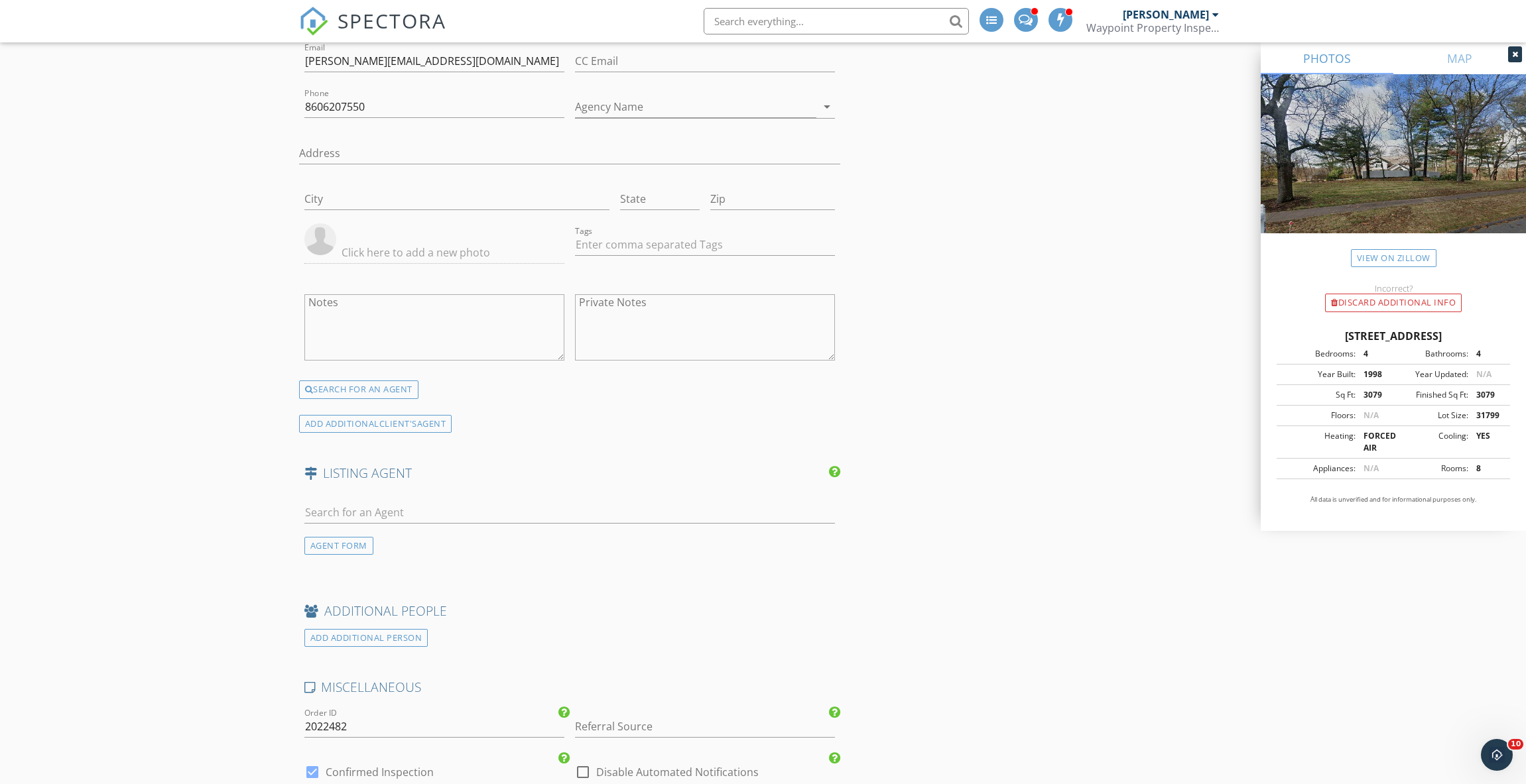
click at [616, 708] on div "Referral Source" at bounding box center [705, 729] width 260 height 43
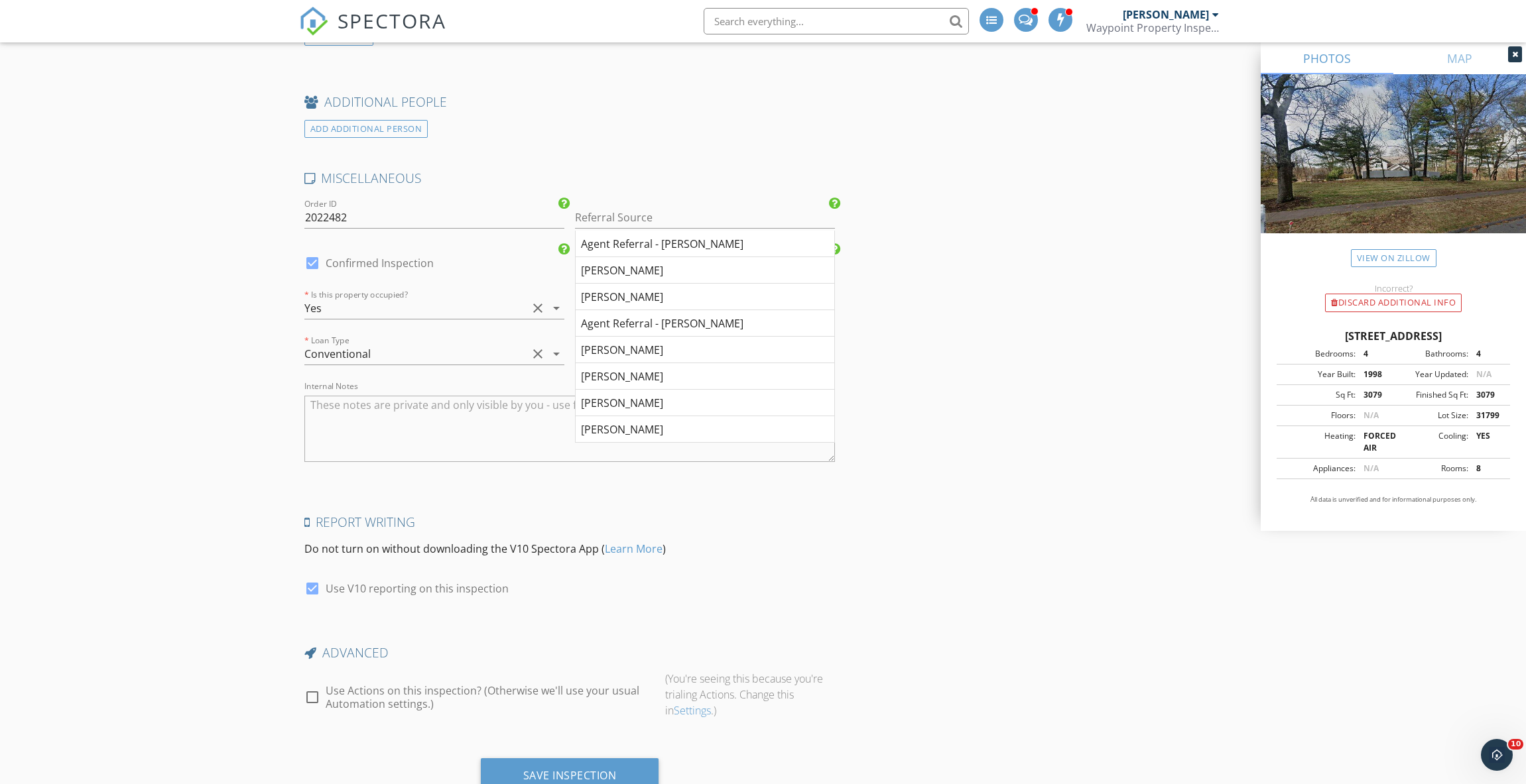
scroll to position [3129, 0]
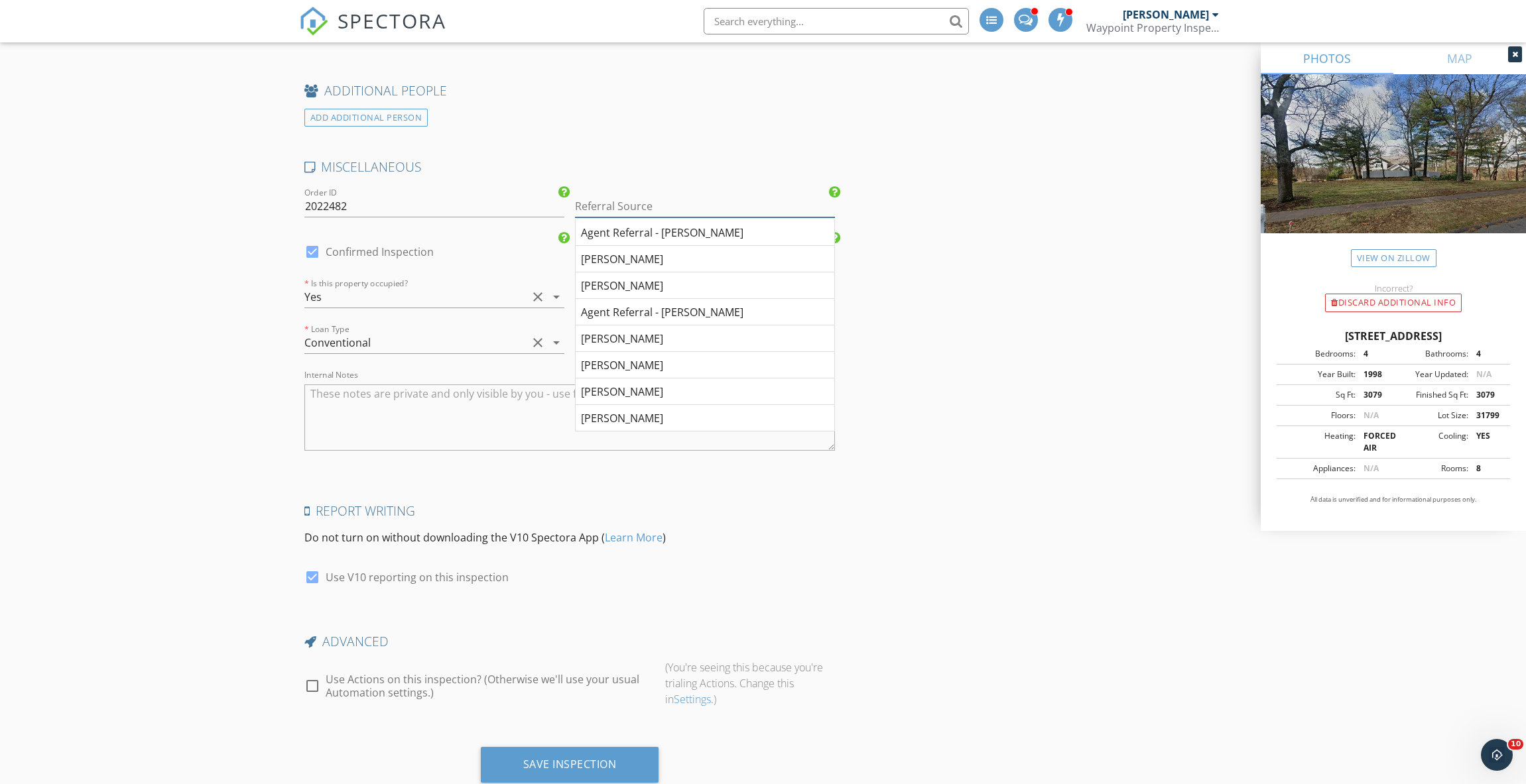
click at [684, 196] on input "Referral Source" at bounding box center [705, 206] width 260 height 22
click at [530, 747] on div "Save Inspection" at bounding box center [569, 764] width 178 height 36
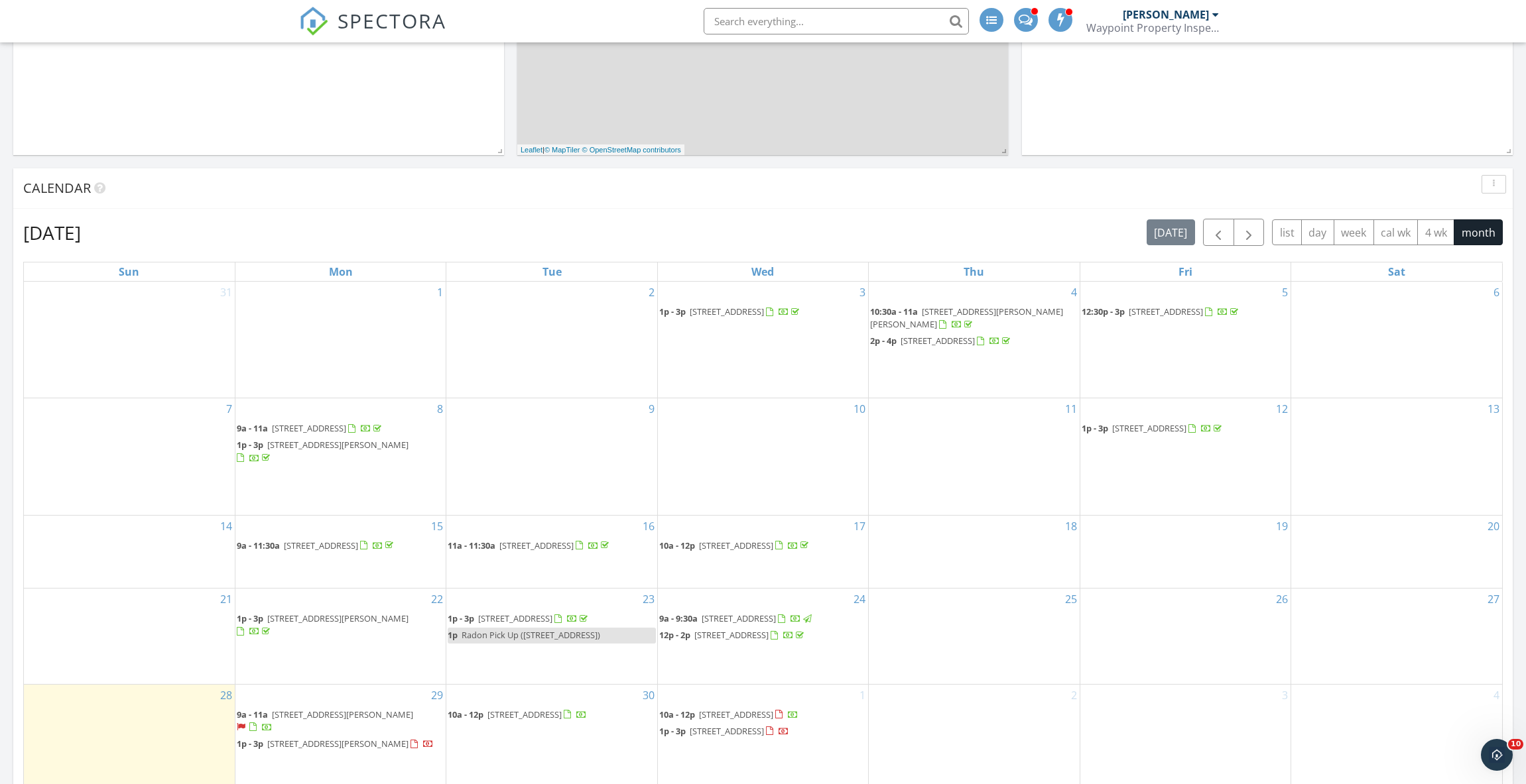
scroll to position [862, 0]
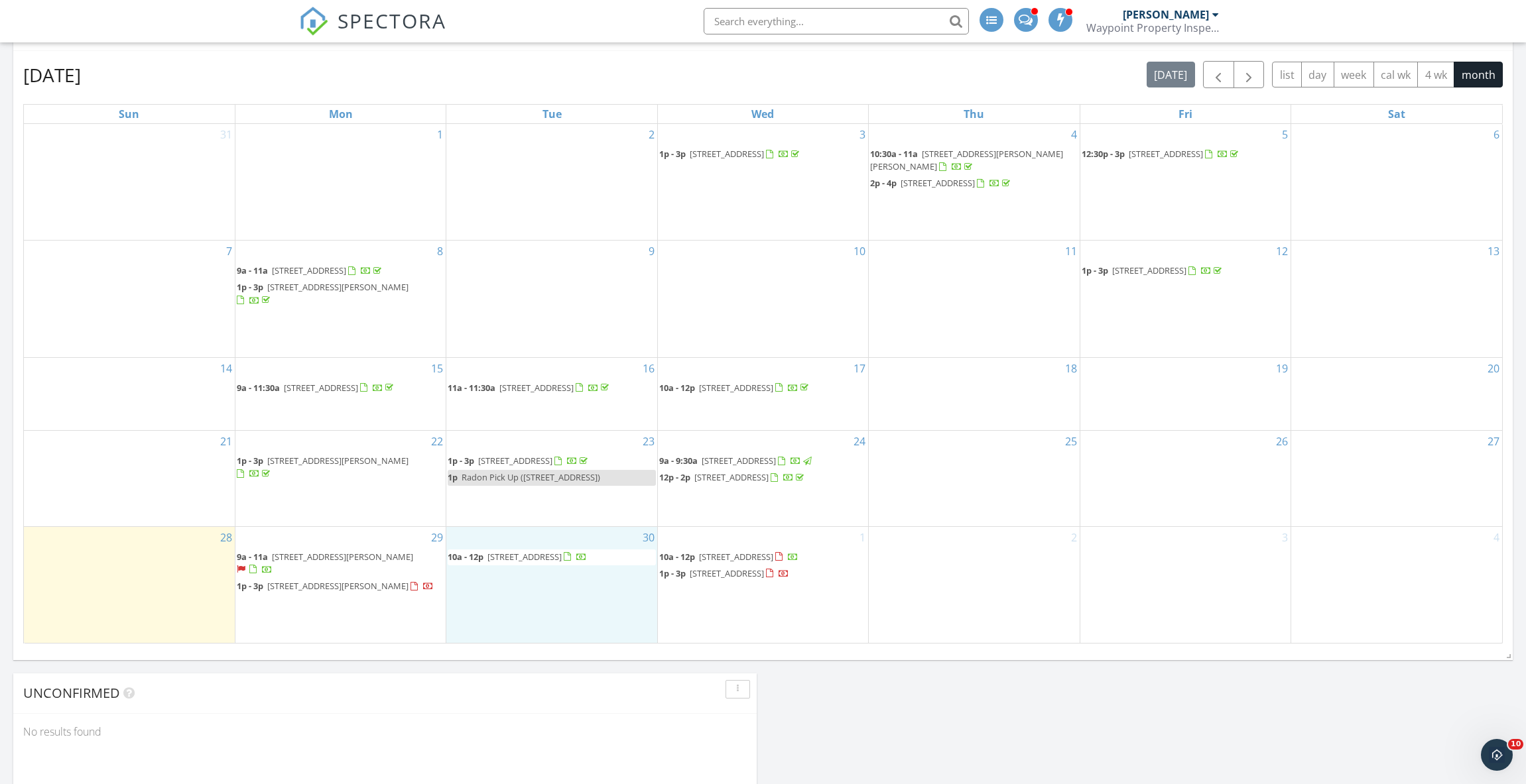
click at [618, 543] on div "30 10a - 12p [STREET_ADDRESS]" at bounding box center [551, 584] width 210 height 116
click at [548, 517] on link "Inspection" at bounding box center [550, 527] width 68 height 21
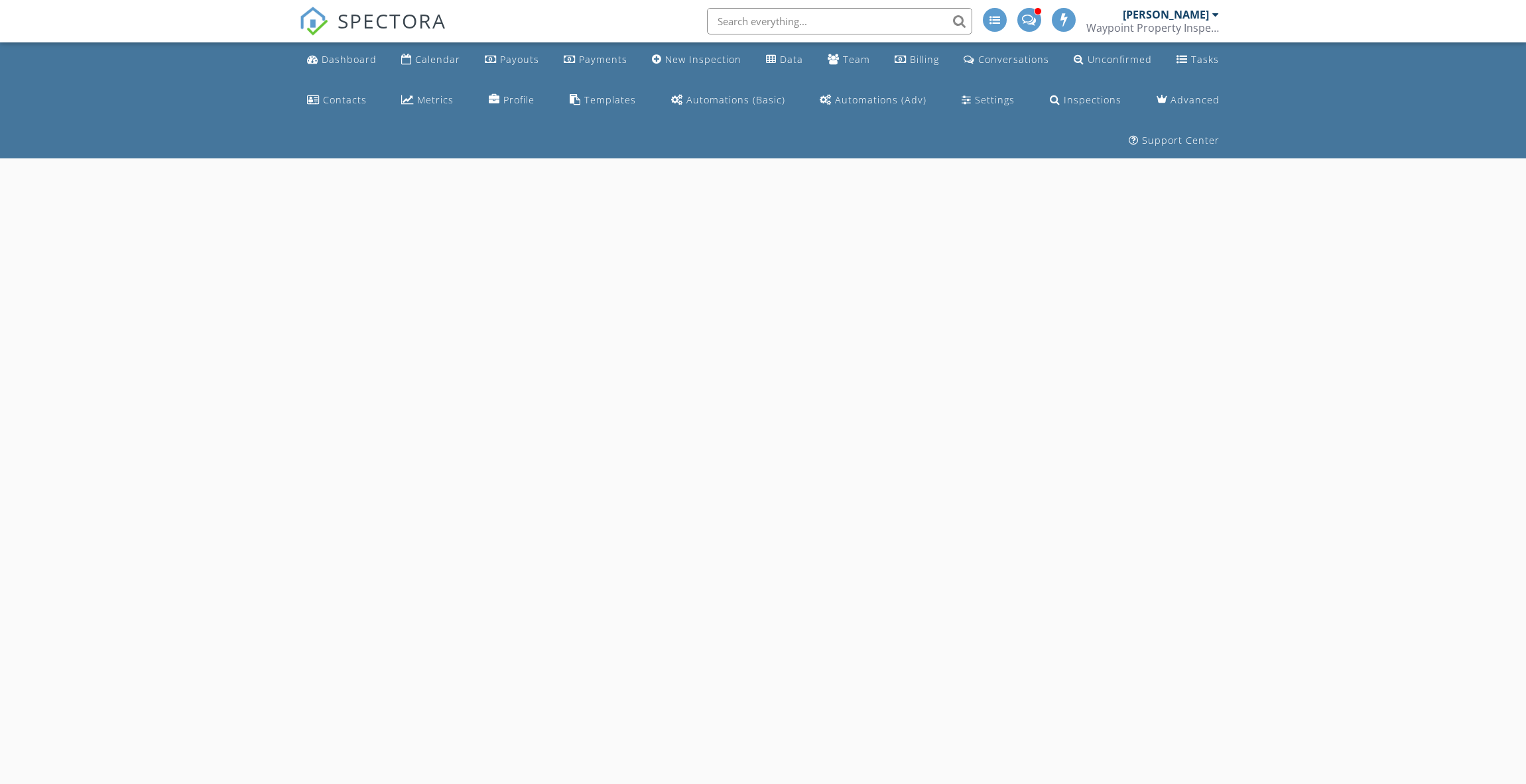
select select "8"
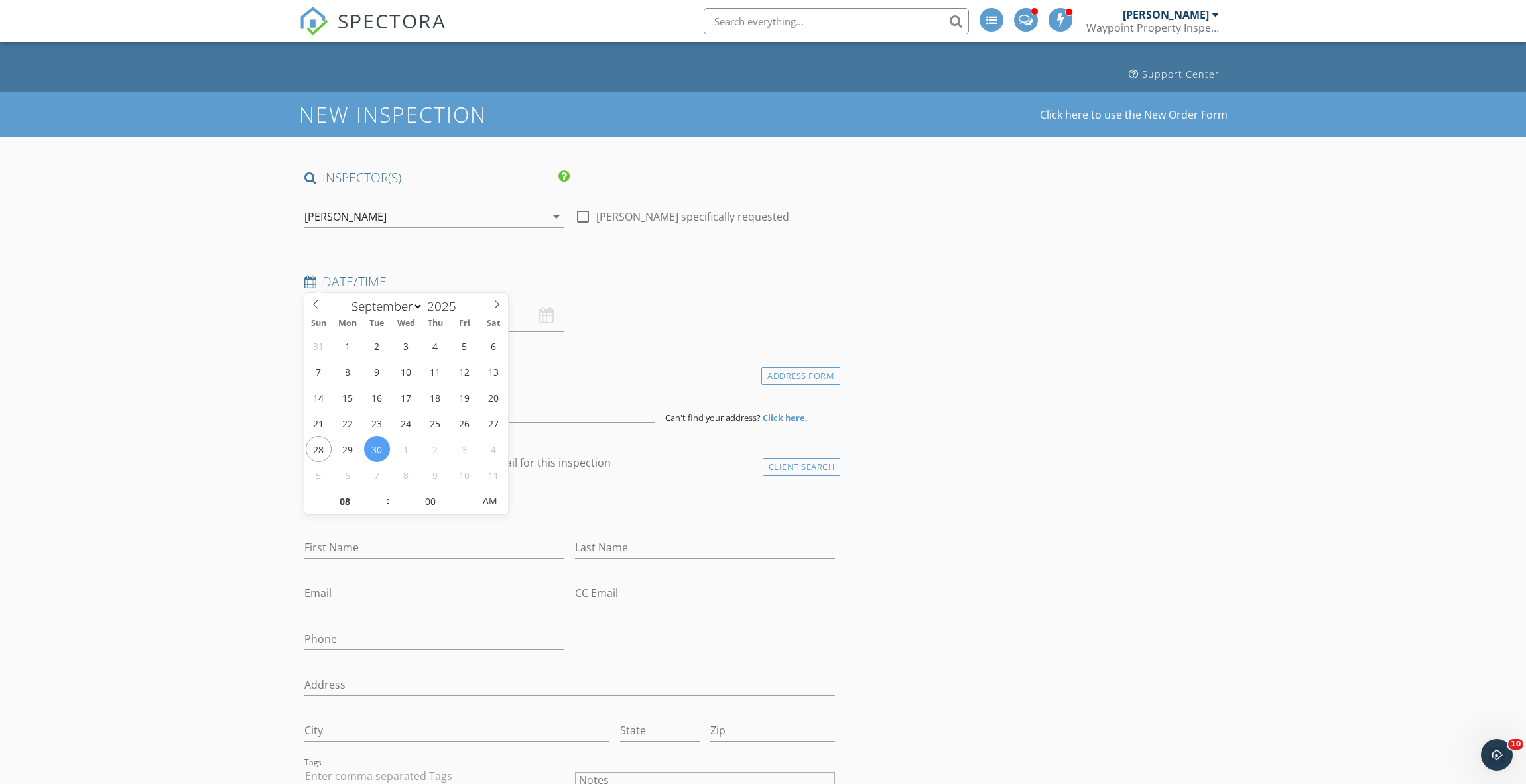
click at [369, 300] on input "[DATE] 8:00 AM" at bounding box center [434, 316] width 260 height 33
type input "09"
type input "[DATE] 9:00 AM"
click at [384, 495] on span at bounding box center [381, 495] width 9 height 13
type input "10"
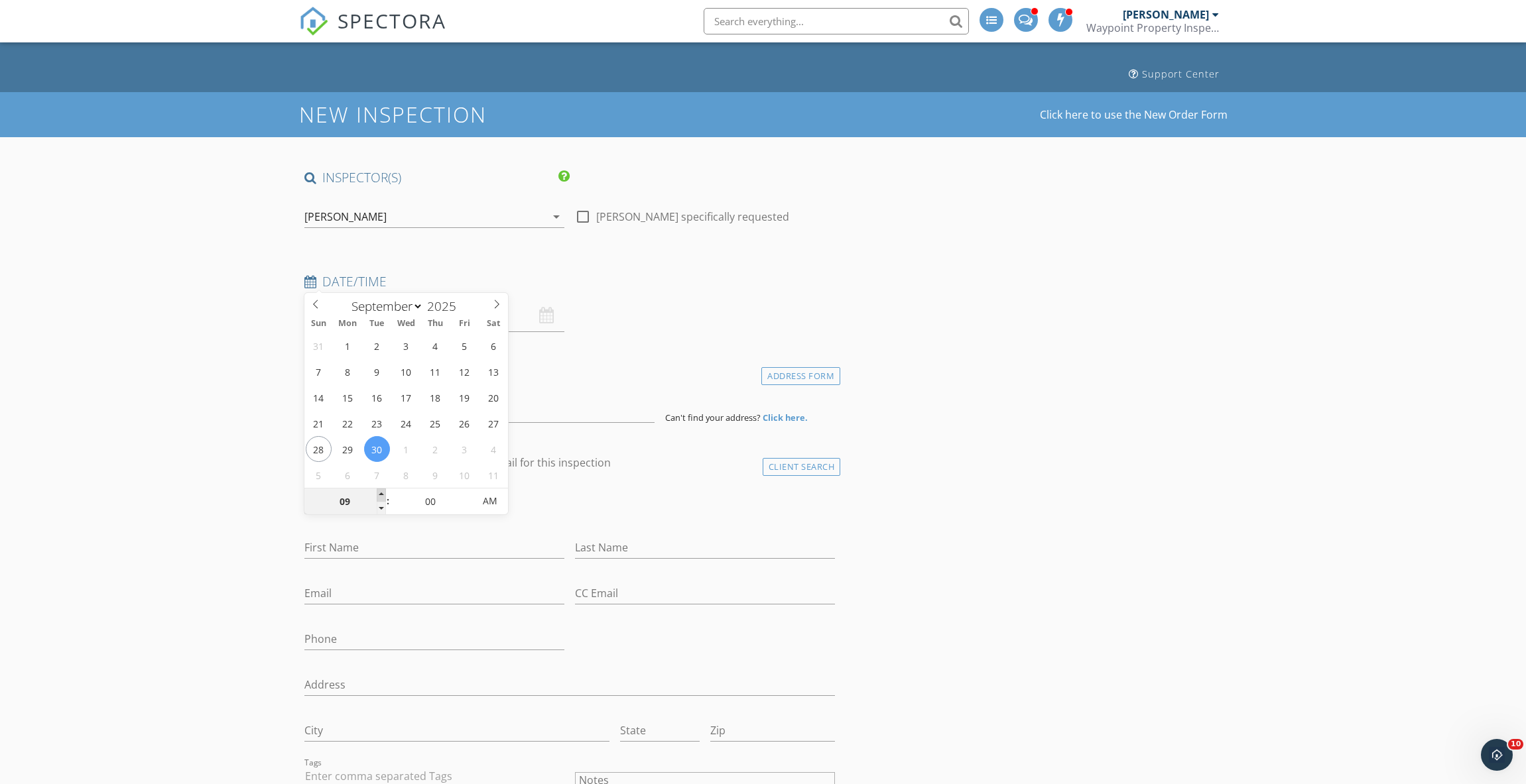
type input "09/30/2025 10:00 AM"
click at [383, 495] on span at bounding box center [381, 495] width 9 height 13
type input "11"
type input "09/30/2025 11:00 AM"
click at [383, 495] on span at bounding box center [381, 495] width 9 height 13
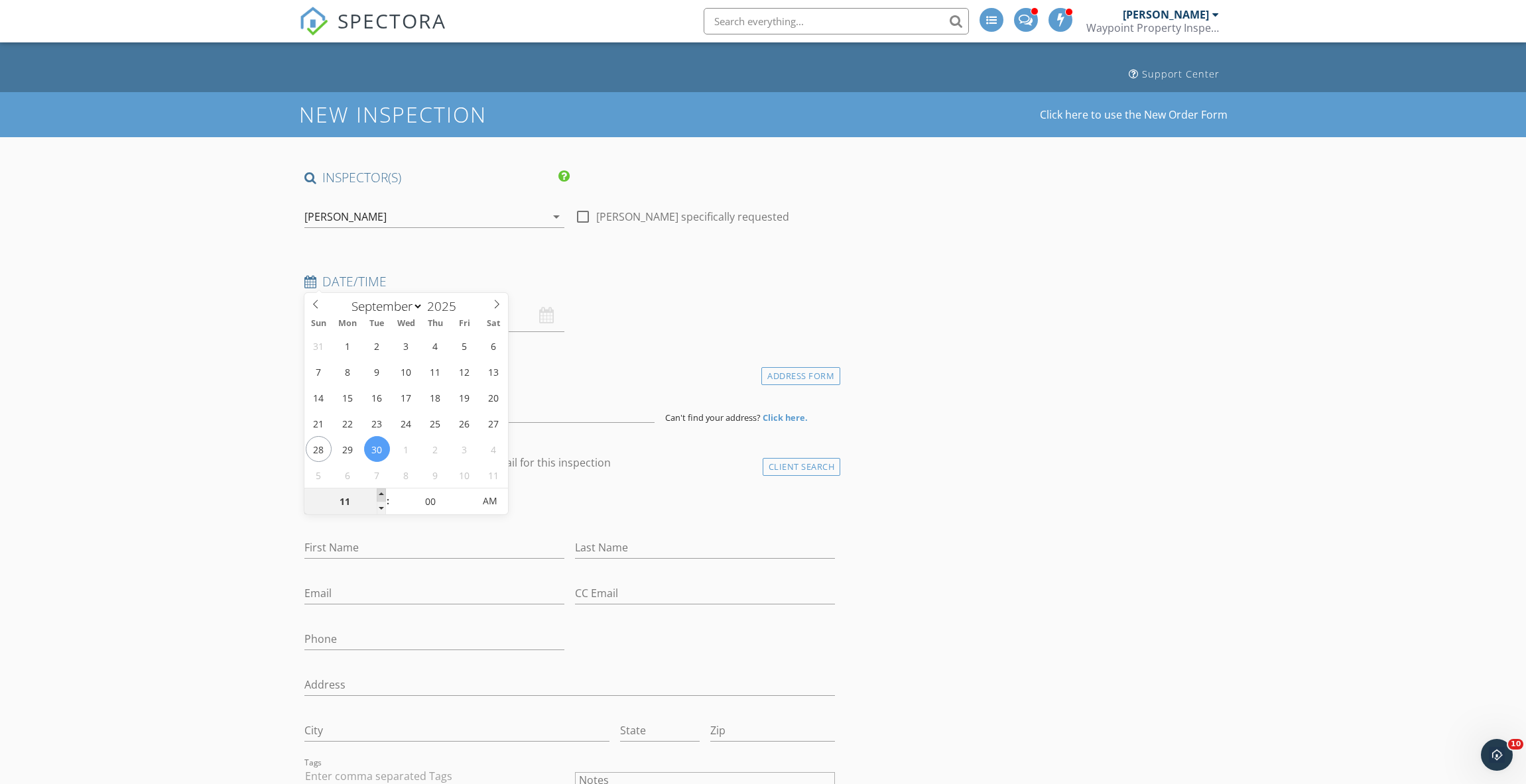
type input "12"
type input "09/30/2025 12:00 PM"
click at [383, 495] on span at bounding box center [381, 495] width 9 height 13
type input "01"
type input "09/30/2025 1:00 PM"
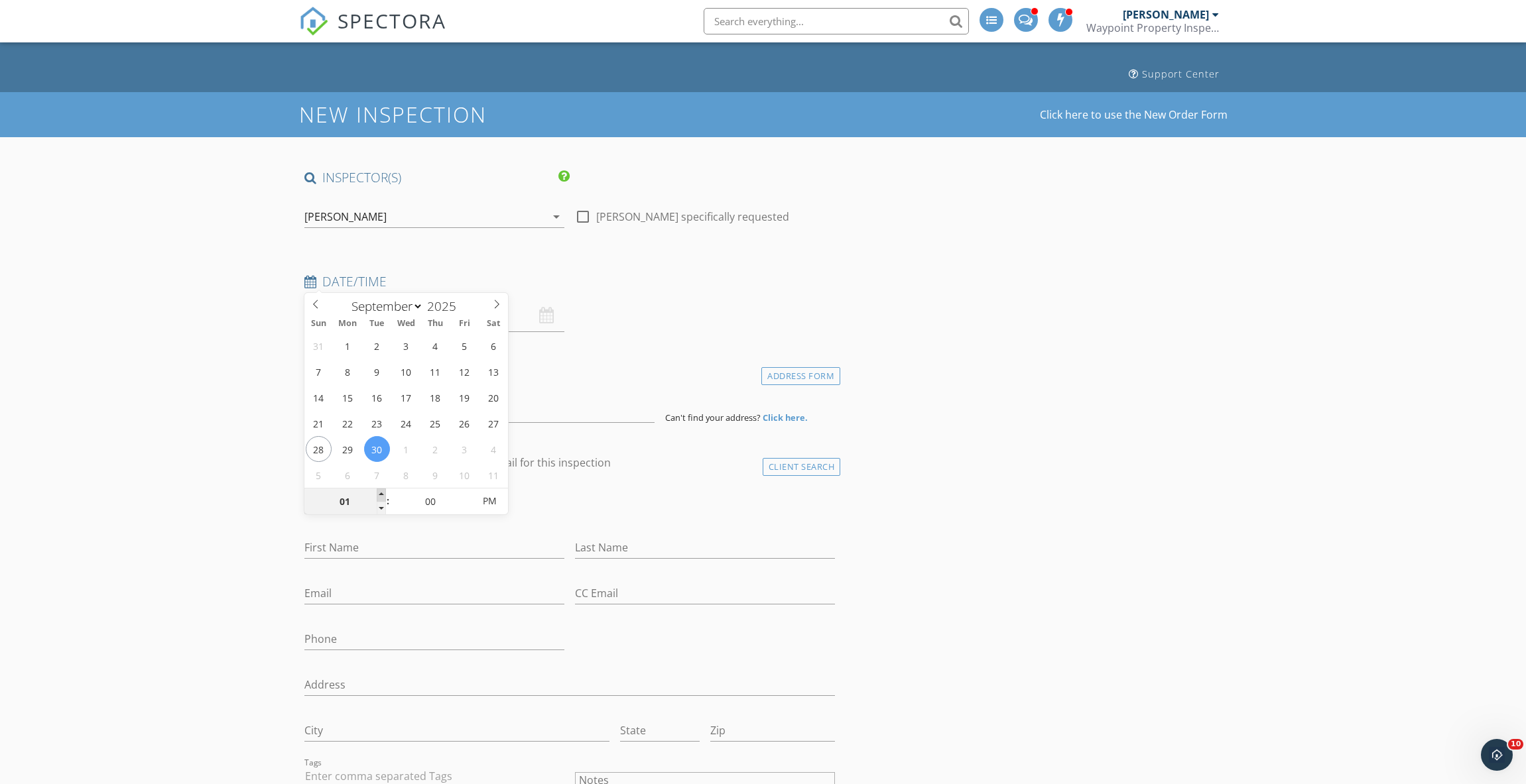
click at [383, 495] on span at bounding box center [381, 495] width 9 height 13
click at [568, 300] on div "09/30/2025 1:00 PM" at bounding box center [434, 316] width 270 height 33
click at [449, 390] on input at bounding box center [479, 406] width 350 height 33
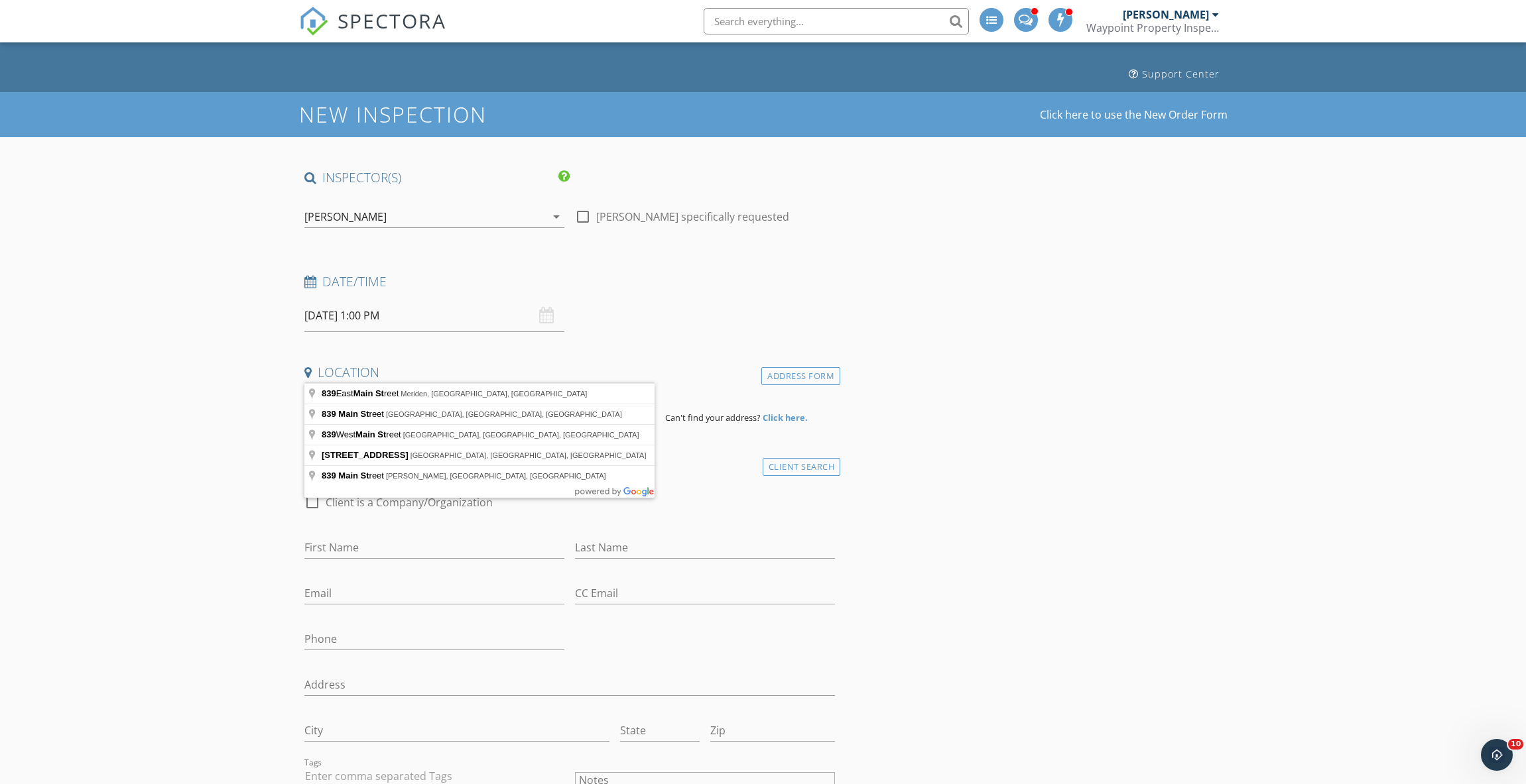
type input "839 Main Street, Torrington, CT, USA"
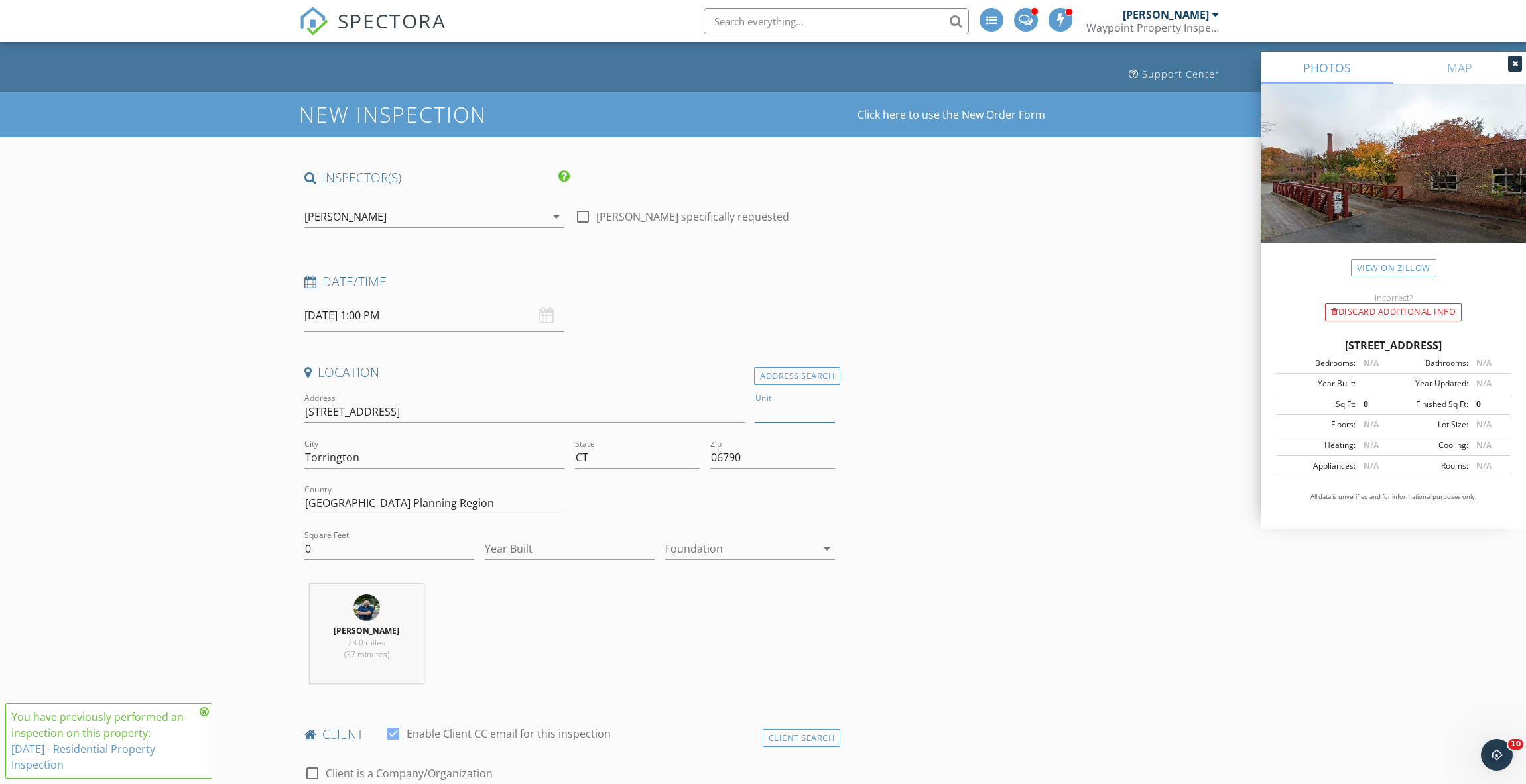
click at [795, 401] on input "Unit" at bounding box center [795, 411] width 80 height 22
type input "96"
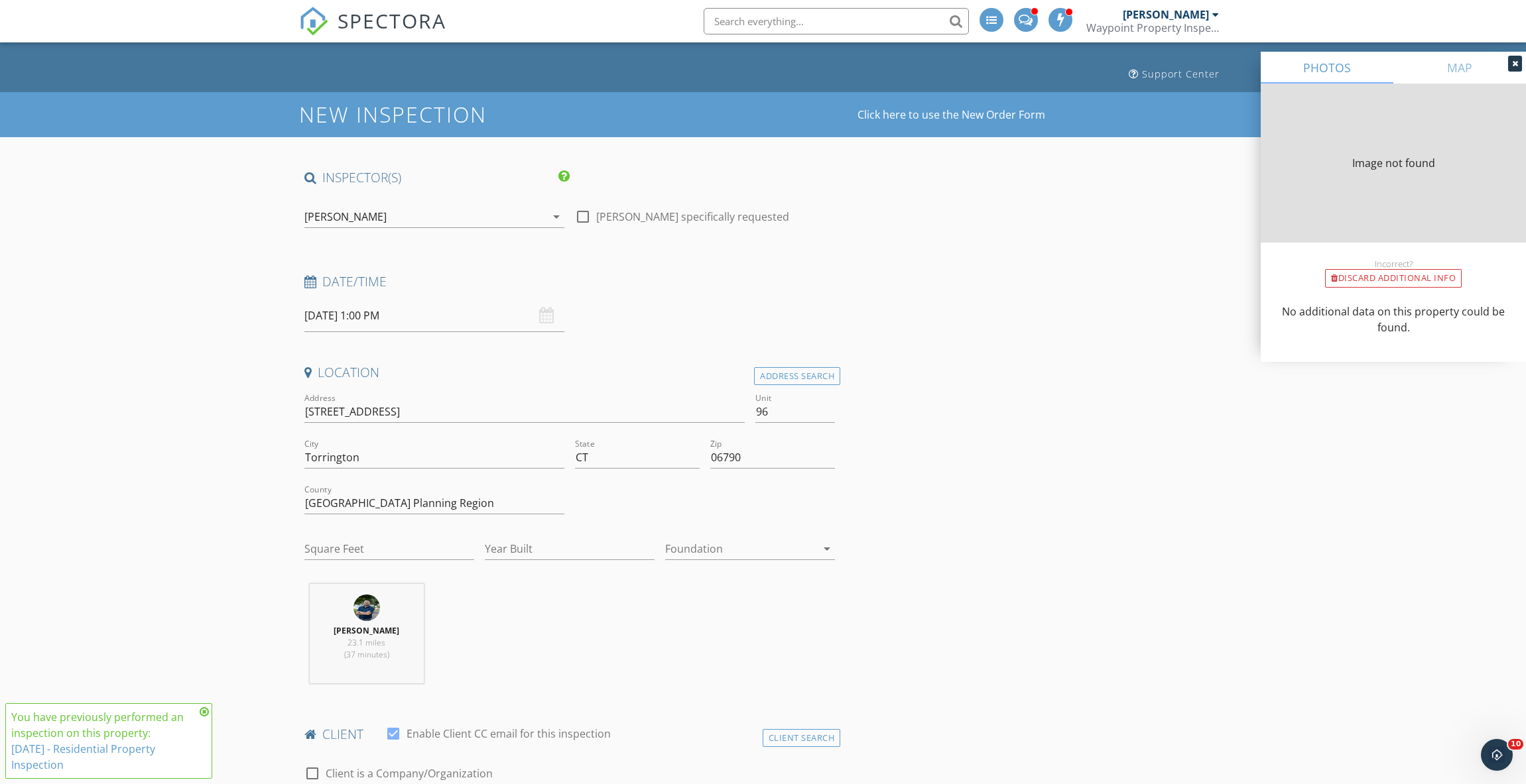
type input "1171"
type input "1987"
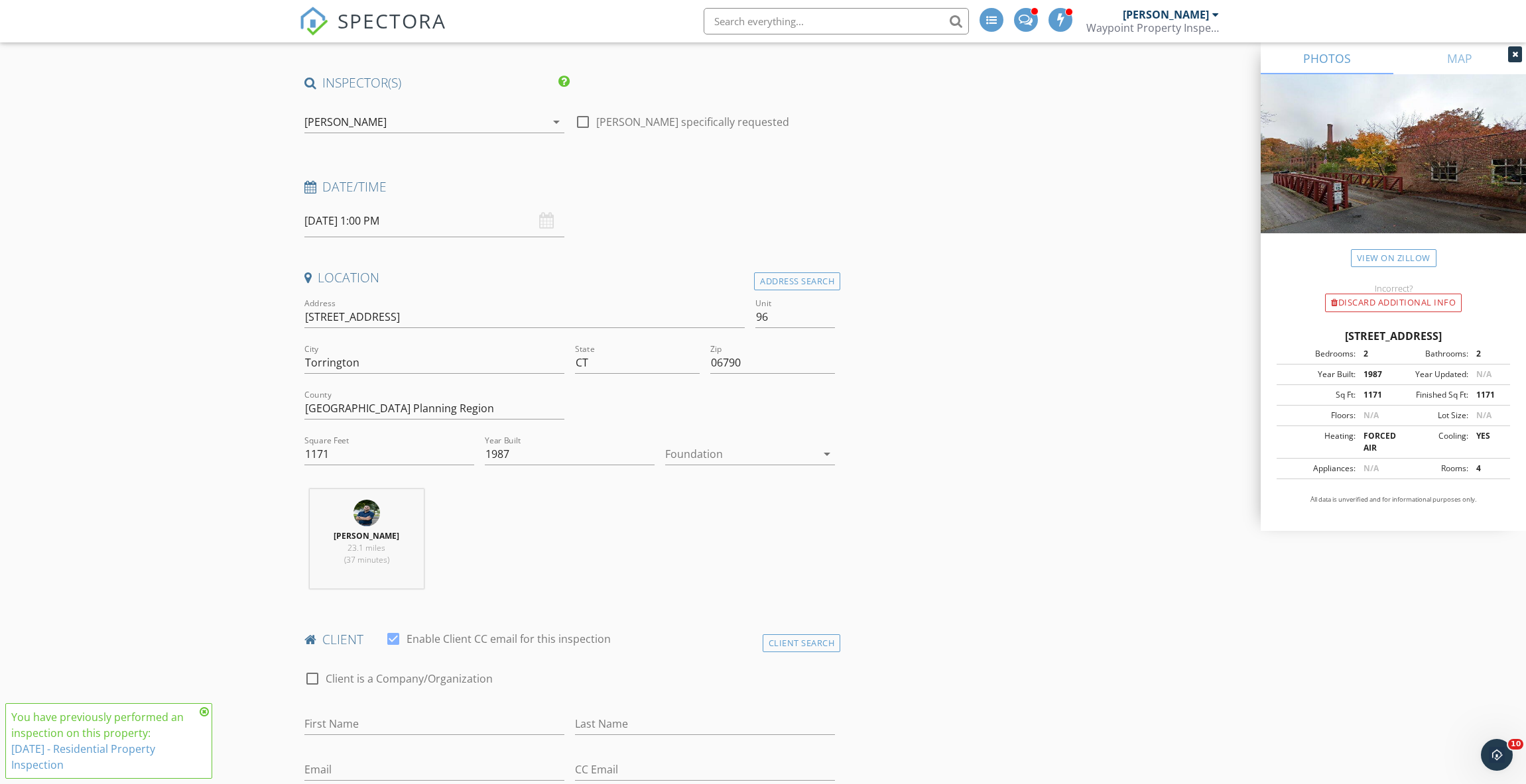
scroll to position [332, 0]
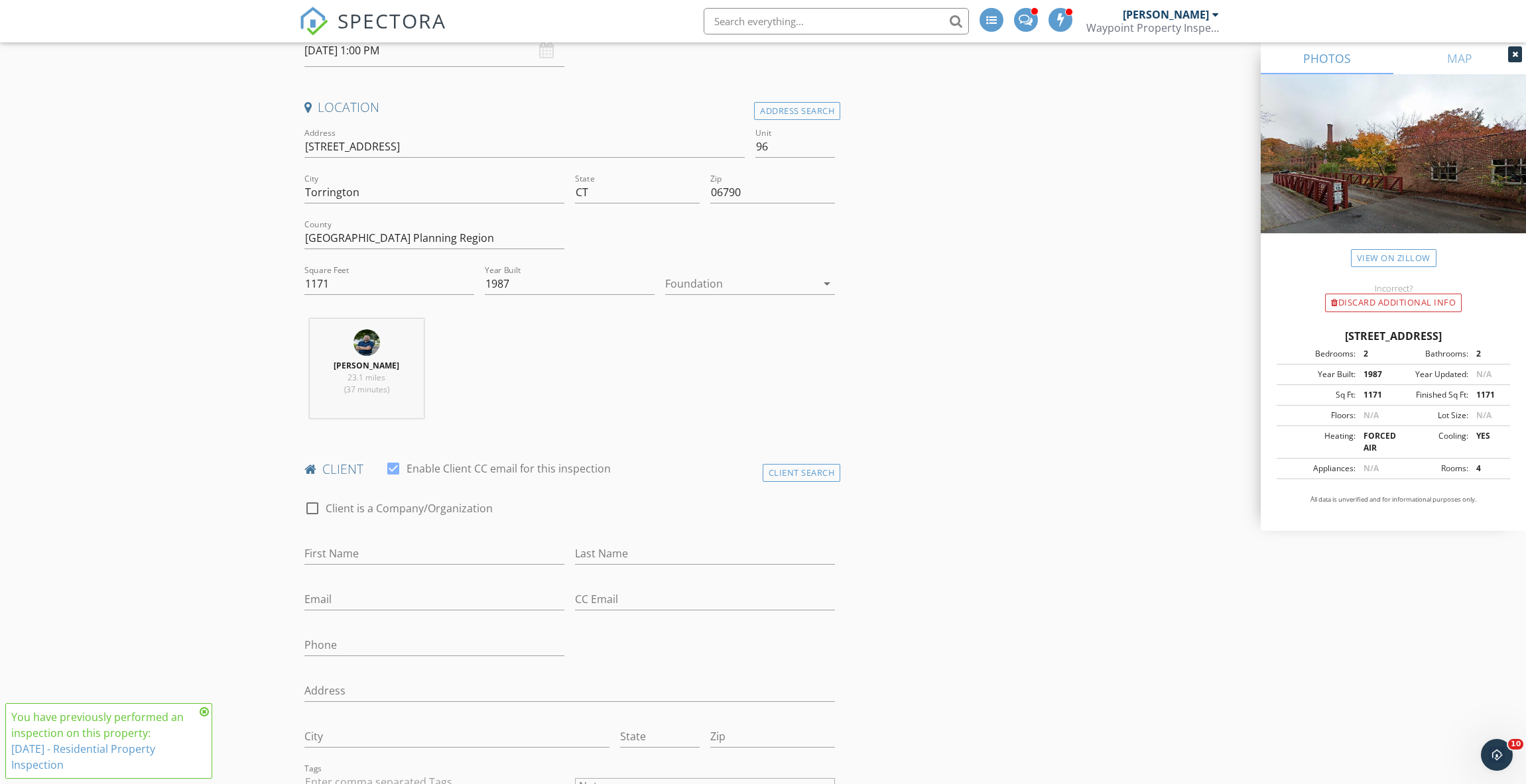
click at [714, 273] on div at bounding box center [740, 284] width 151 height 21
click at [722, 304] on div "Slab" at bounding box center [750, 312] width 149 height 32
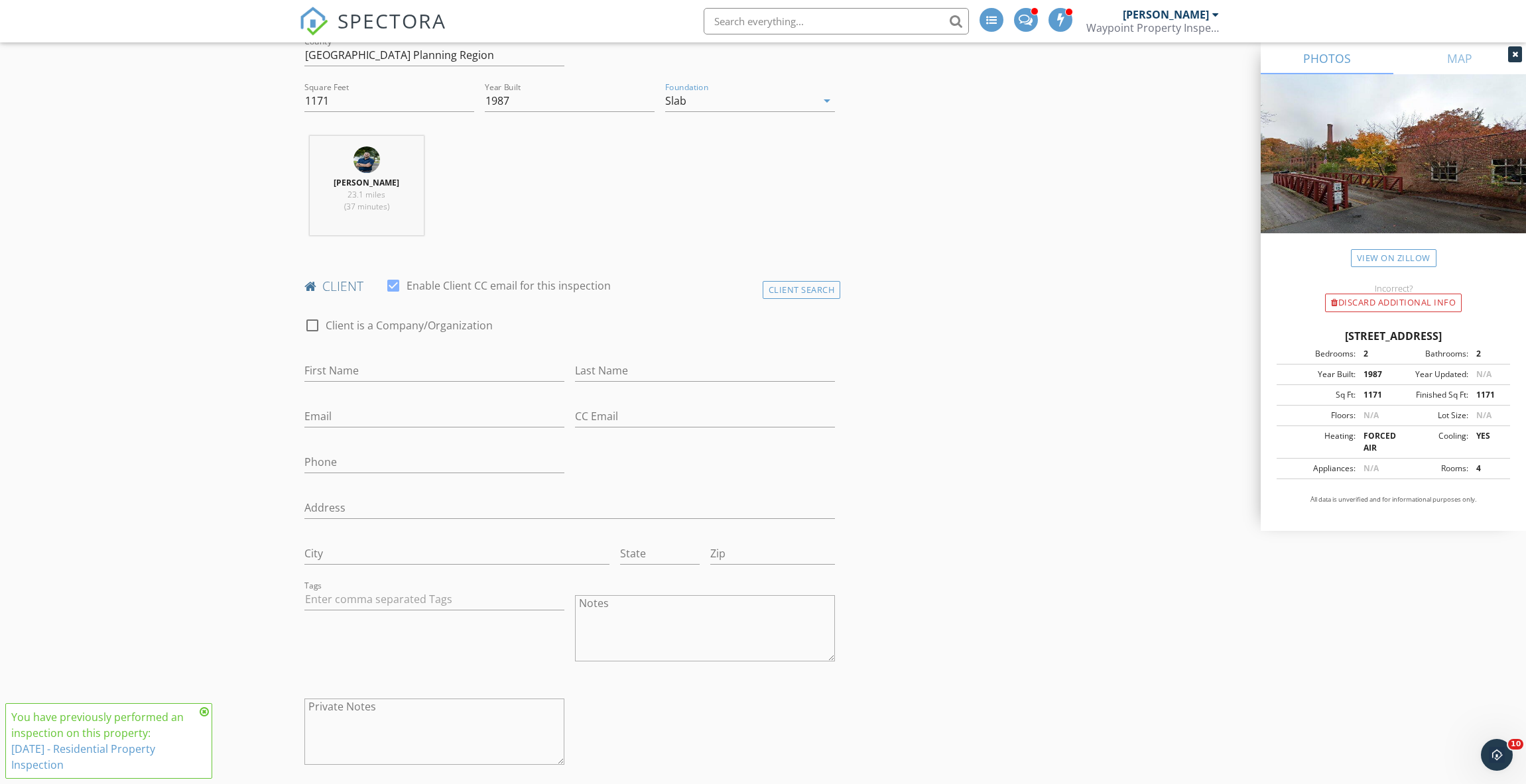
scroll to position [531, 0]
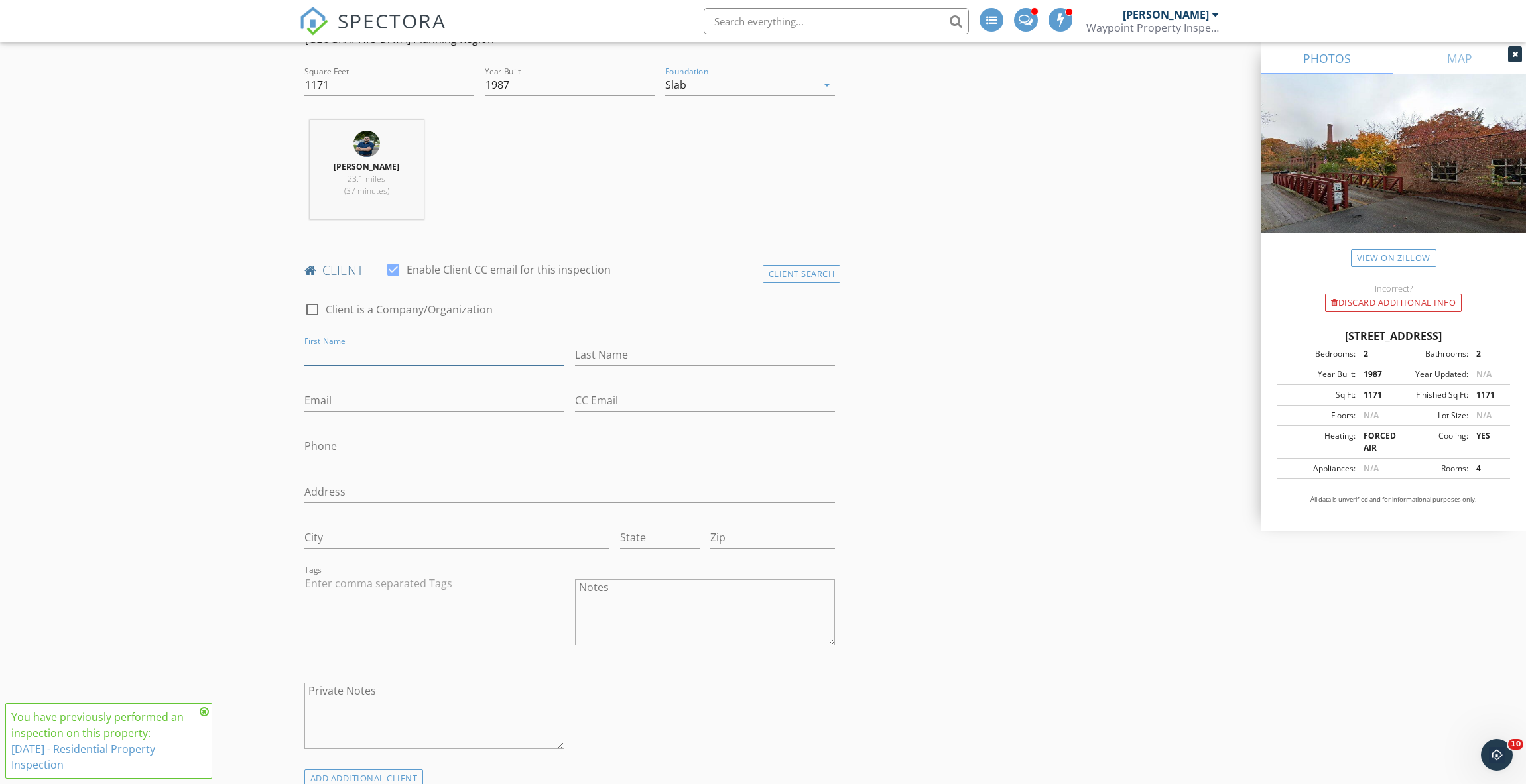
click at [354, 344] on input "First Name" at bounding box center [434, 354] width 260 height 22
type input "Spencer"
type input "Cerruto"
type input "cerrrutoproperties@gmail.com"
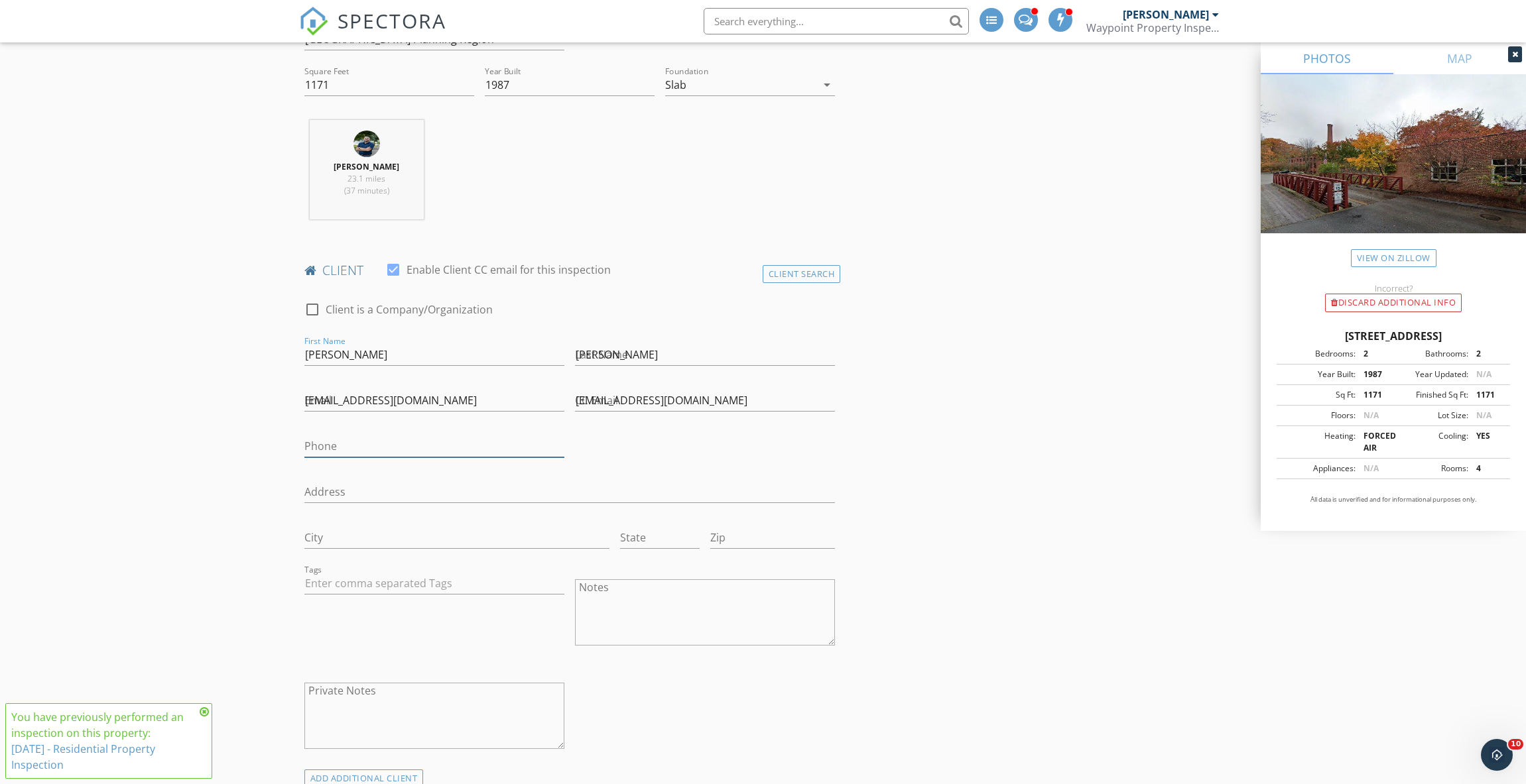
type input "860-689-5775"
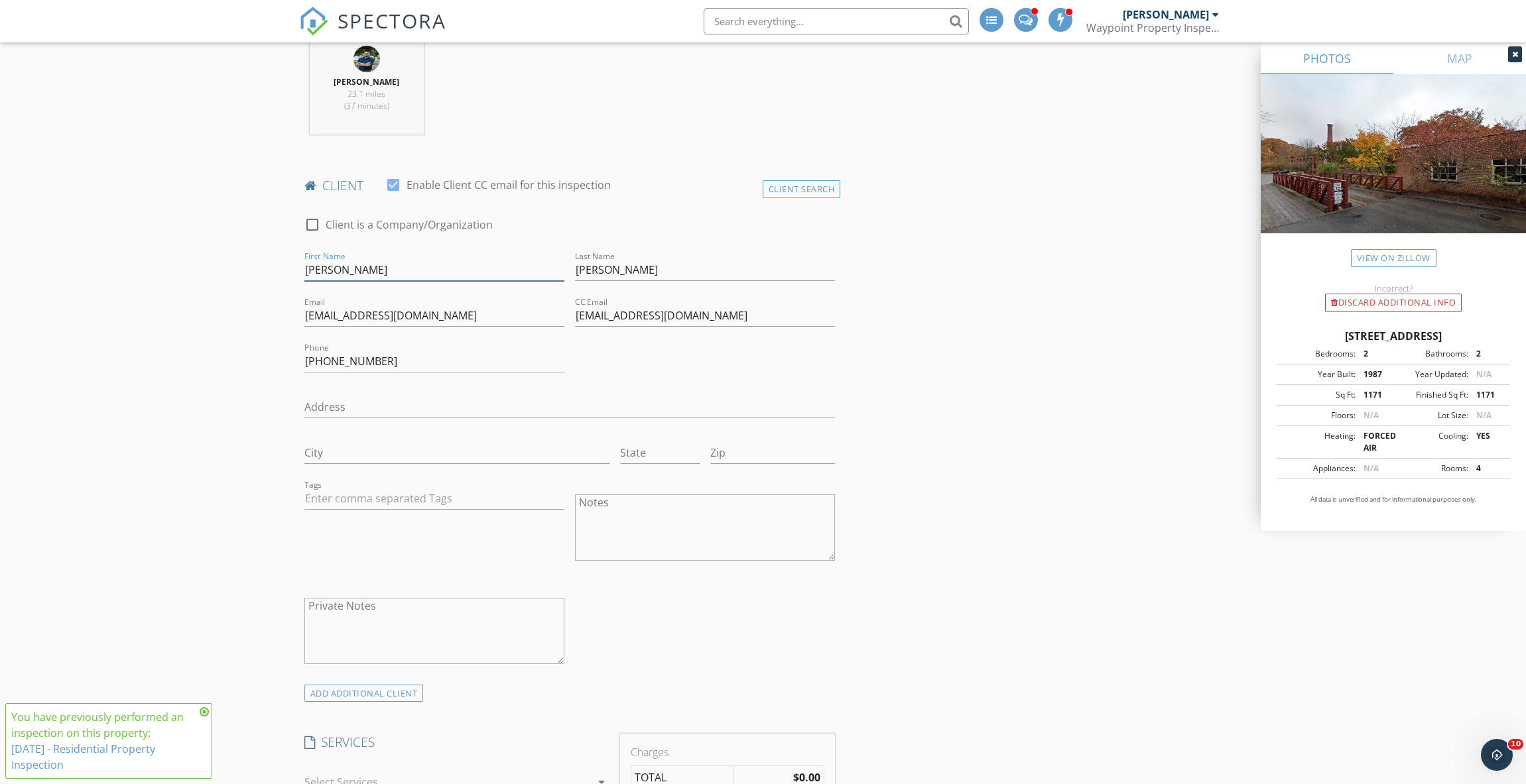
scroll to position [729, 0]
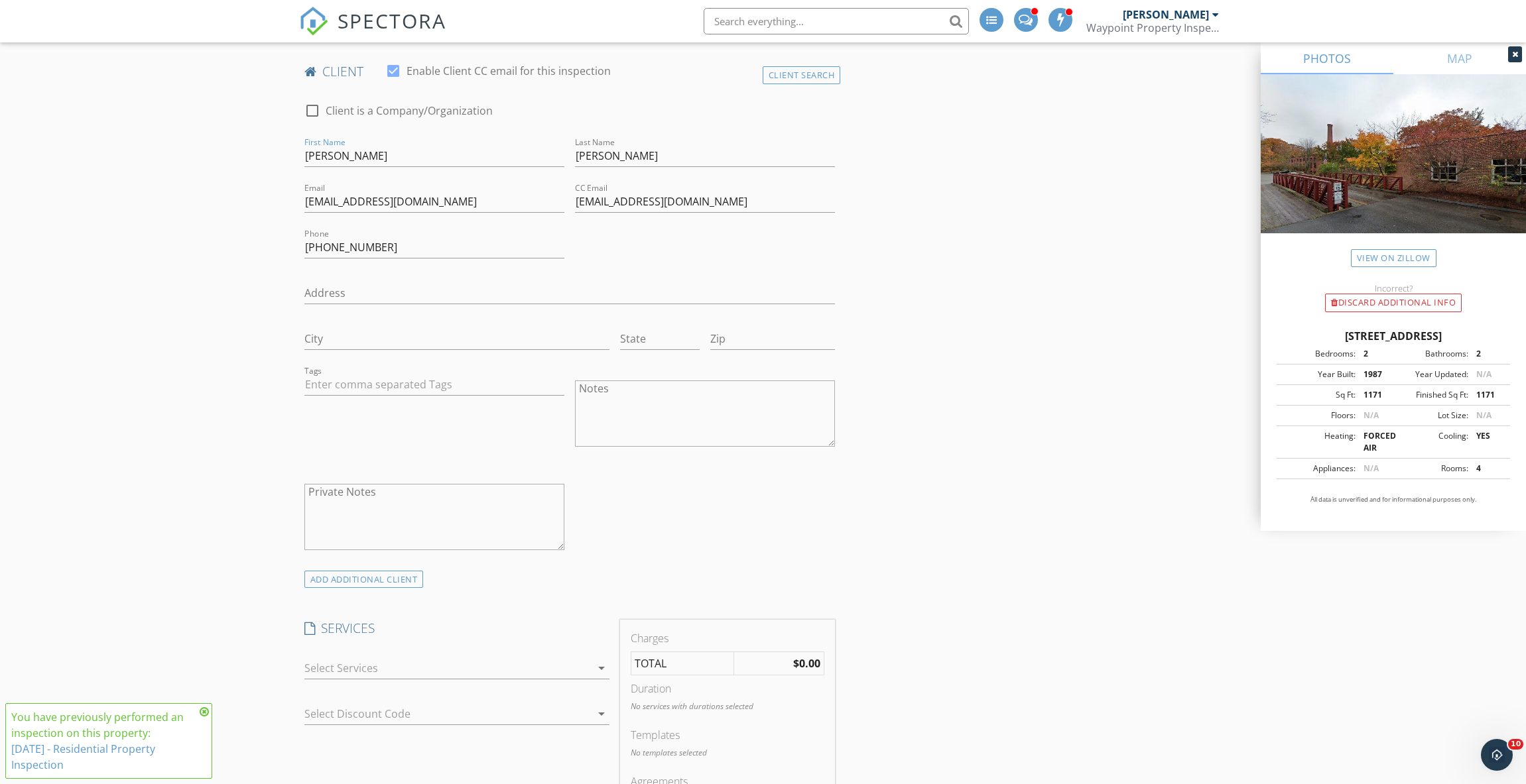
click at [367, 658] on div at bounding box center [447, 669] width 286 height 21
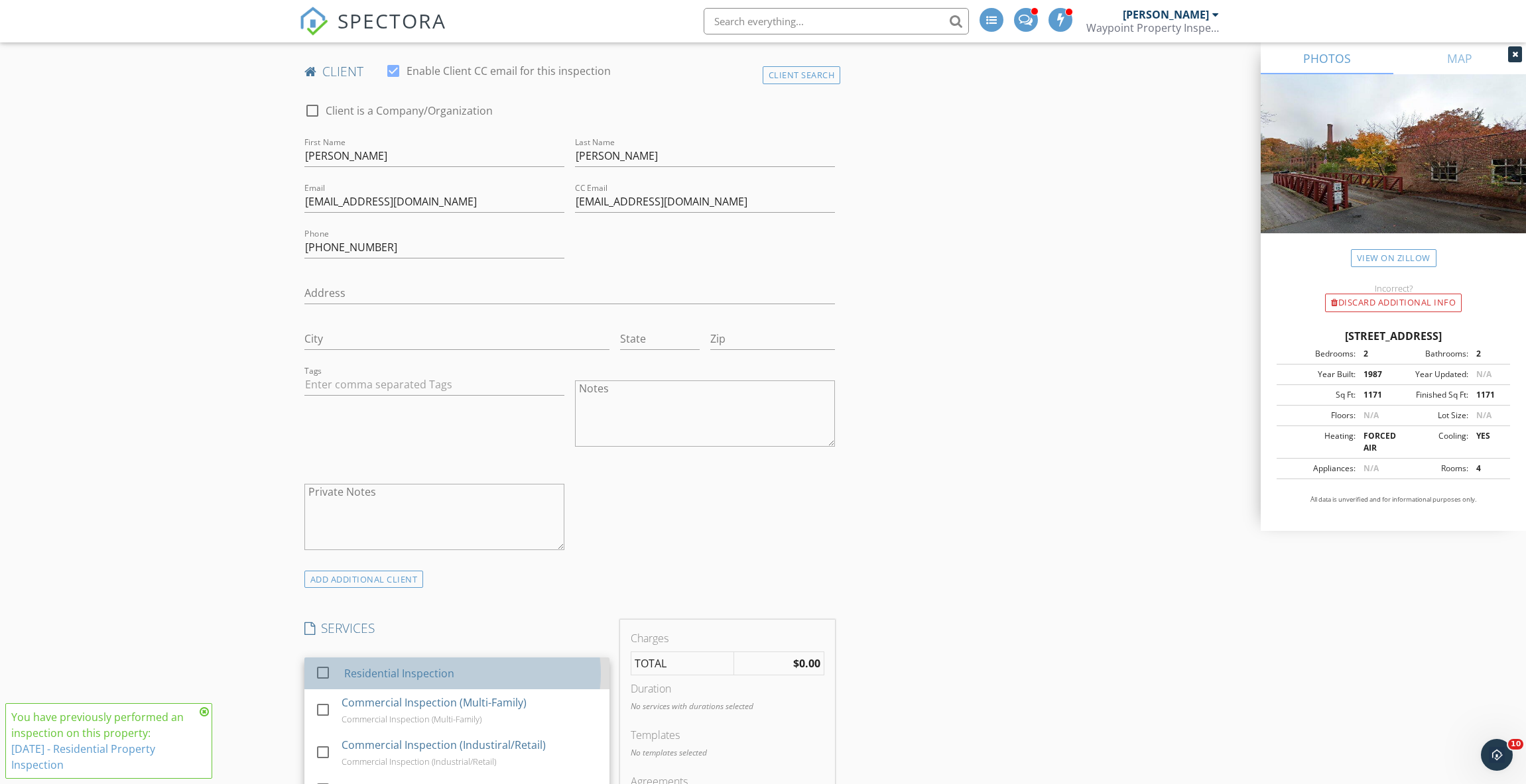
click at [367, 660] on div "Residential Inspection" at bounding box center [470, 673] width 254 height 27
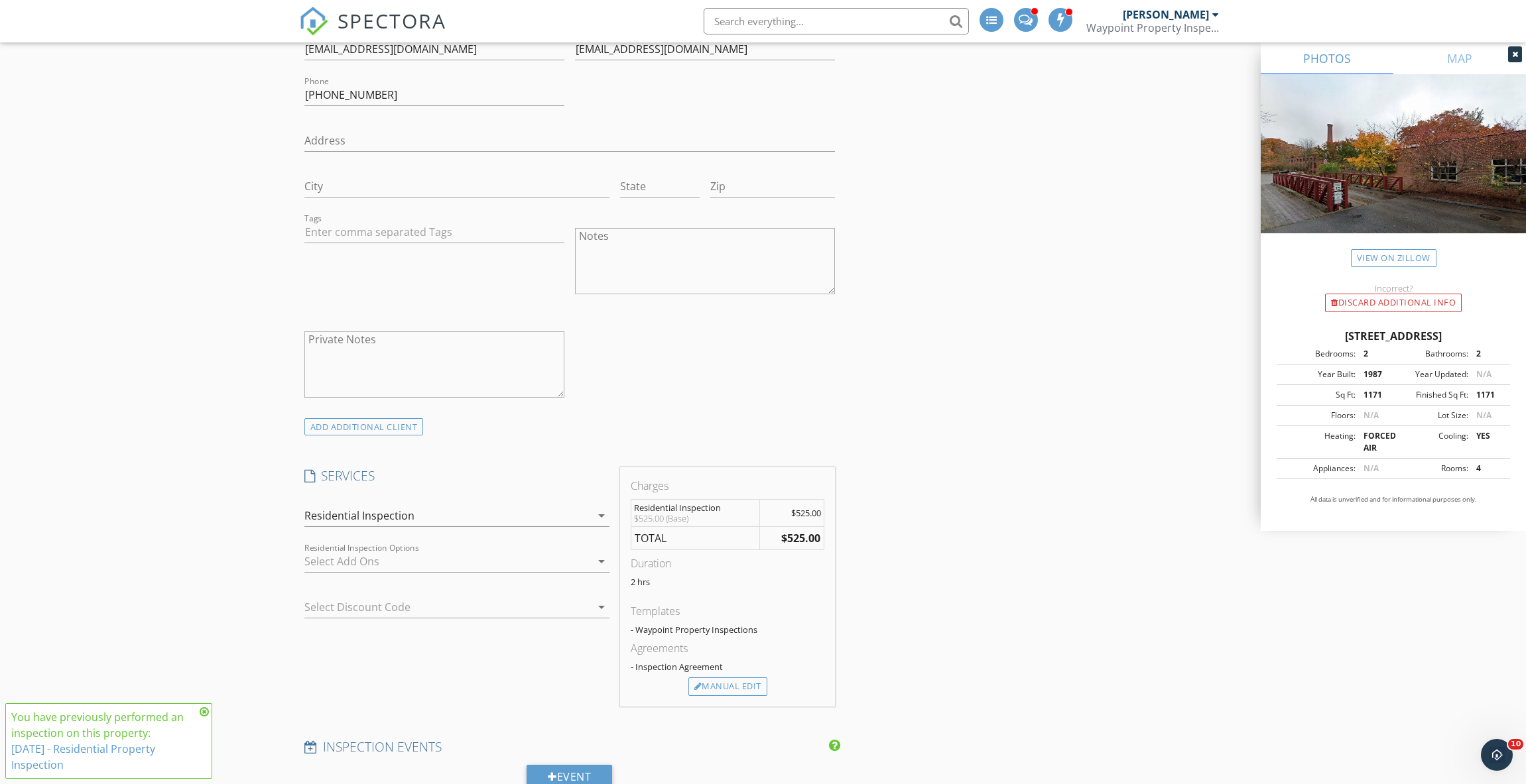
scroll to position [1061, 0]
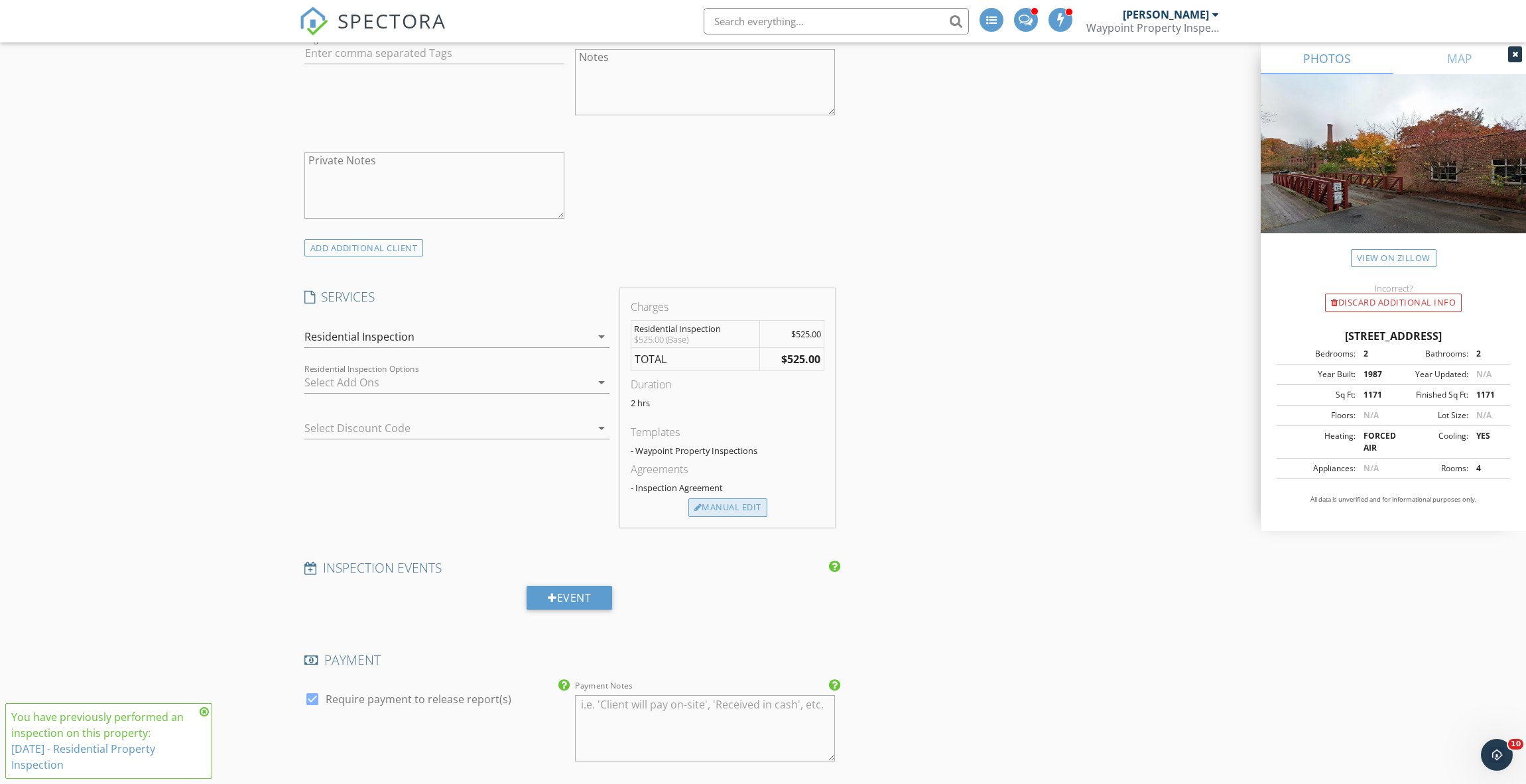
click at [736, 499] on div "Manual Edit" at bounding box center [728, 508] width 79 height 18
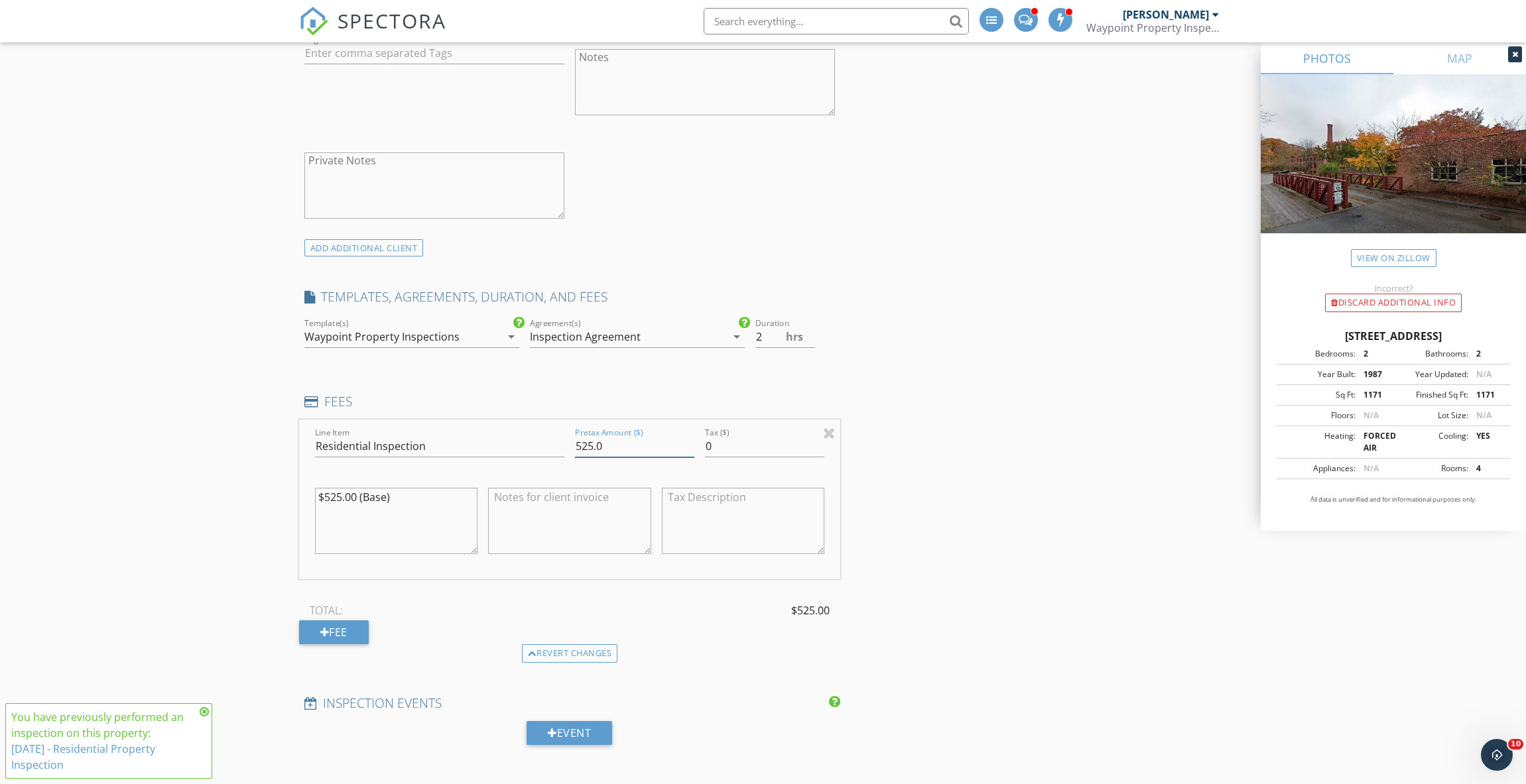
drag, startPoint x: 592, startPoint y: 408, endPoint x: 399, endPoint y: 370, distance: 196.7
click at [528, 420] on div "Line Item Residential Inspection Pretax Amount ($) 525.0 Tax ($) 0 $525.00 (Bas…" at bounding box center [570, 499] width 542 height 160
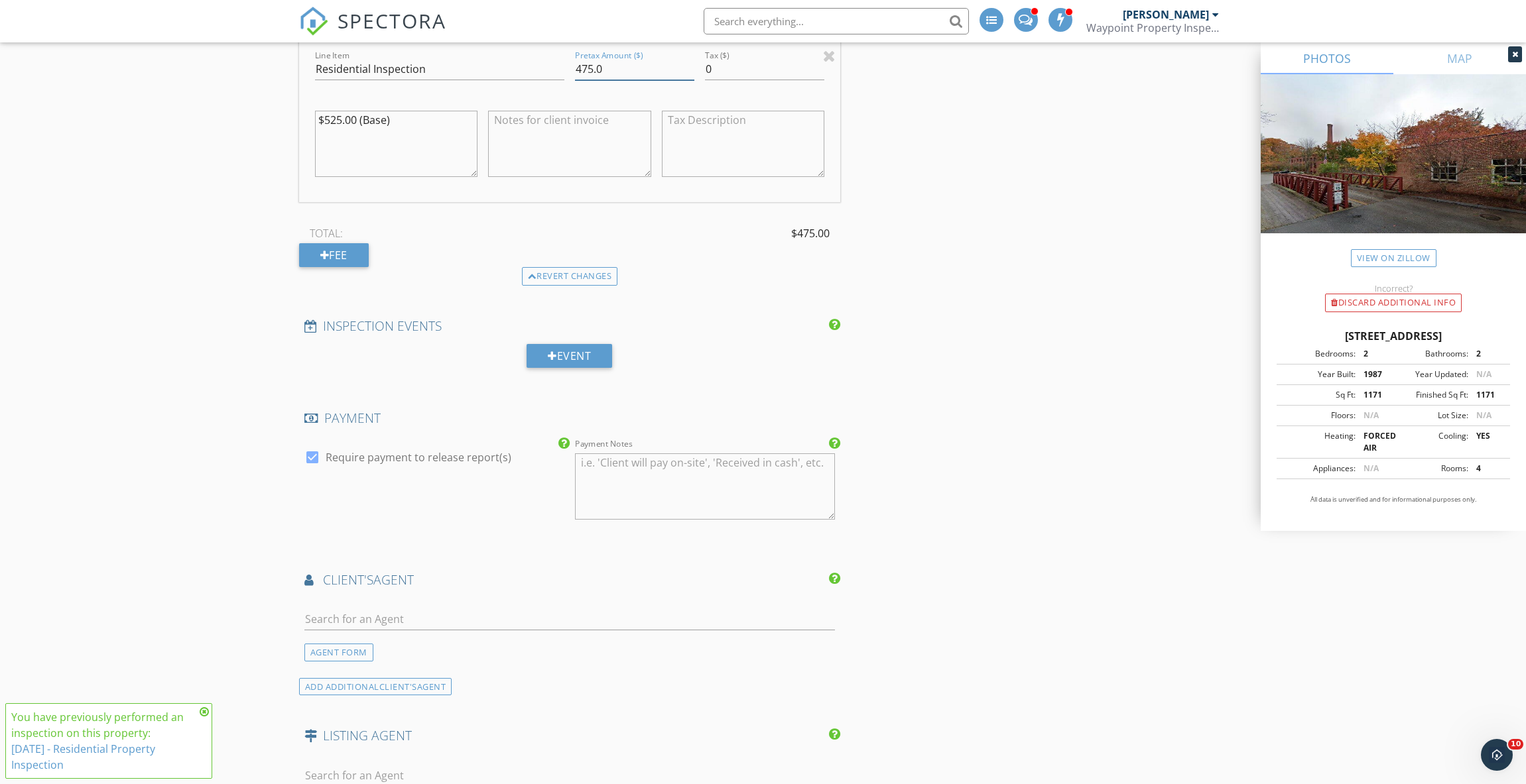
scroll to position [1525, 0]
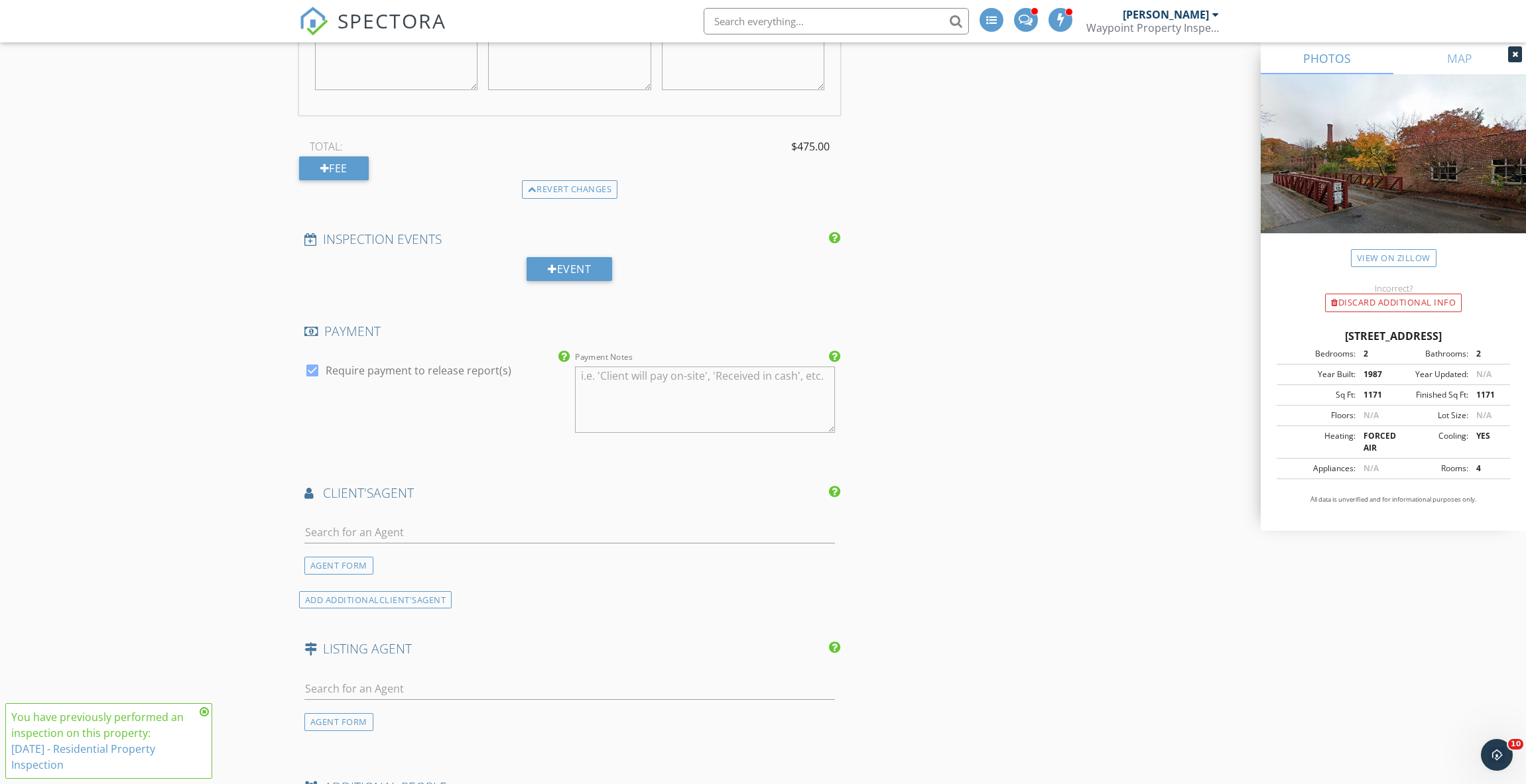
type input "475.0"
click at [354, 521] on input "text" at bounding box center [570, 532] width 531 height 22
type input "Tim Ma"
click at [383, 554] on div "Timothy Martin" at bounding box center [383, 562] width 82 height 16
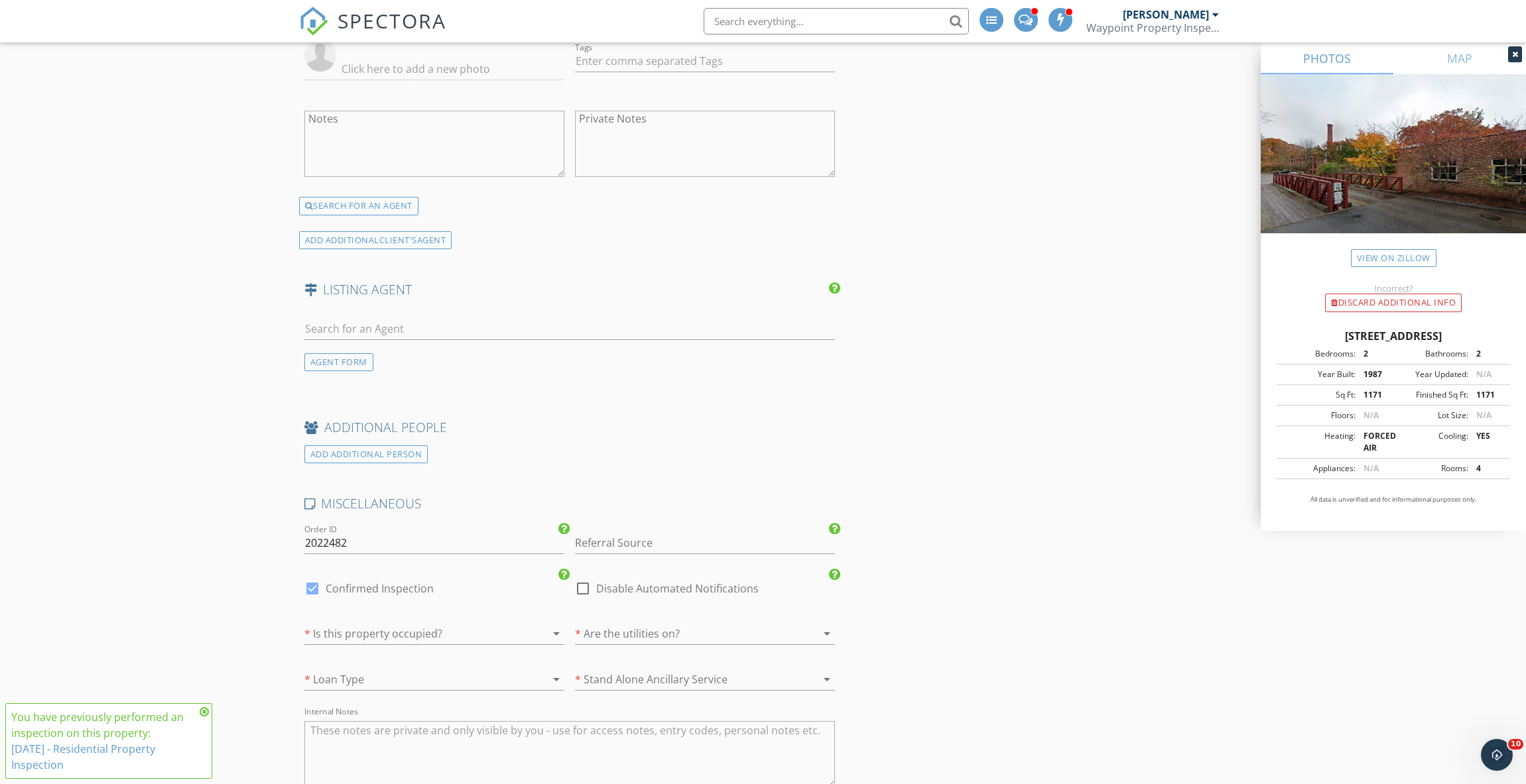
scroll to position [2387, 0]
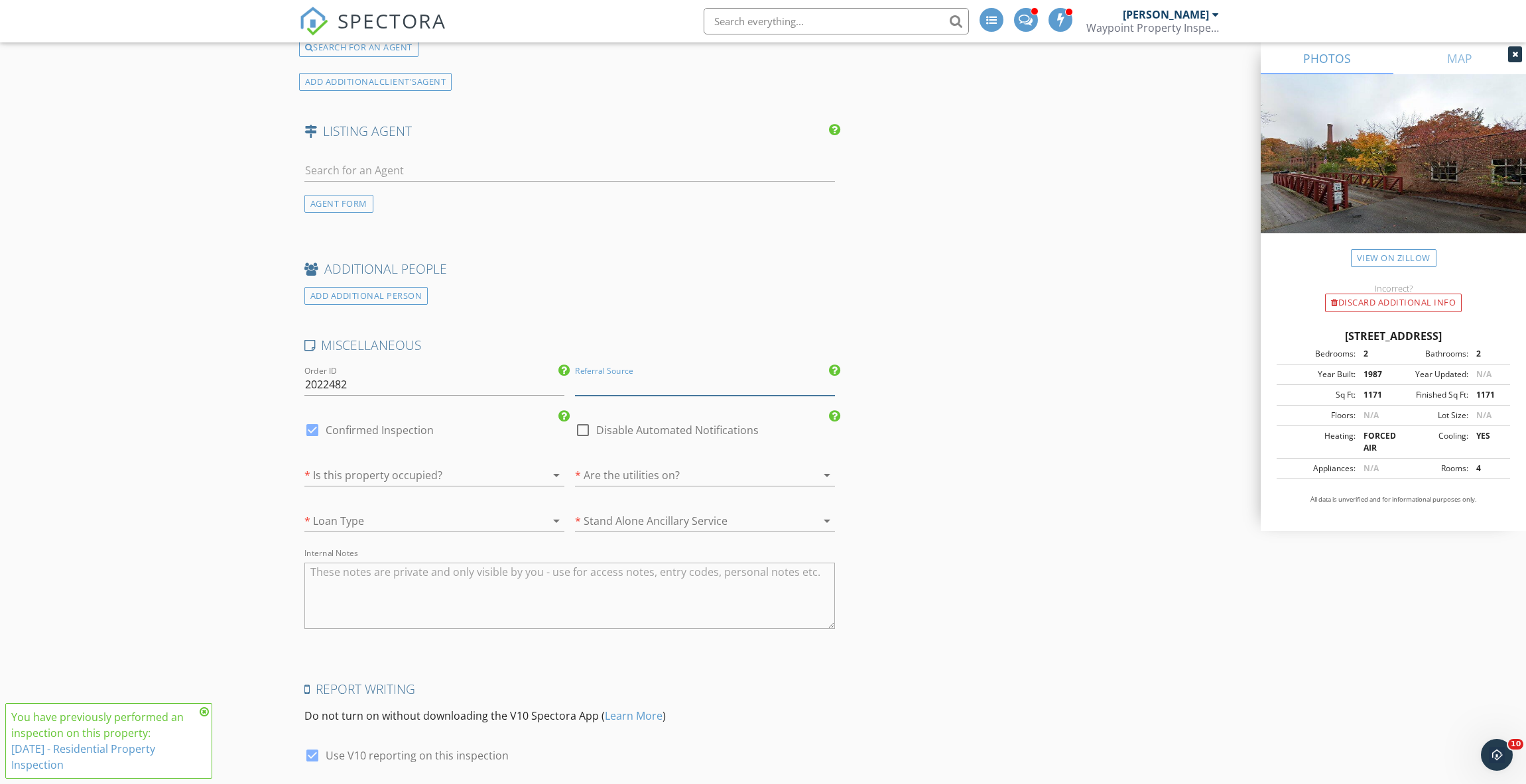
click at [626, 374] on input "Referral Source" at bounding box center [705, 385] width 260 height 22
type input "Timothy Martin"
click at [342, 464] on div at bounding box center [415, 475] width 222 height 21
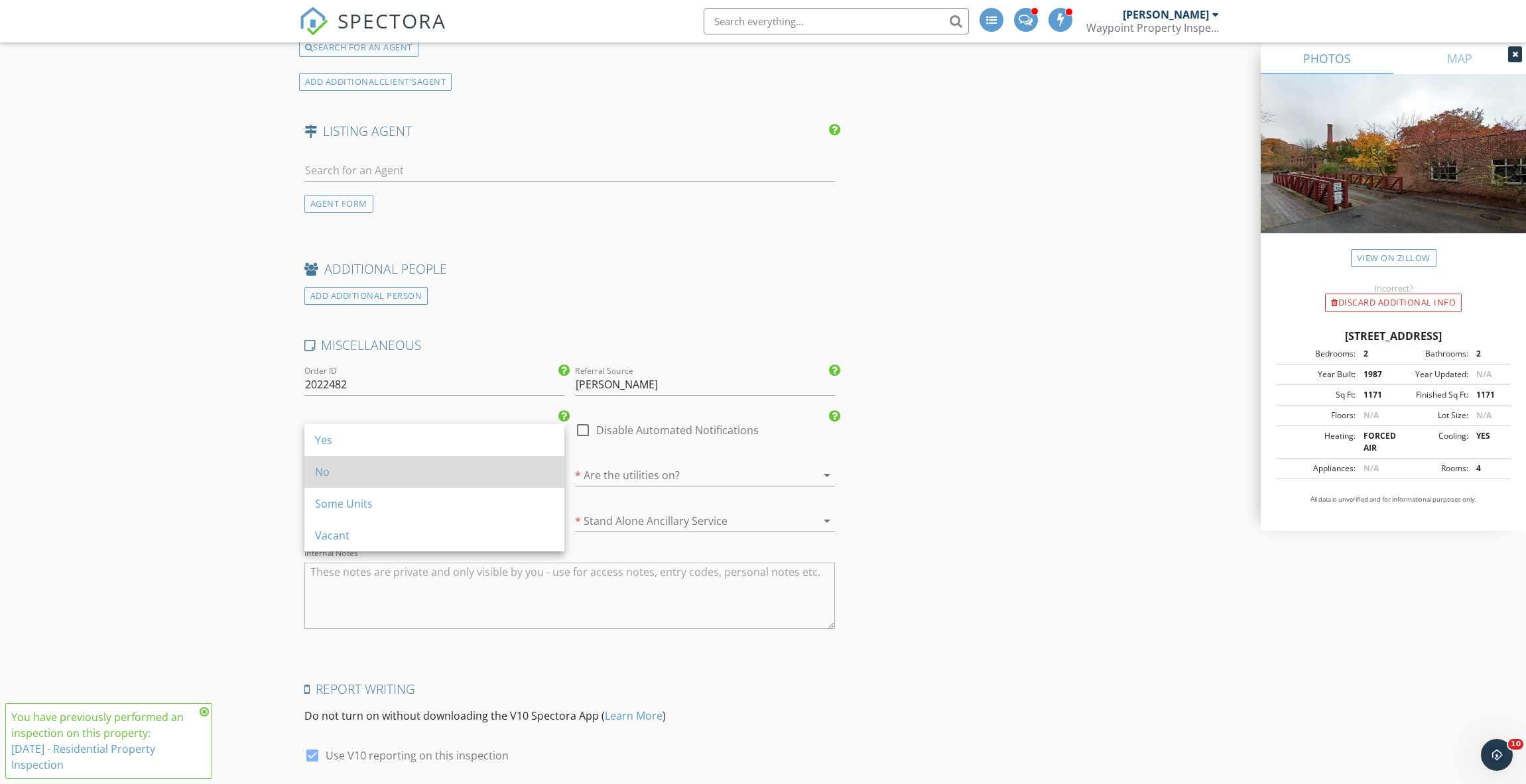
click at [382, 468] on div "No" at bounding box center [434, 471] width 238 height 16
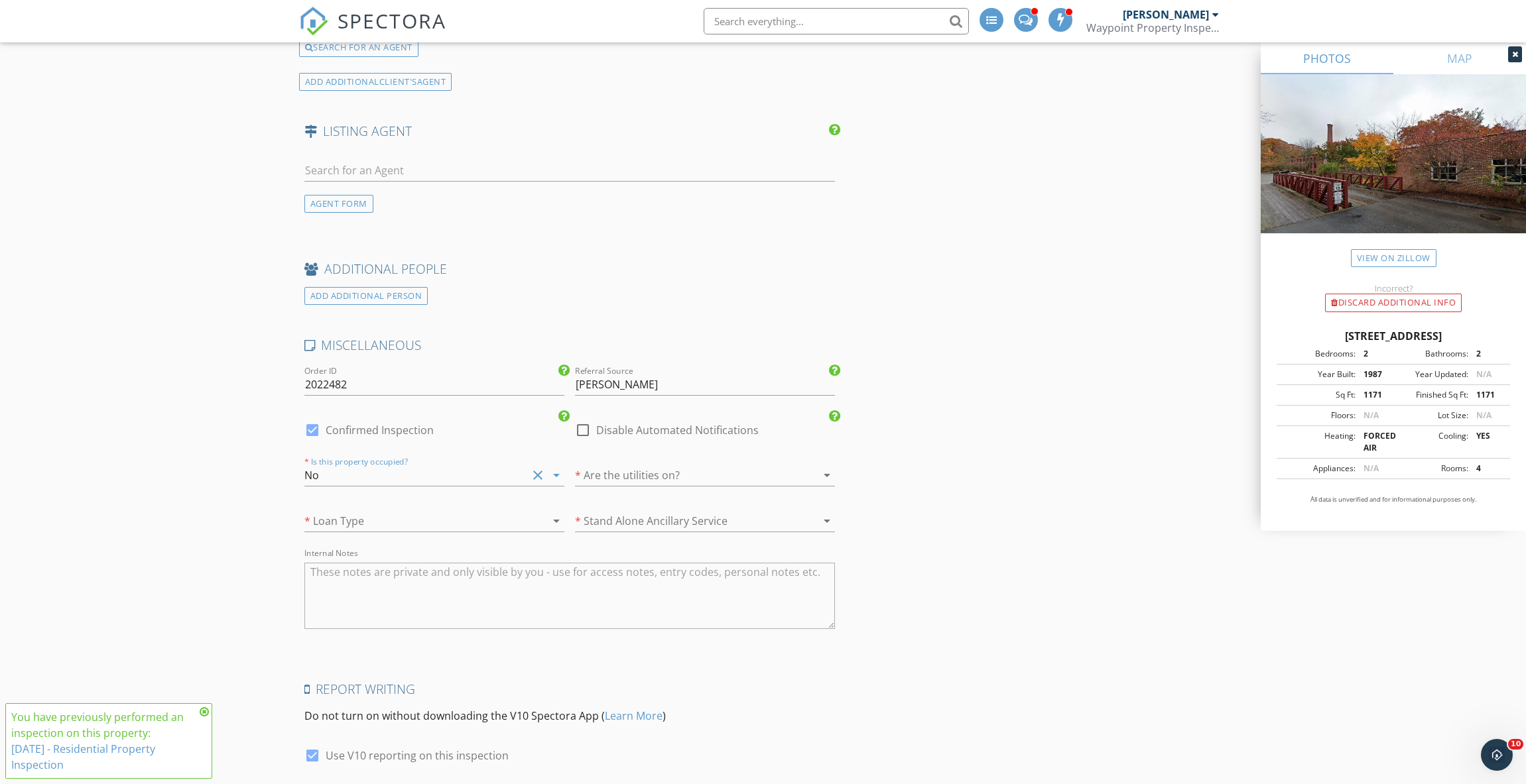
click at [692, 464] on div at bounding box center [686, 475] width 222 height 21
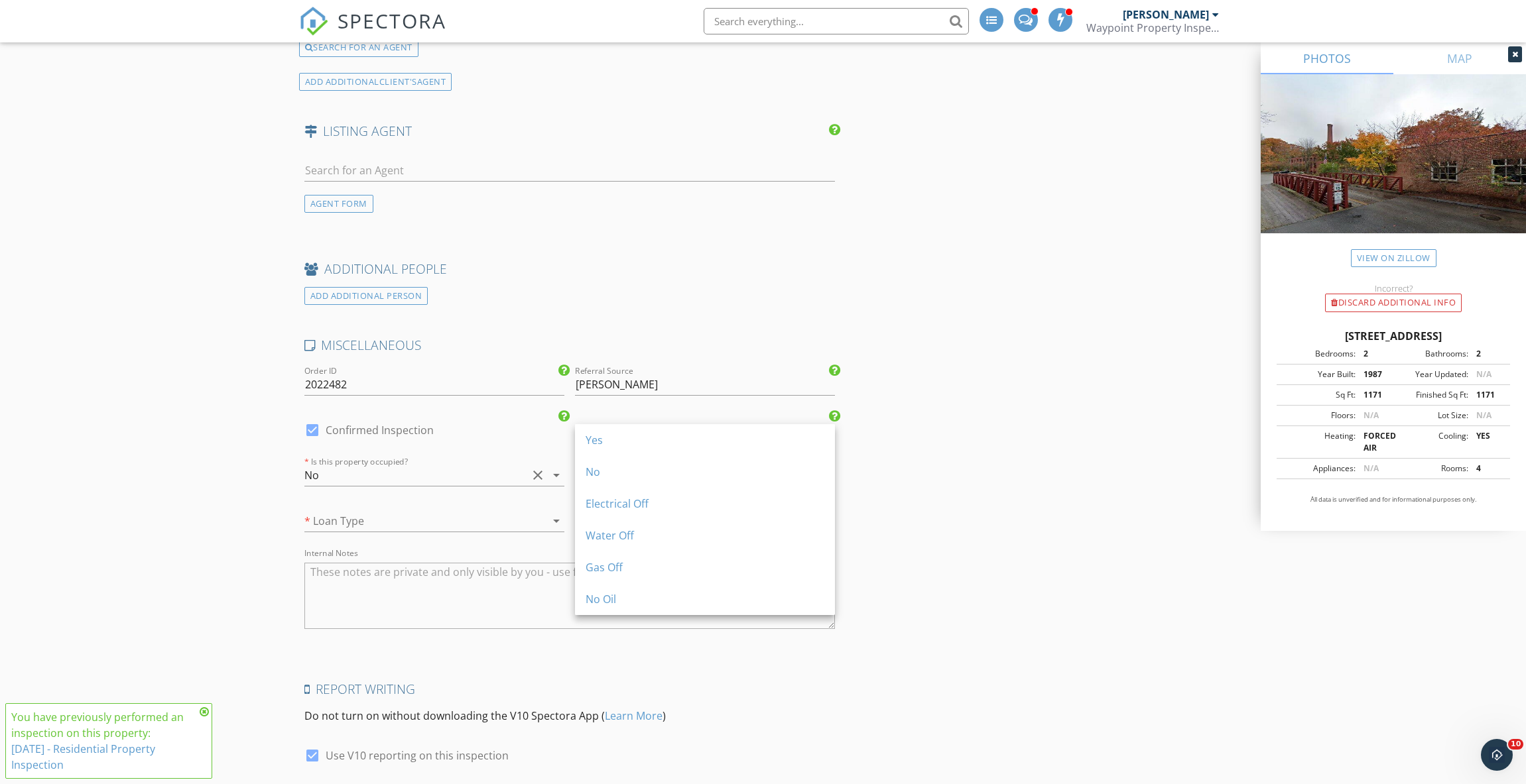
click at [692, 442] on div "Yes" at bounding box center [705, 440] width 238 height 16
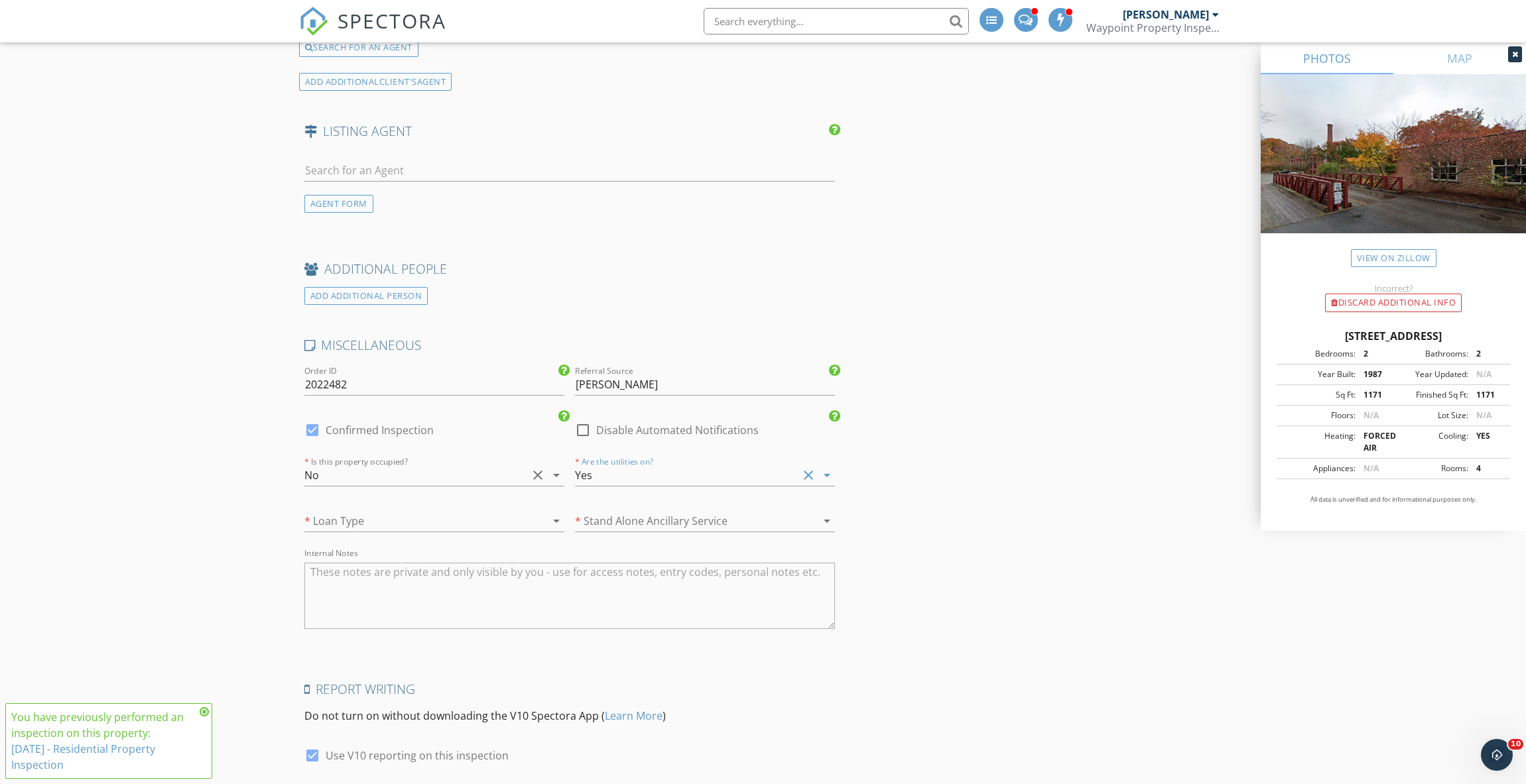
click at [383, 511] on div at bounding box center [415, 521] width 222 height 21
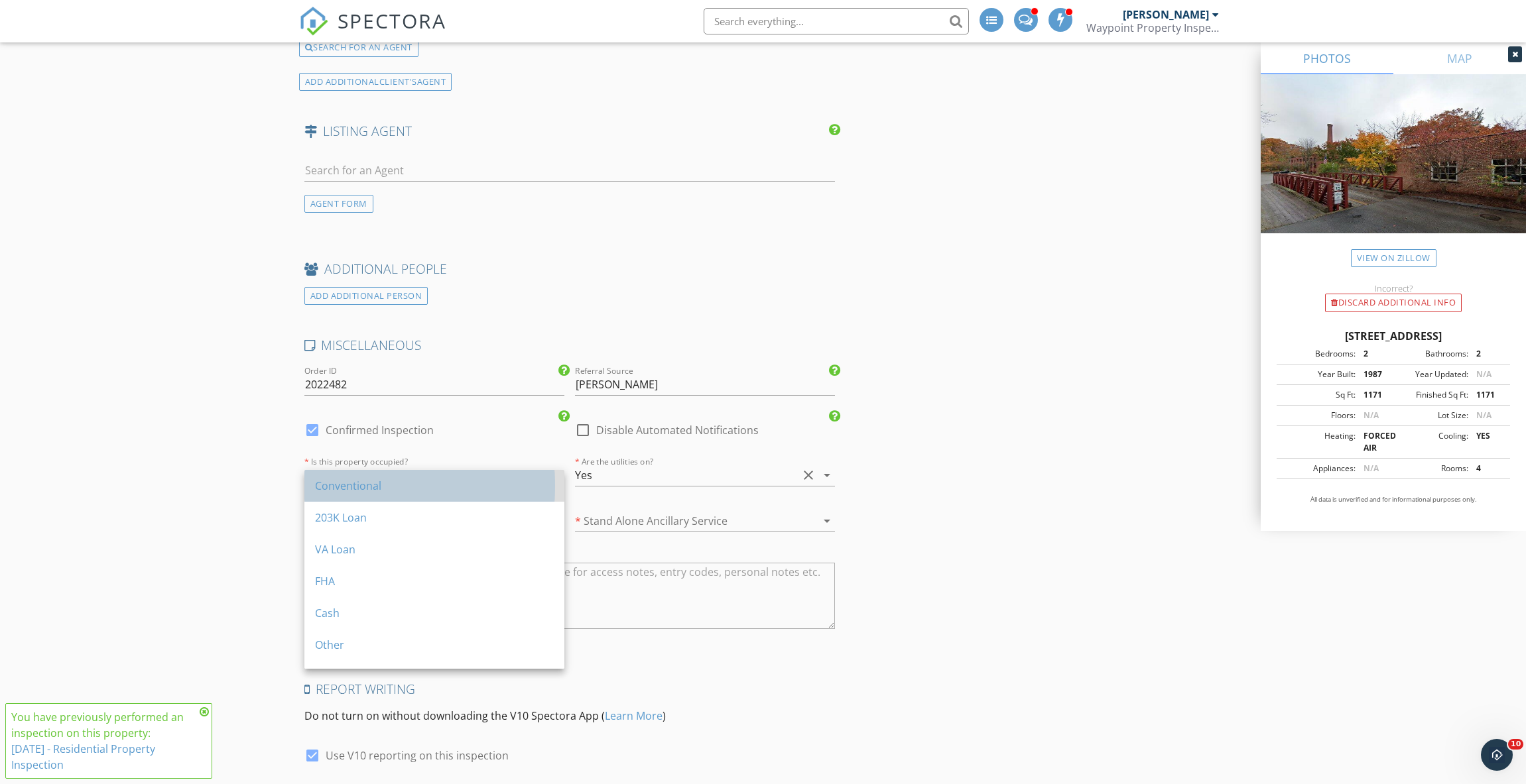
click at [397, 483] on div "Conventional" at bounding box center [434, 486] width 238 height 16
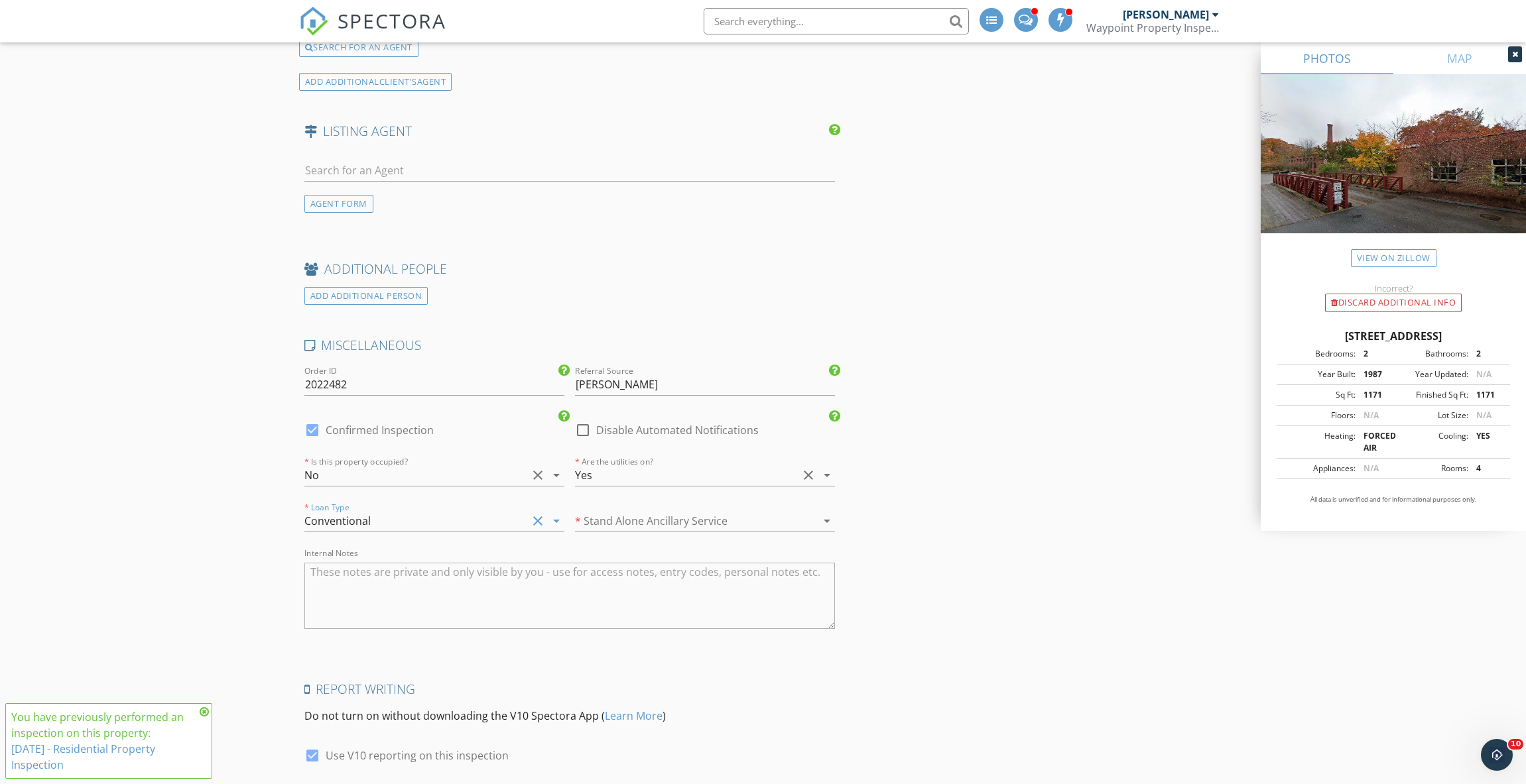
click at [633, 511] on div "* Stand Alone Ancillary Service arrow_drop_down" at bounding box center [705, 528] width 260 height 35
click at [642, 511] on div at bounding box center [686, 521] width 222 height 21
click at [644, 524] on div "No" at bounding box center [705, 518] width 238 height 16
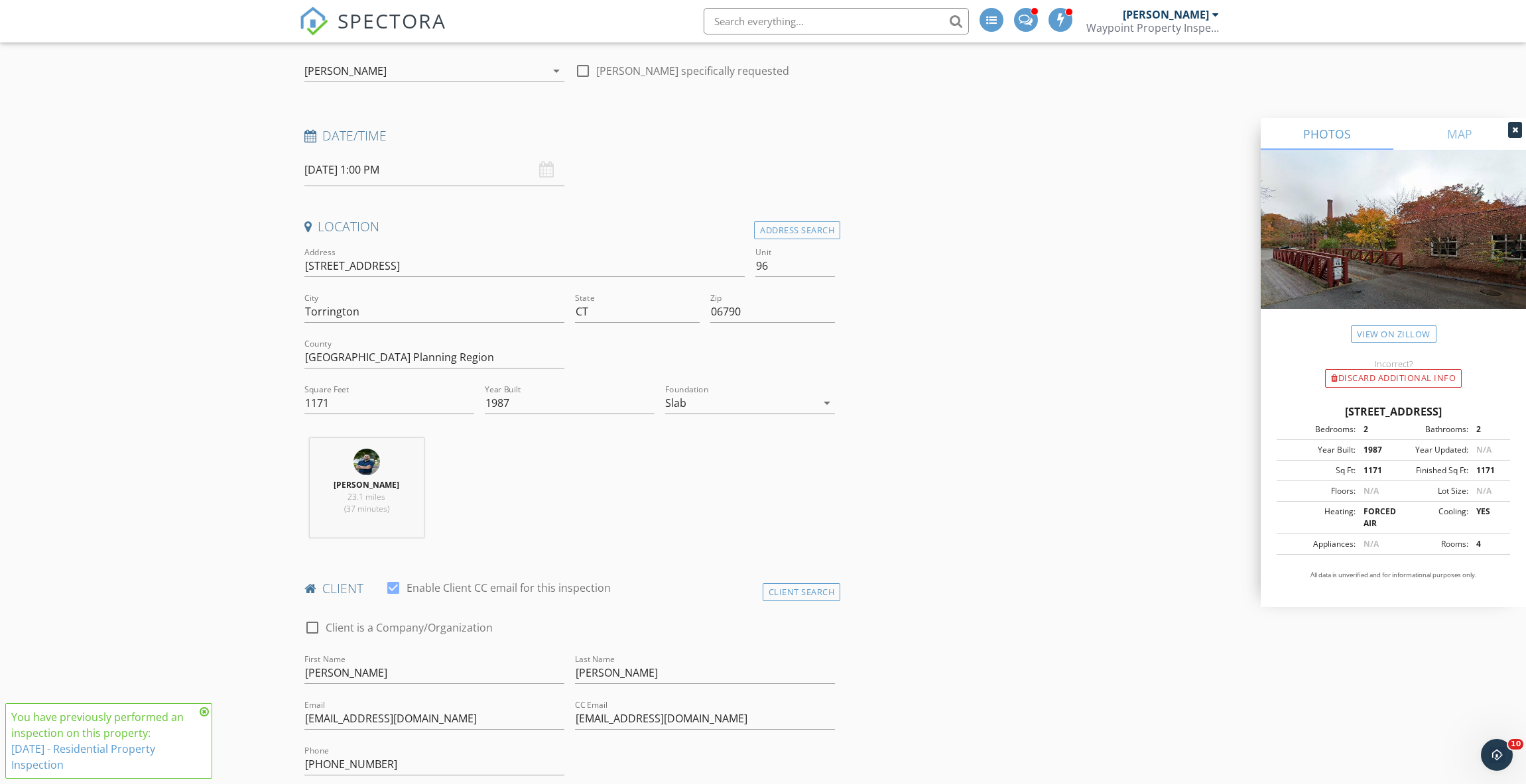
scroll to position [0, 0]
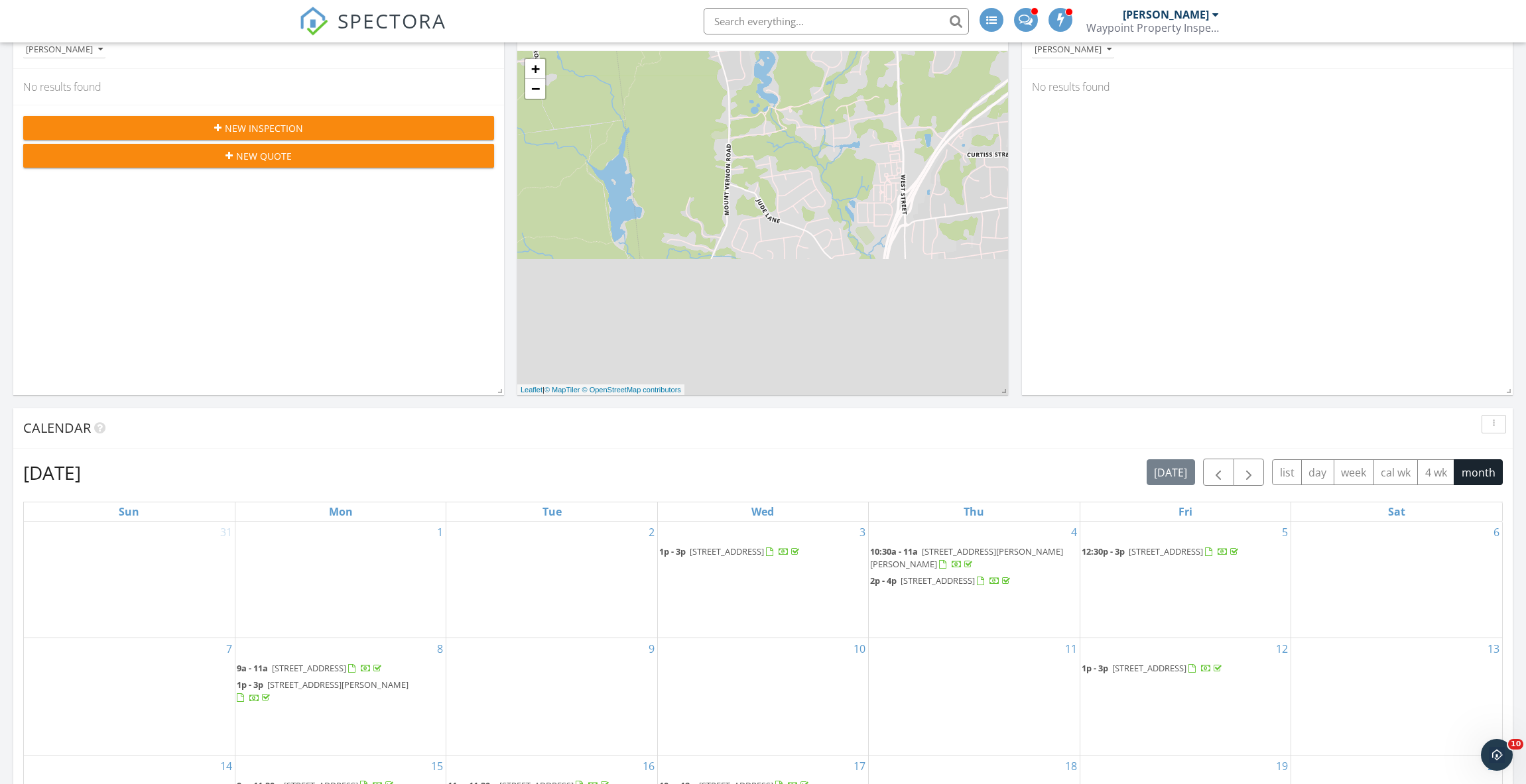
scroll to position [862, 0]
